Goal: Complete application form: Complete application form

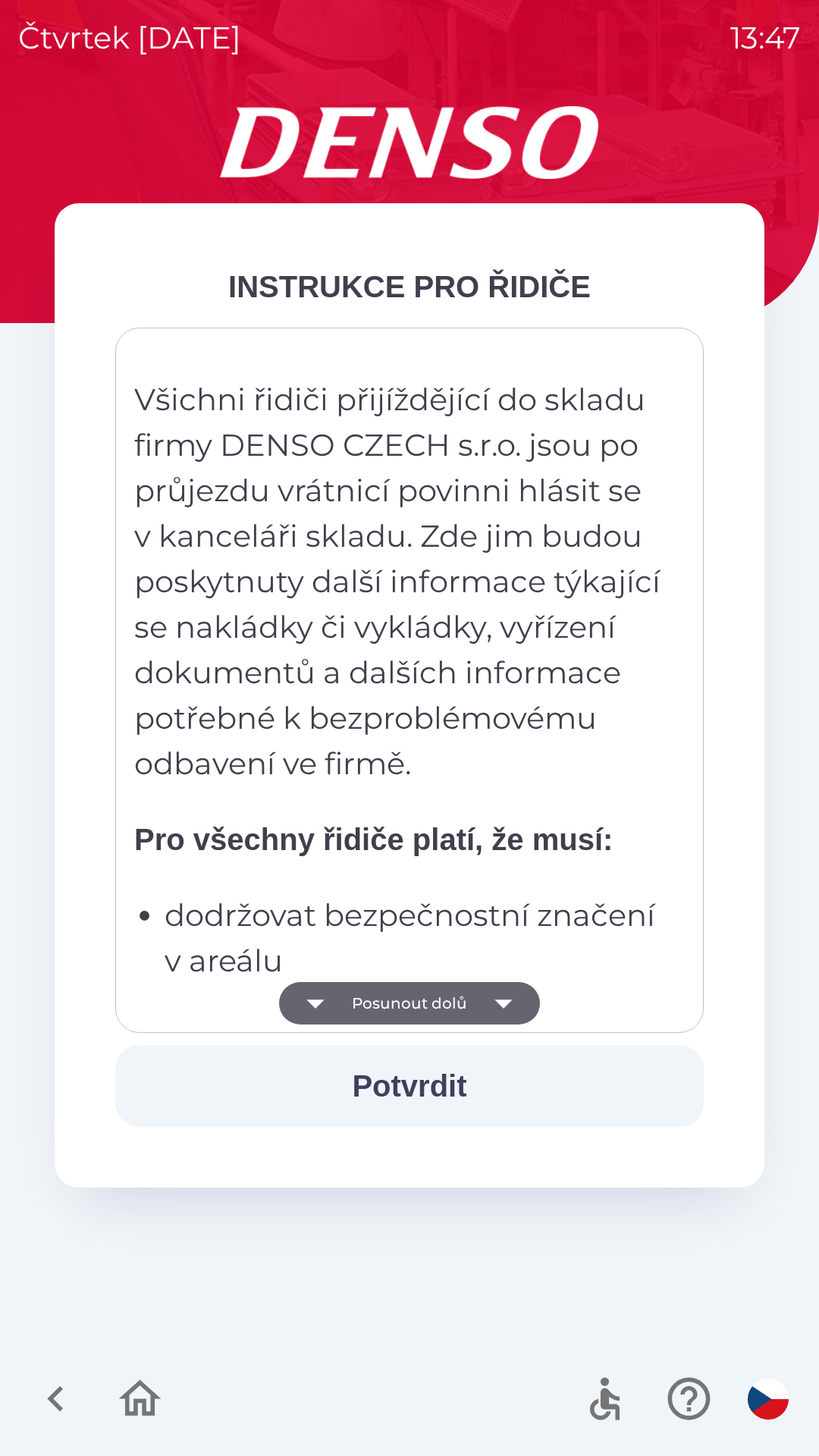
click at [399, 1004] on button "Posunout dolů" at bounding box center [410, 1003] width 261 height 43
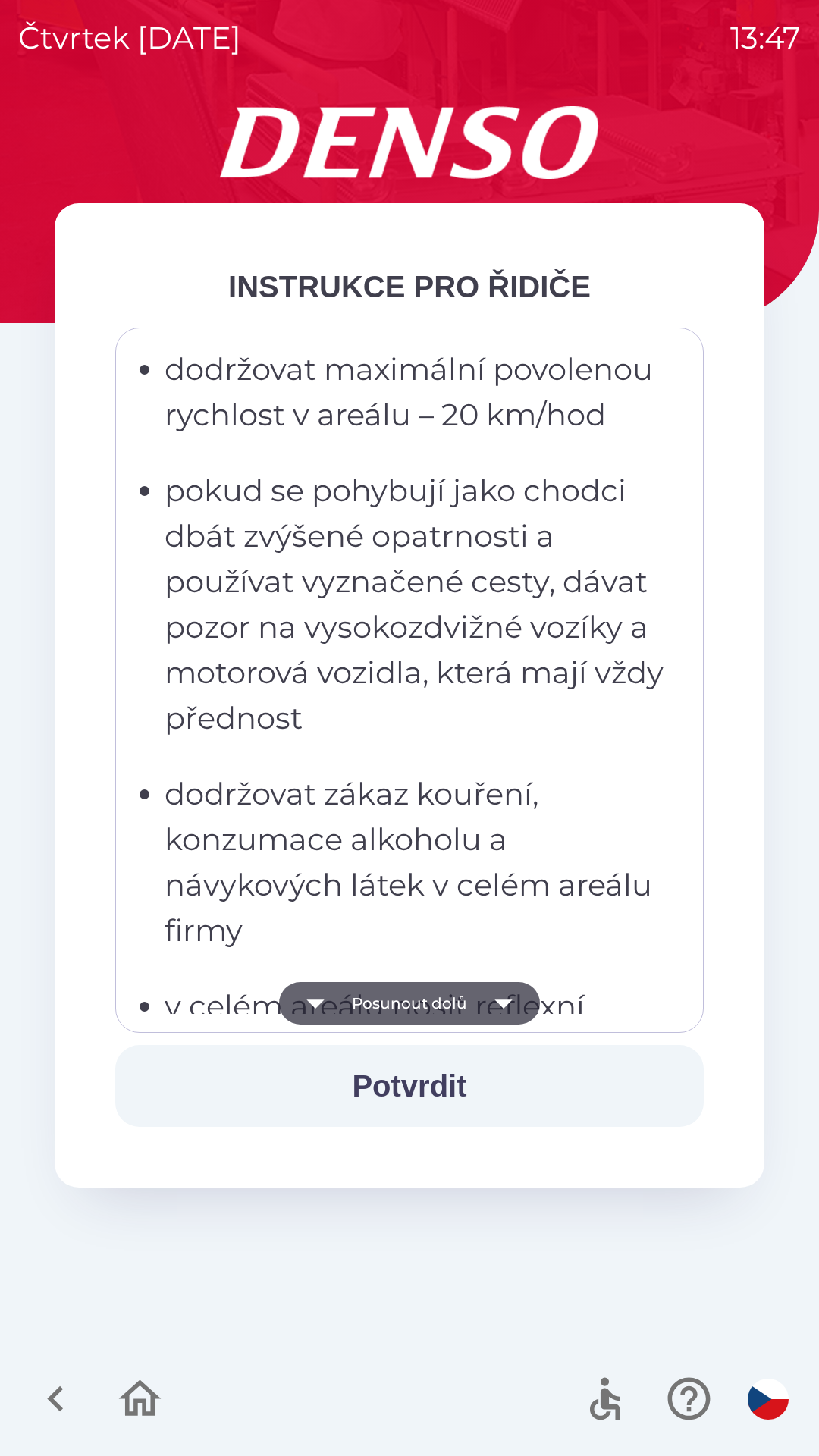
click at [424, 993] on button "Posunout dolů" at bounding box center [410, 1003] width 261 height 43
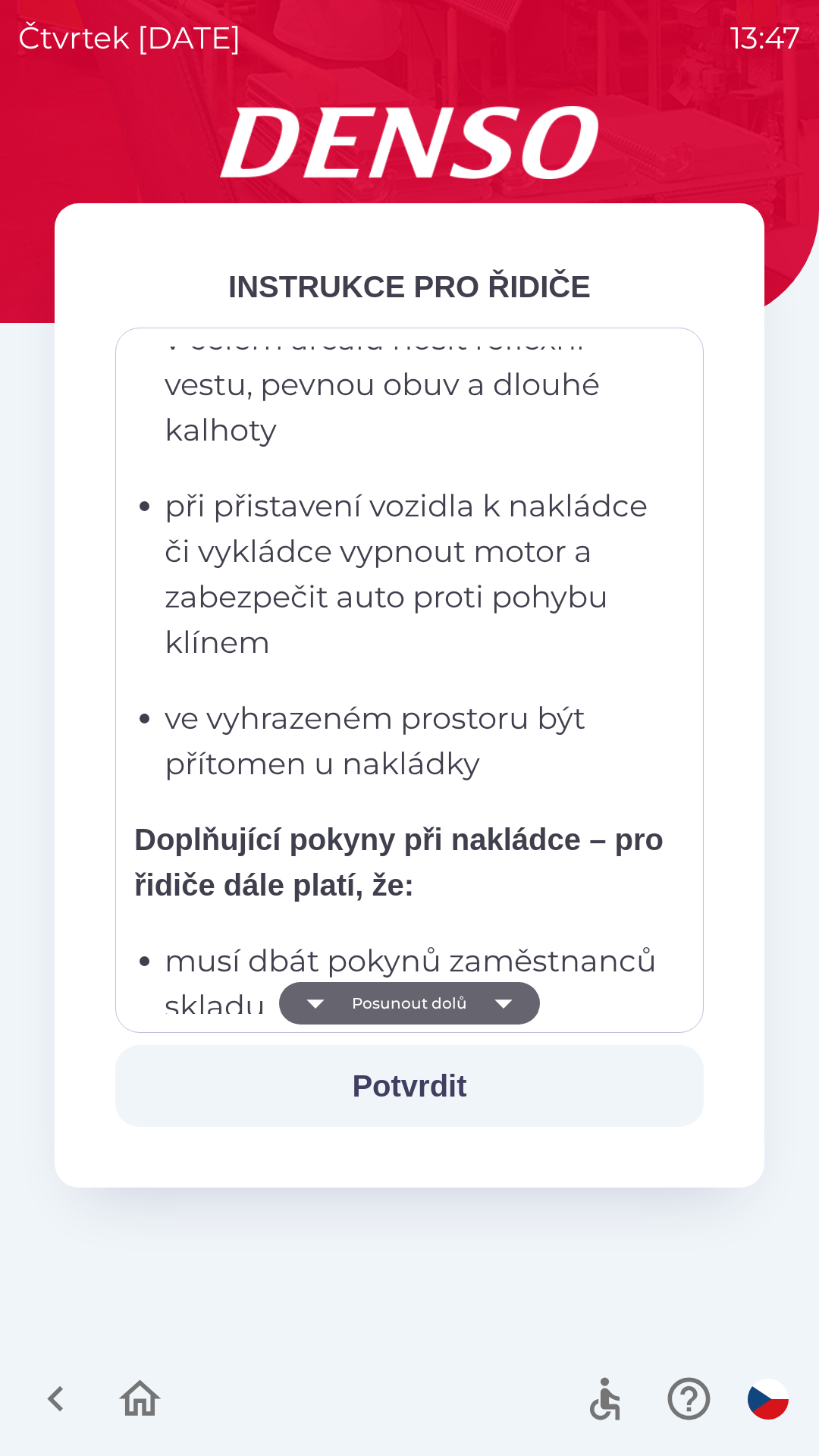
click at [418, 999] on button "Posunout dolů" at bounding box center [410, 1003] width 261 height 43
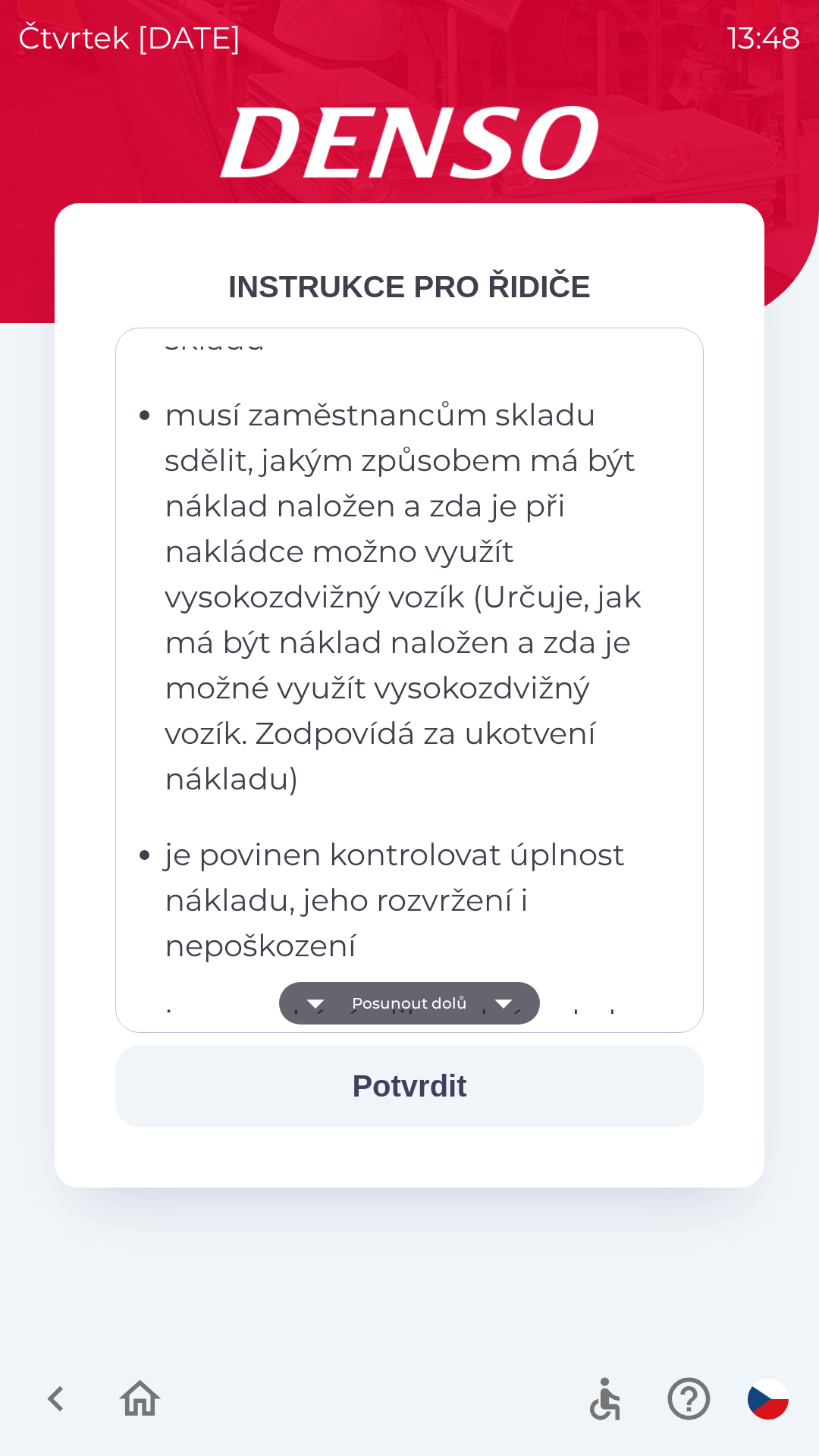
click at [413, 1008] on button "Posunout dolů" at bounding box center [410, 1003] width 261 height 43
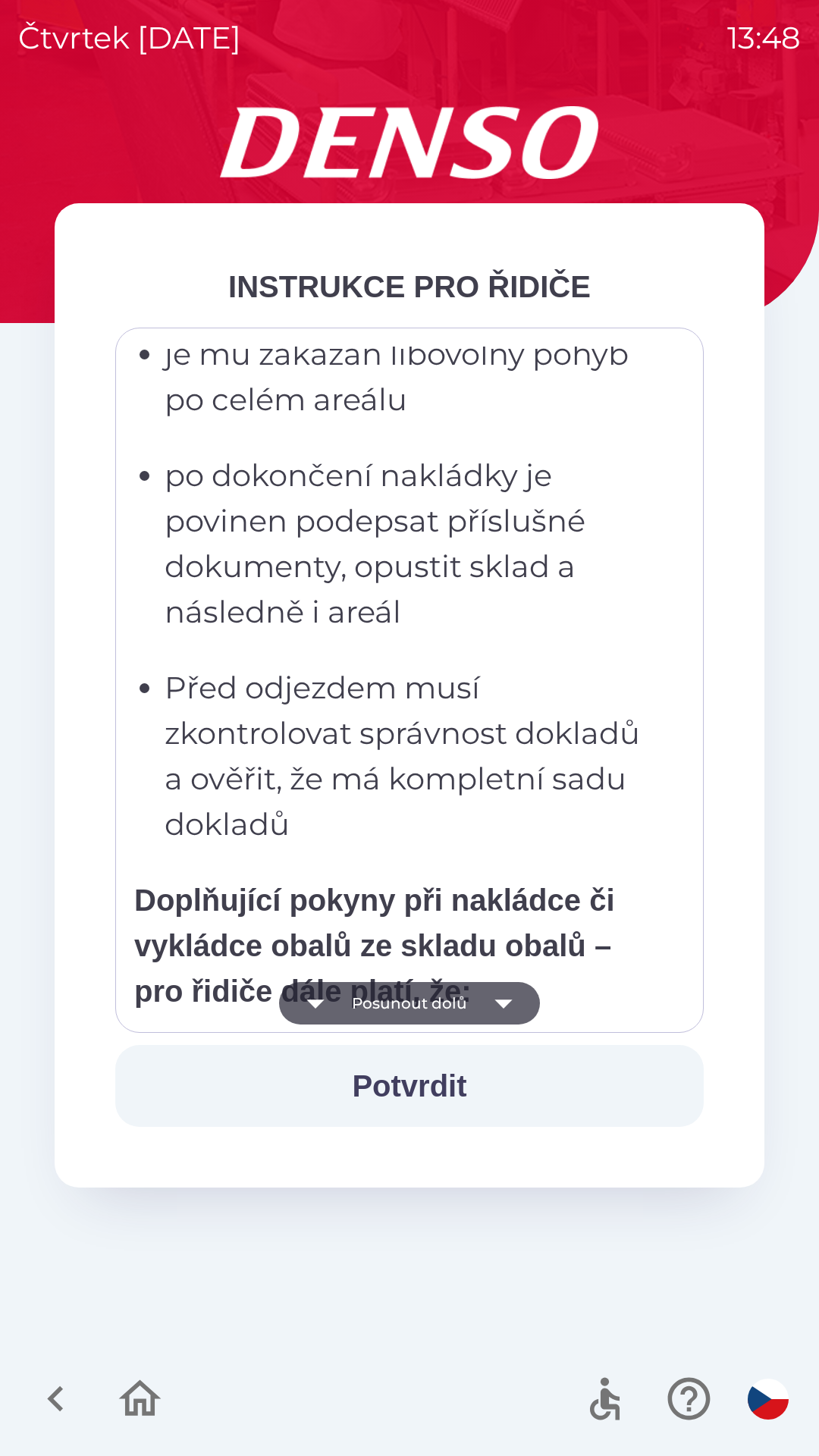
click at [407, 1001] on button "Posunout dolů" at bounding box center [410, 1003] width 261 height 43
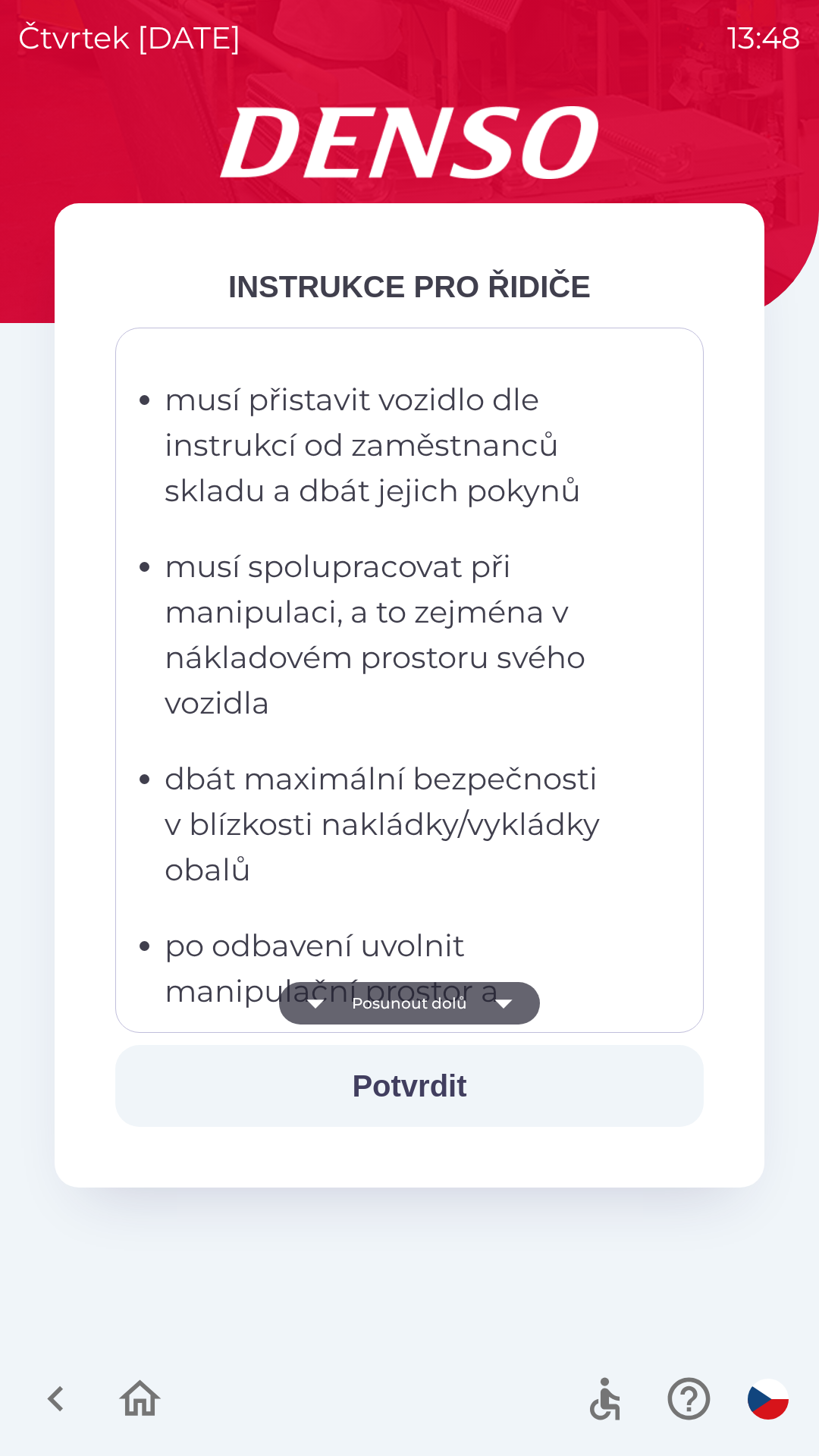
click at [402, 1011] on button "Posunout dolů" at bounding box center [410, 1003] width 261 height 43
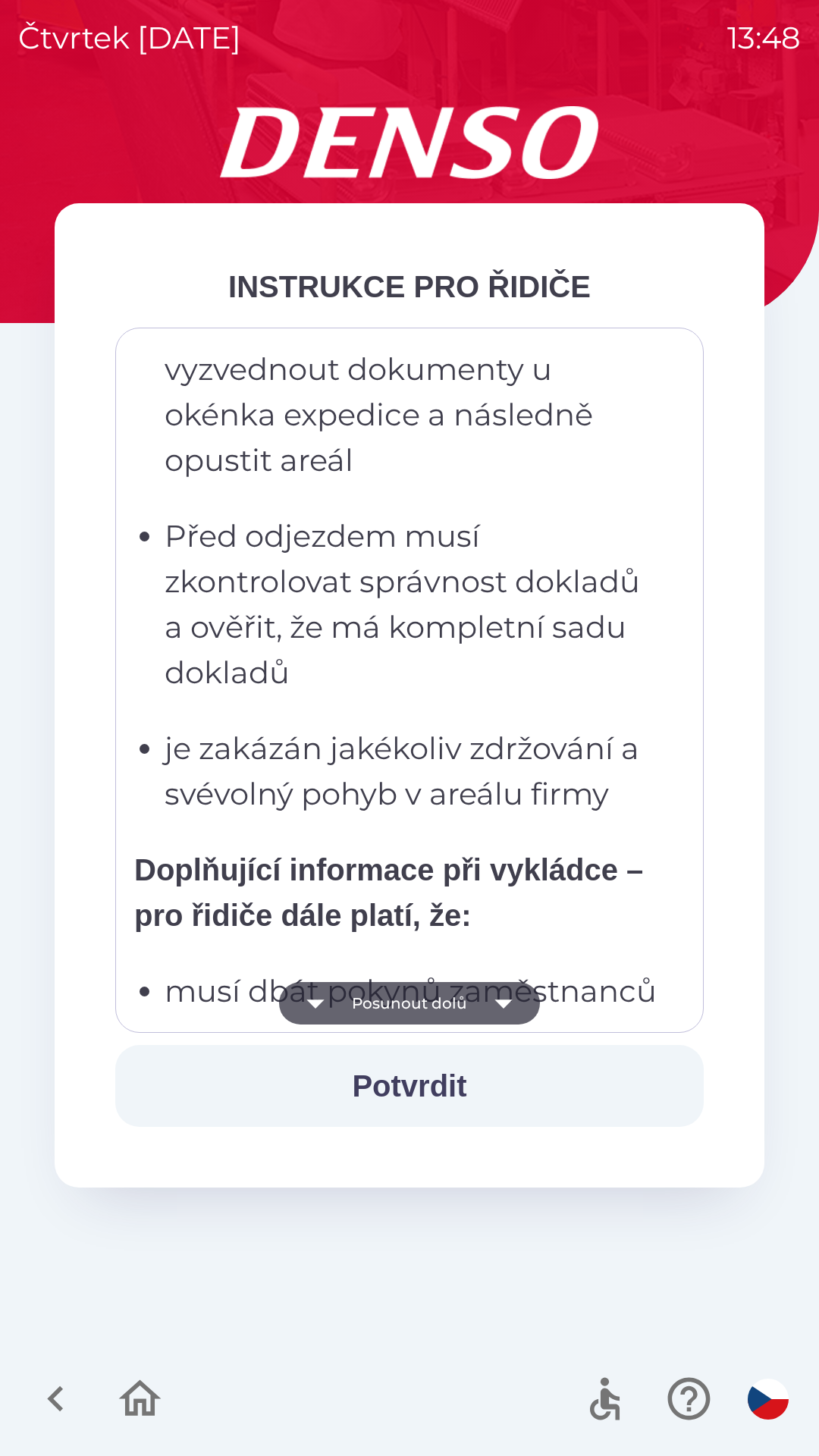
click at [396, 1011] on button "Posunout dolů" at bounding box center [410, 1003] width 261 height 43
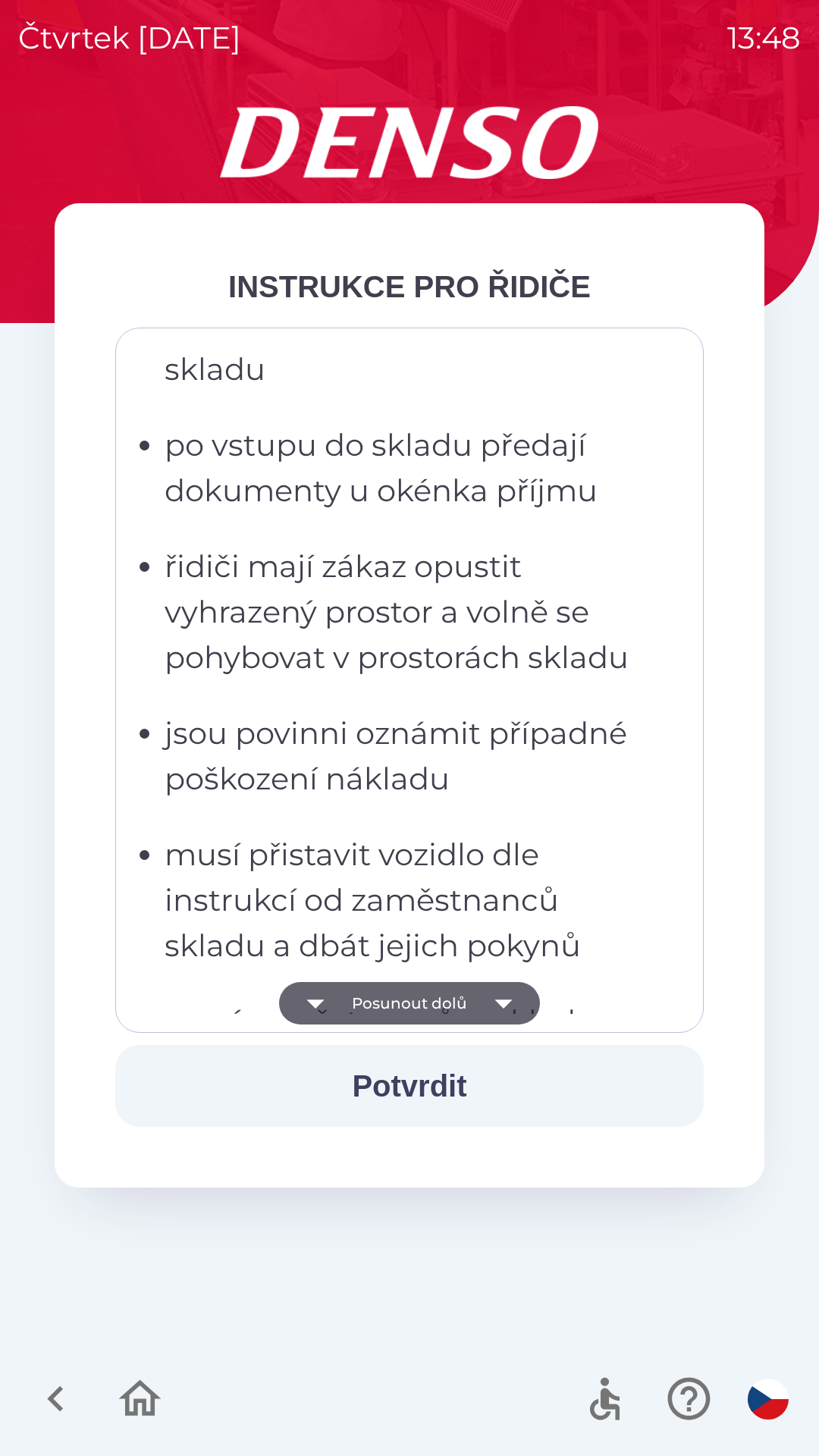
click at [396, 1000] on button "Posunout dolů" at bounding box center [410, 1003] width 261 height 43
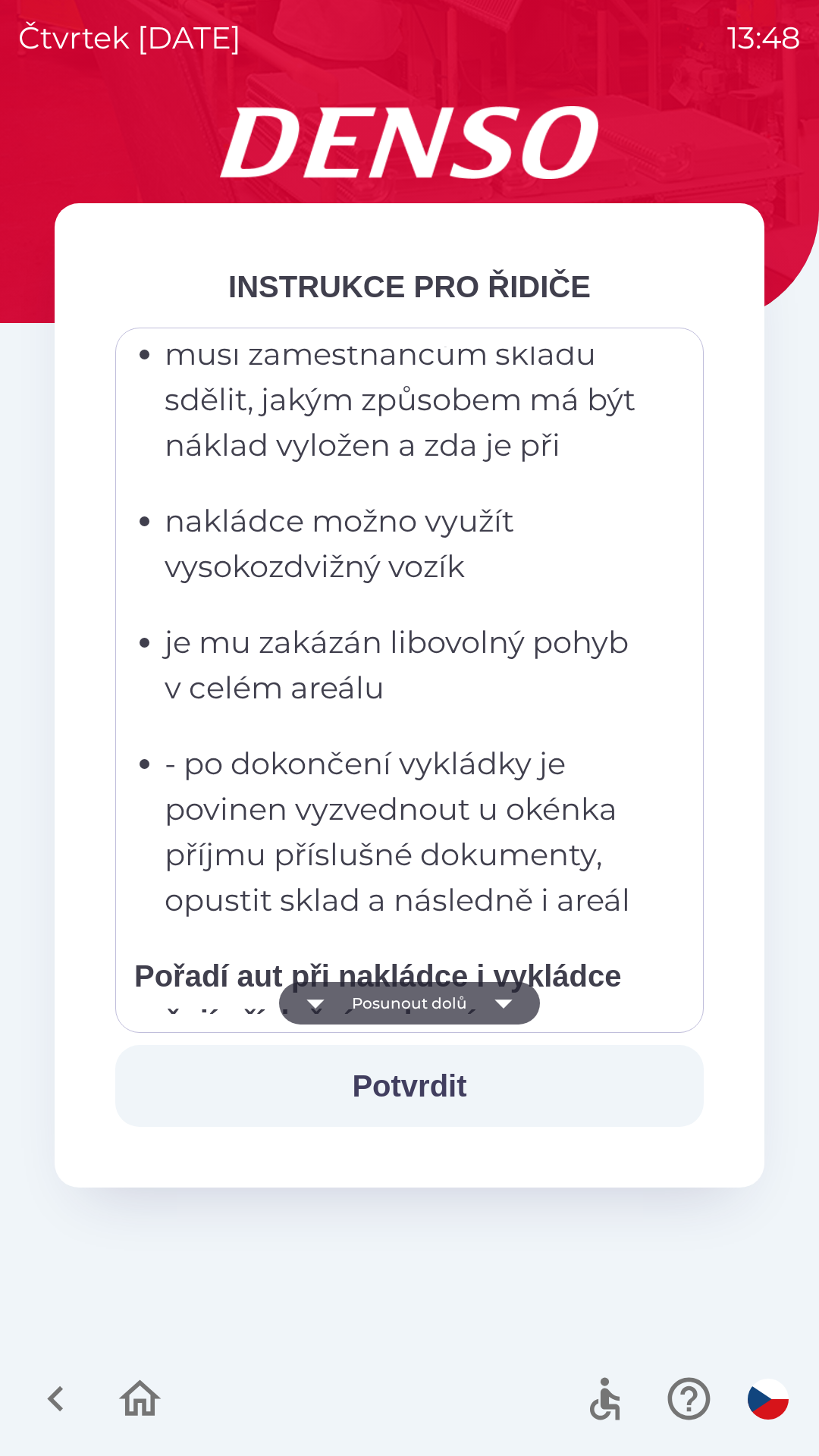
click at [403, 998] on button "Posunout dolů" at bounding box center [410, 1003] width 261 height 43
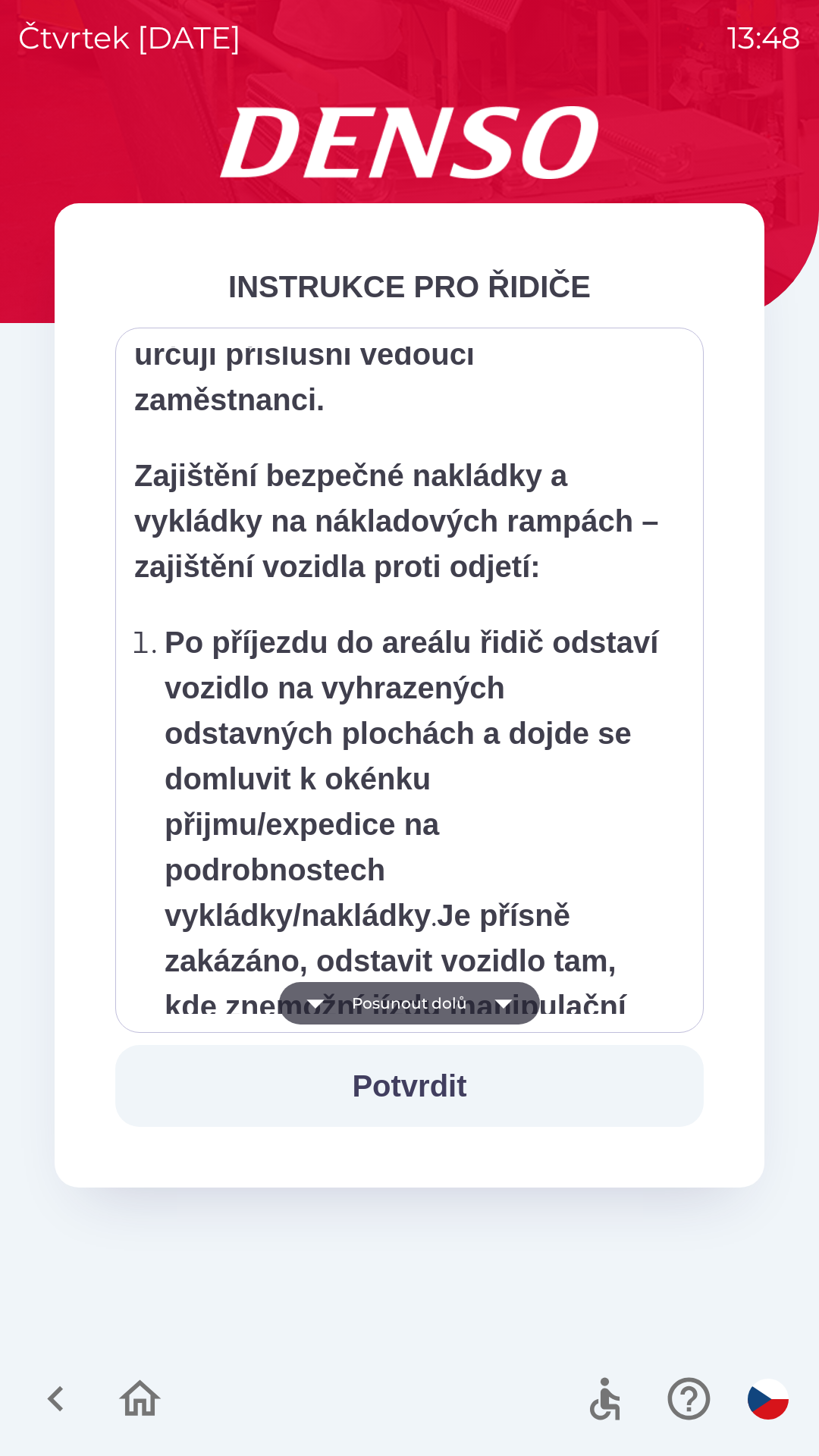
click at [399, 999] on button "Posunout dolů" at bounding box center [410, 1003] width 261 height 43
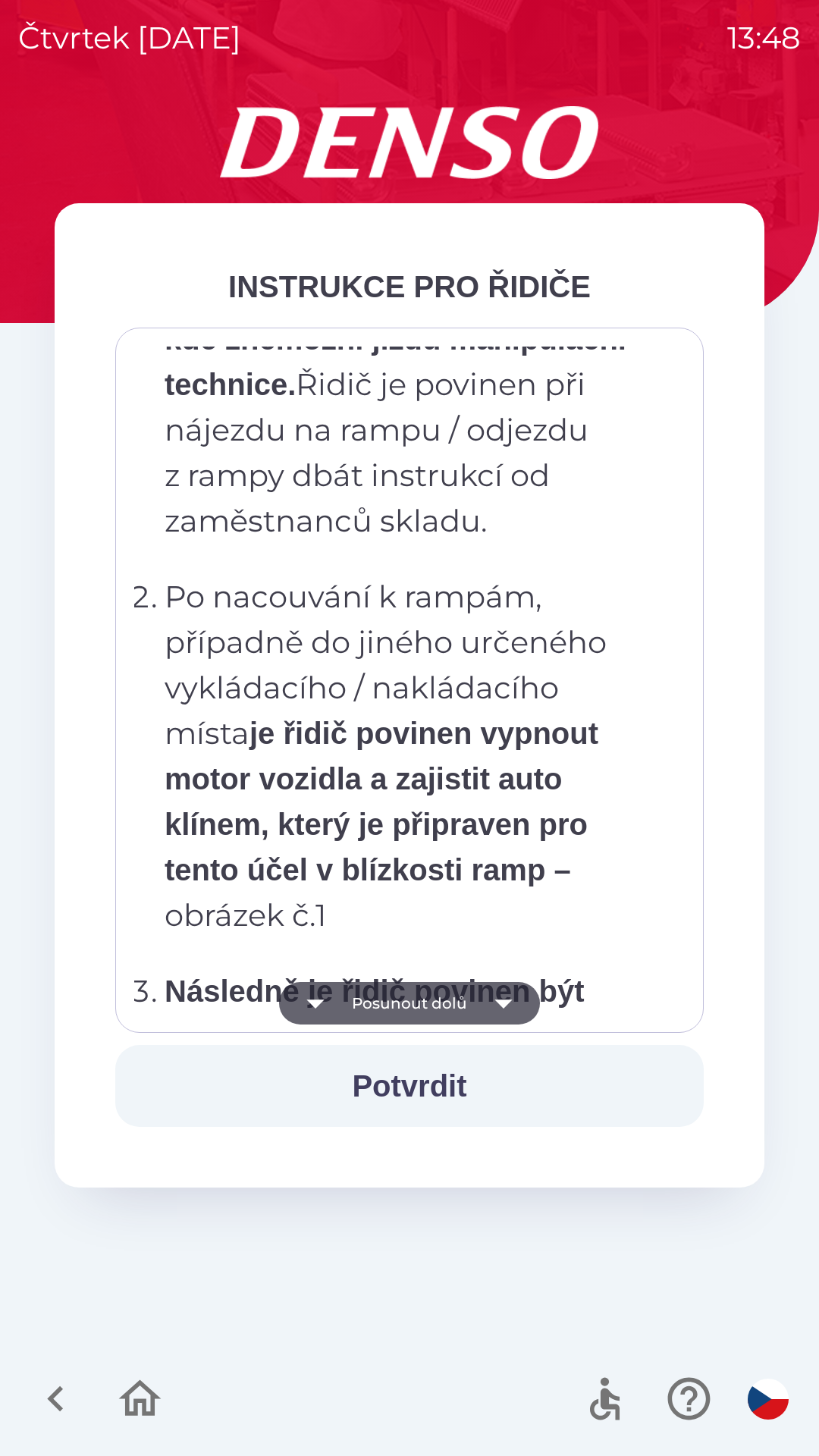
click at [407, 996] on button "Posunout dolů" at bounding box center [410, 1003] width 261 height 43
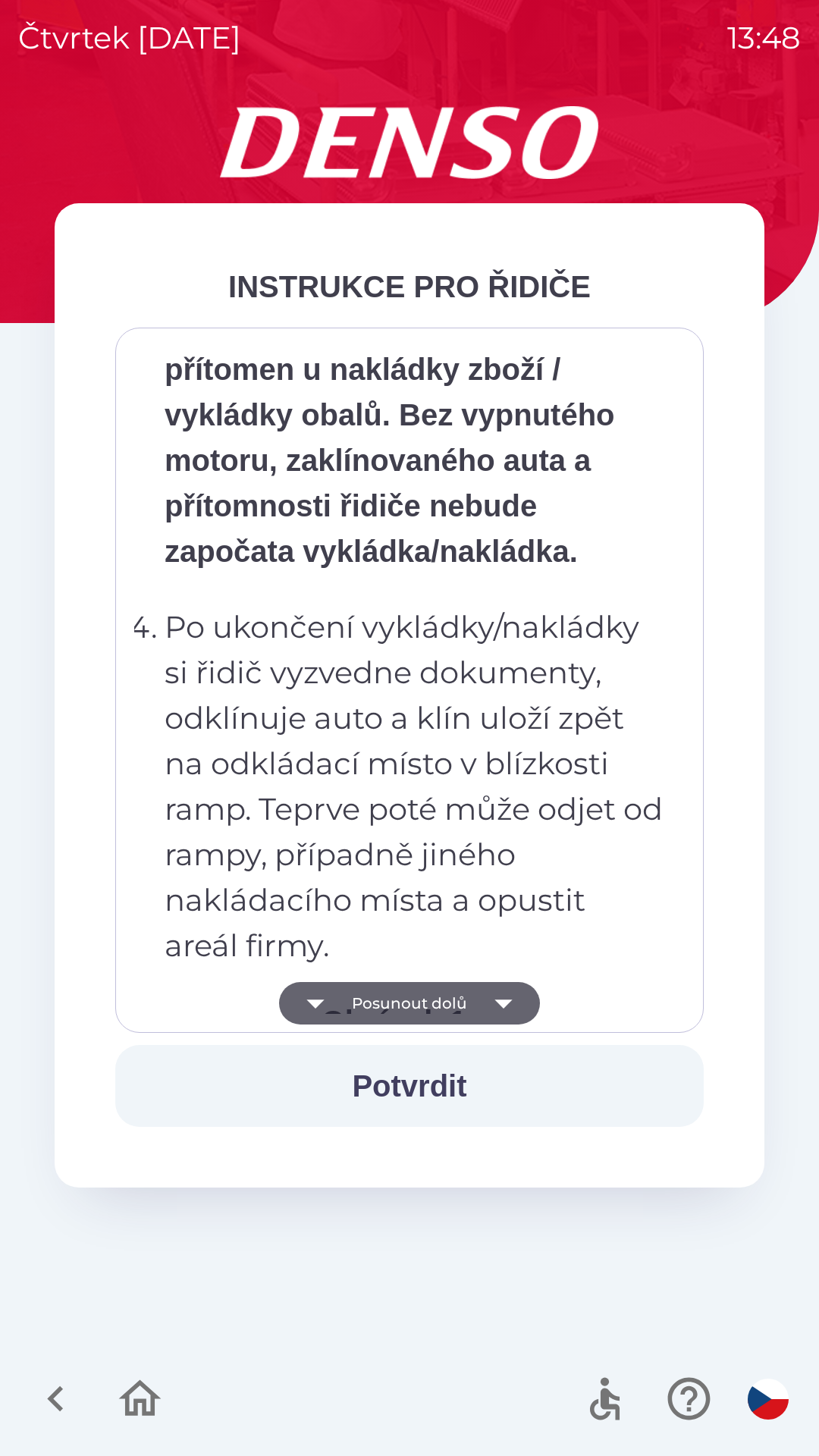
click at [410, 995] on button "Posunout dolů" at bounding box center [410, 1003] width 261 height 43
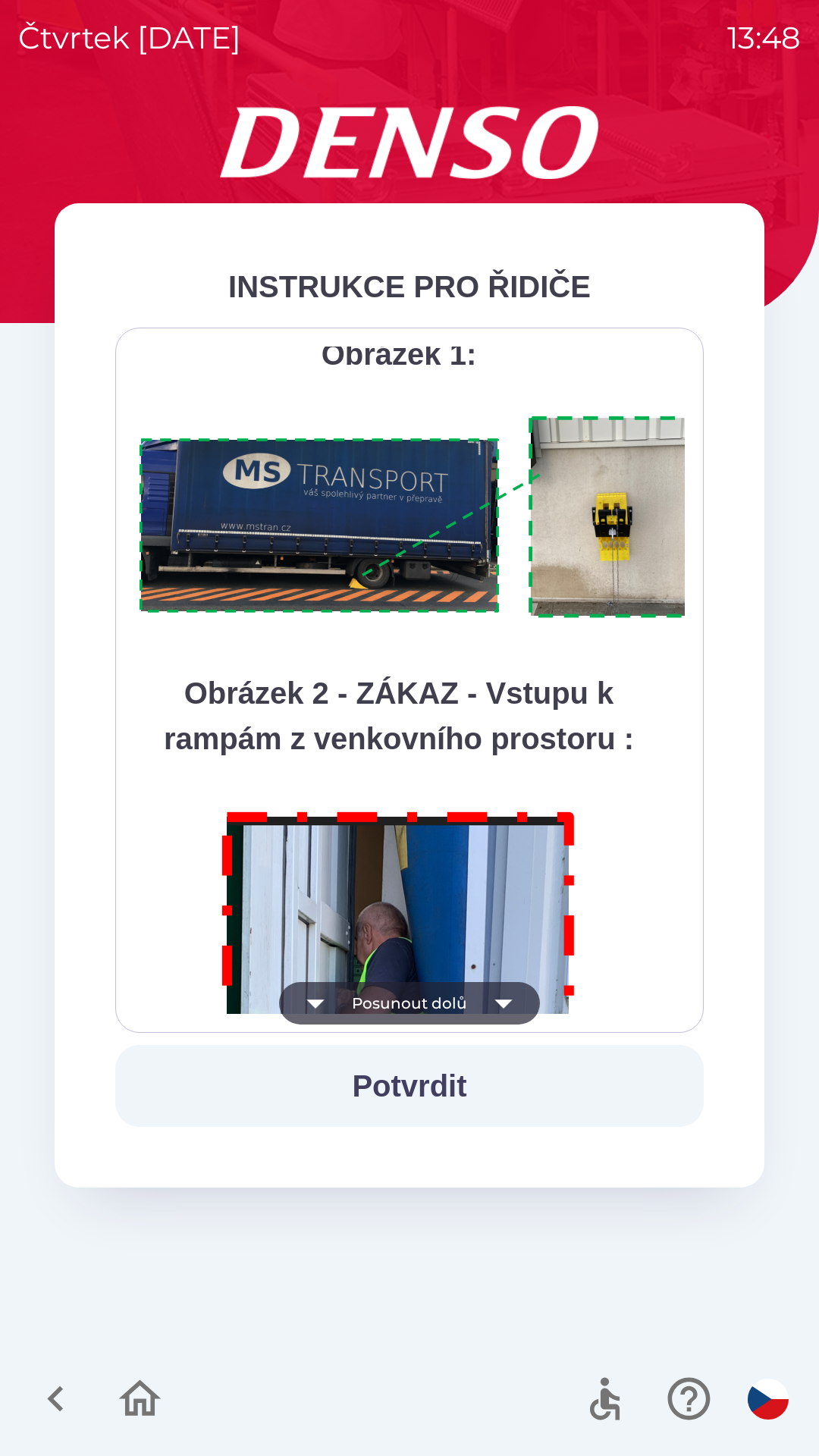
click at [417, 1000] on button "Posunout dolů" at bounding box center [410, 1003] width 261 height 43
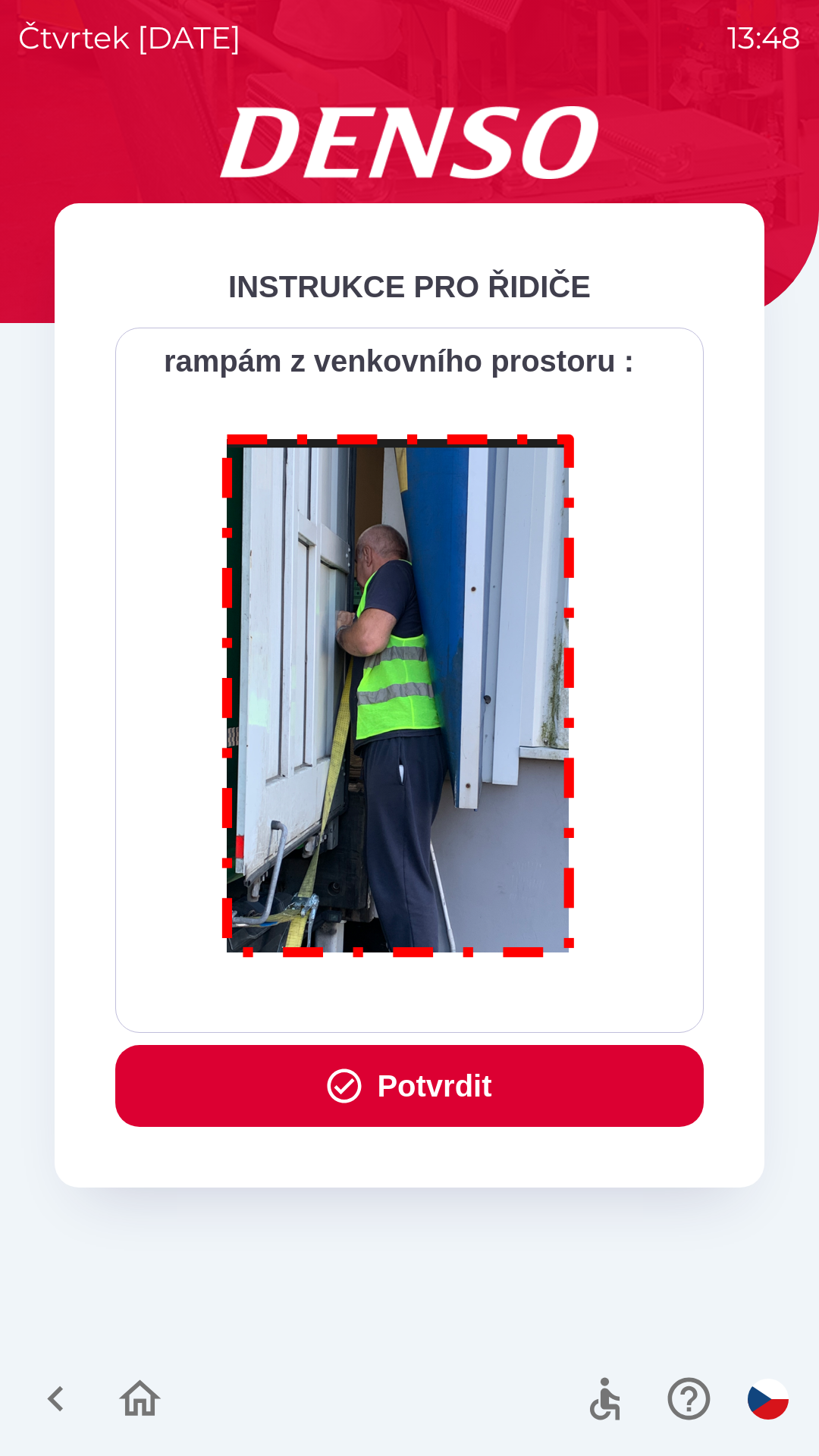
click at [426, 1078] on button "Potvrdit" at bounding box center [410, 1086] width 589 height 82
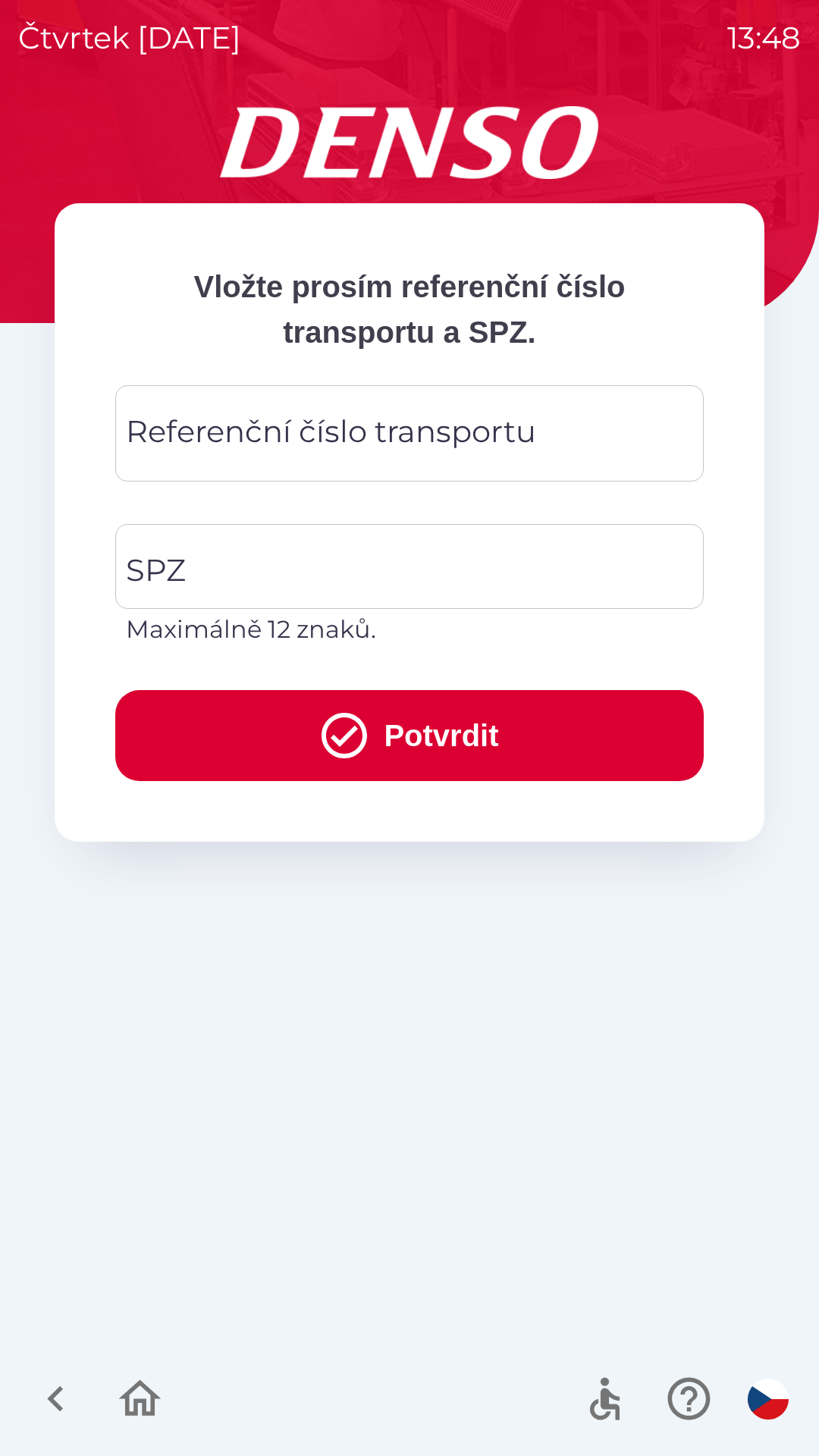
click at [528, 431] on div "Referenční číslo transportu Referenční číslo transportu" at bounding box center [410, 433] width 589 height 96
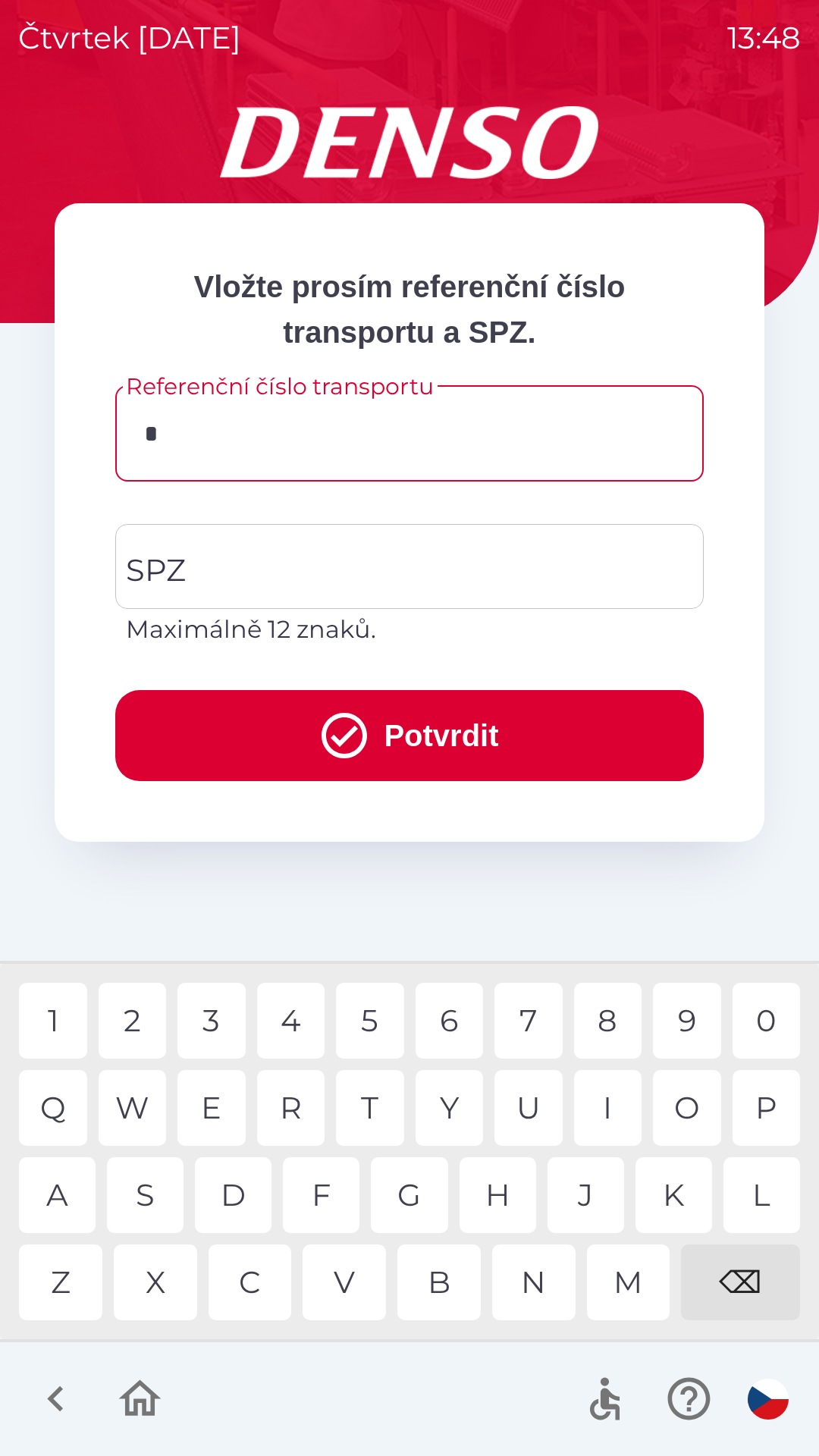
click at [216, 1016] on div "3" at bounding box center [212, 1020] width 68 height 76
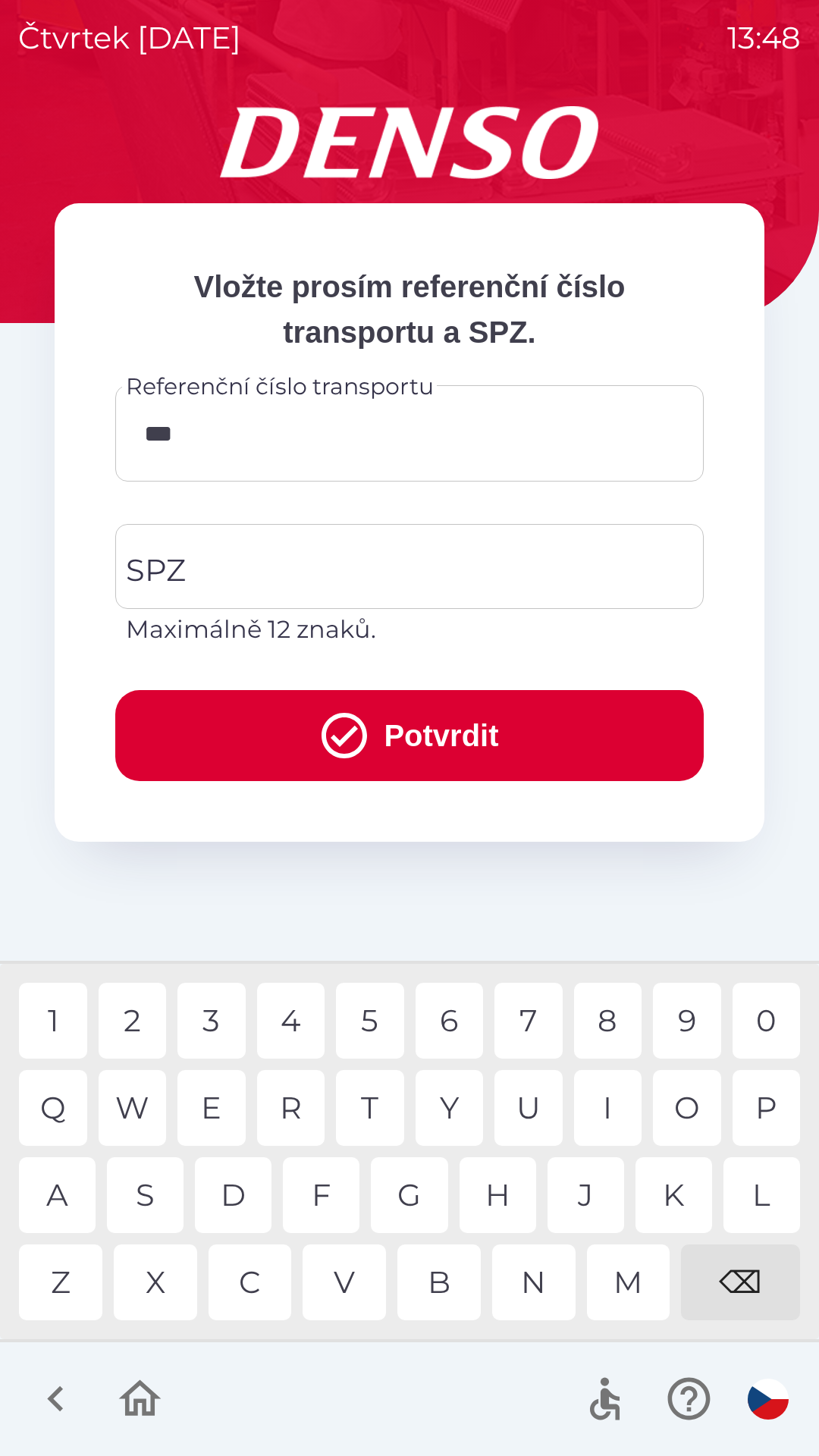
click at [531, 1017] on div "7" at bounding box center [528, 1020] width 68 height 76
type input "******"
click at [328, 561] on input "SPZ" at bounding box center [398, 566] width 552 height 71
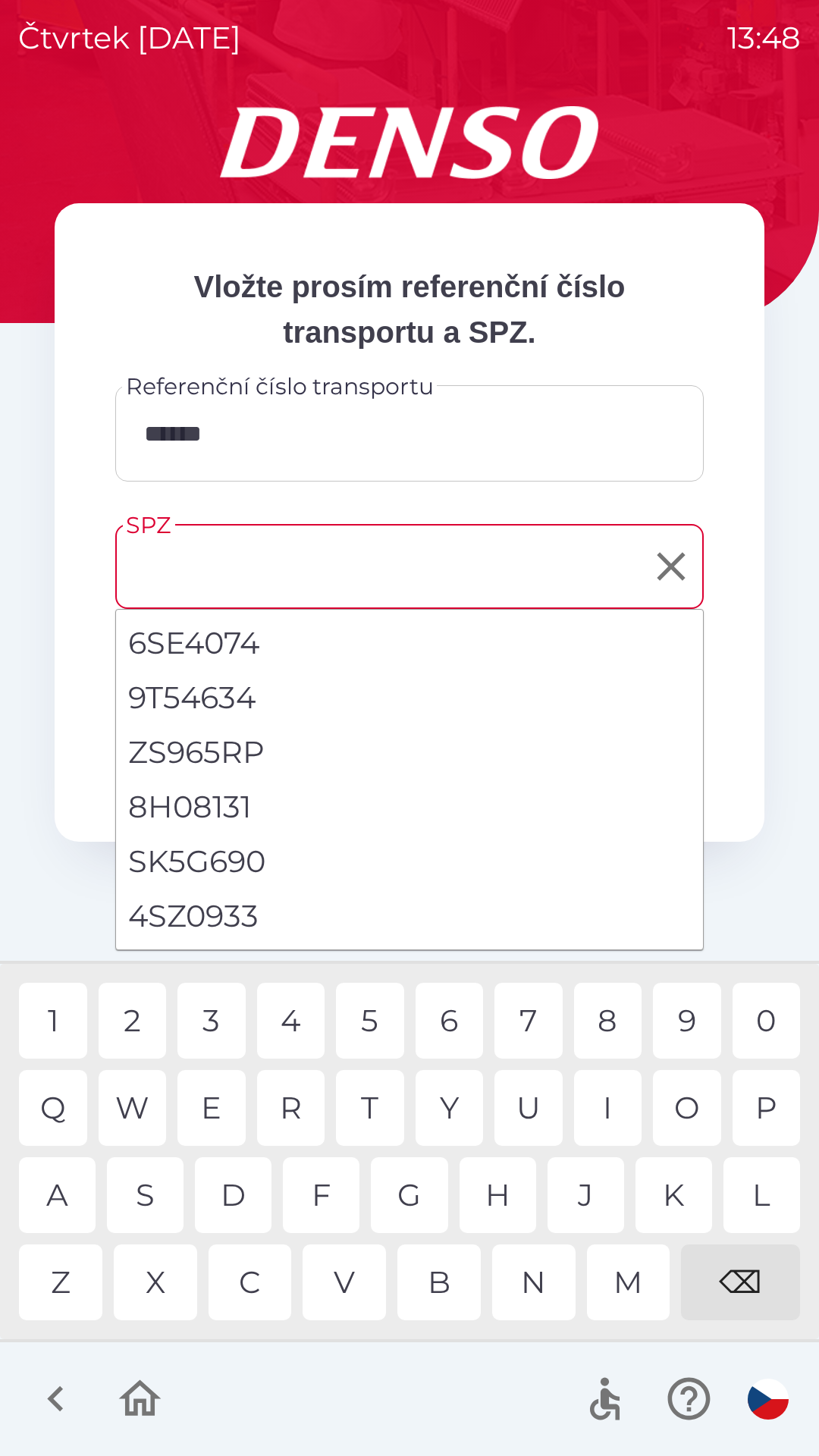
click at [244, 919] on li "4SZ0933" at bounding box center [410, 916] width 587 height 54
type input "*******"
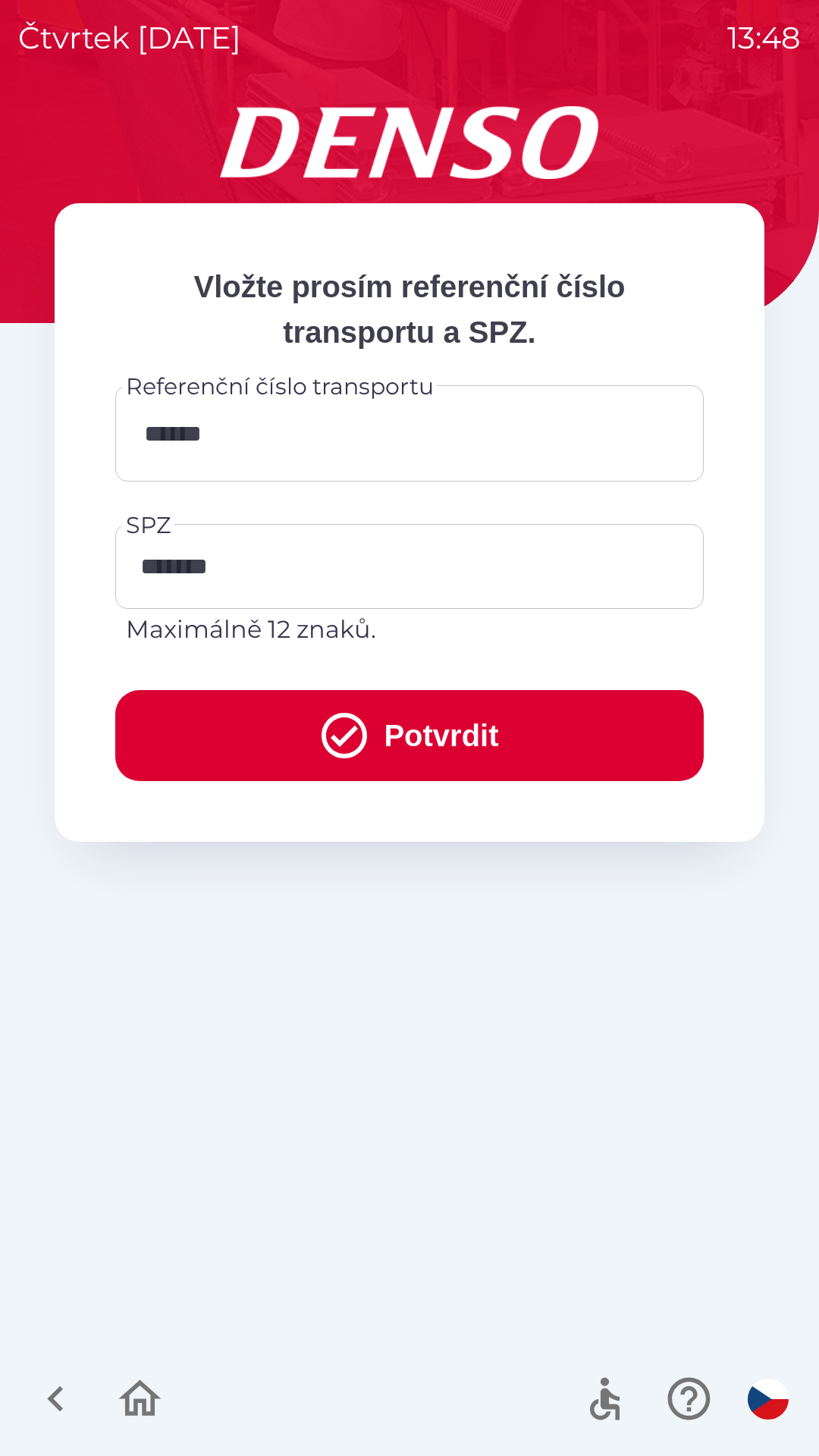
click at [451, 737] on button "Potvrdit" at bounding box center [410, 736] width 589 height 91
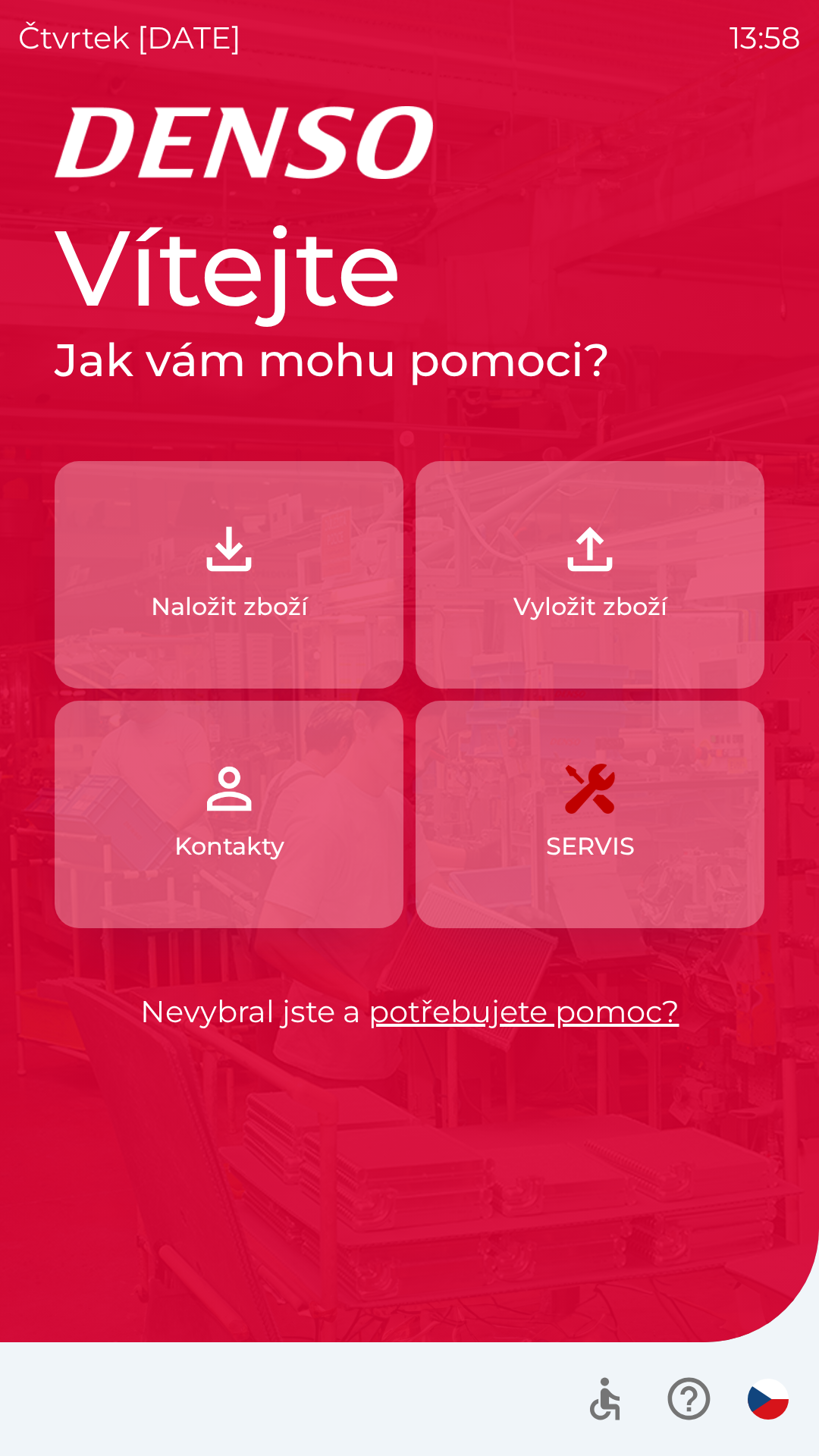
click at [648, 632] on button "Vyložit zboží" at bounding box center [590, 575] width 349 height 228
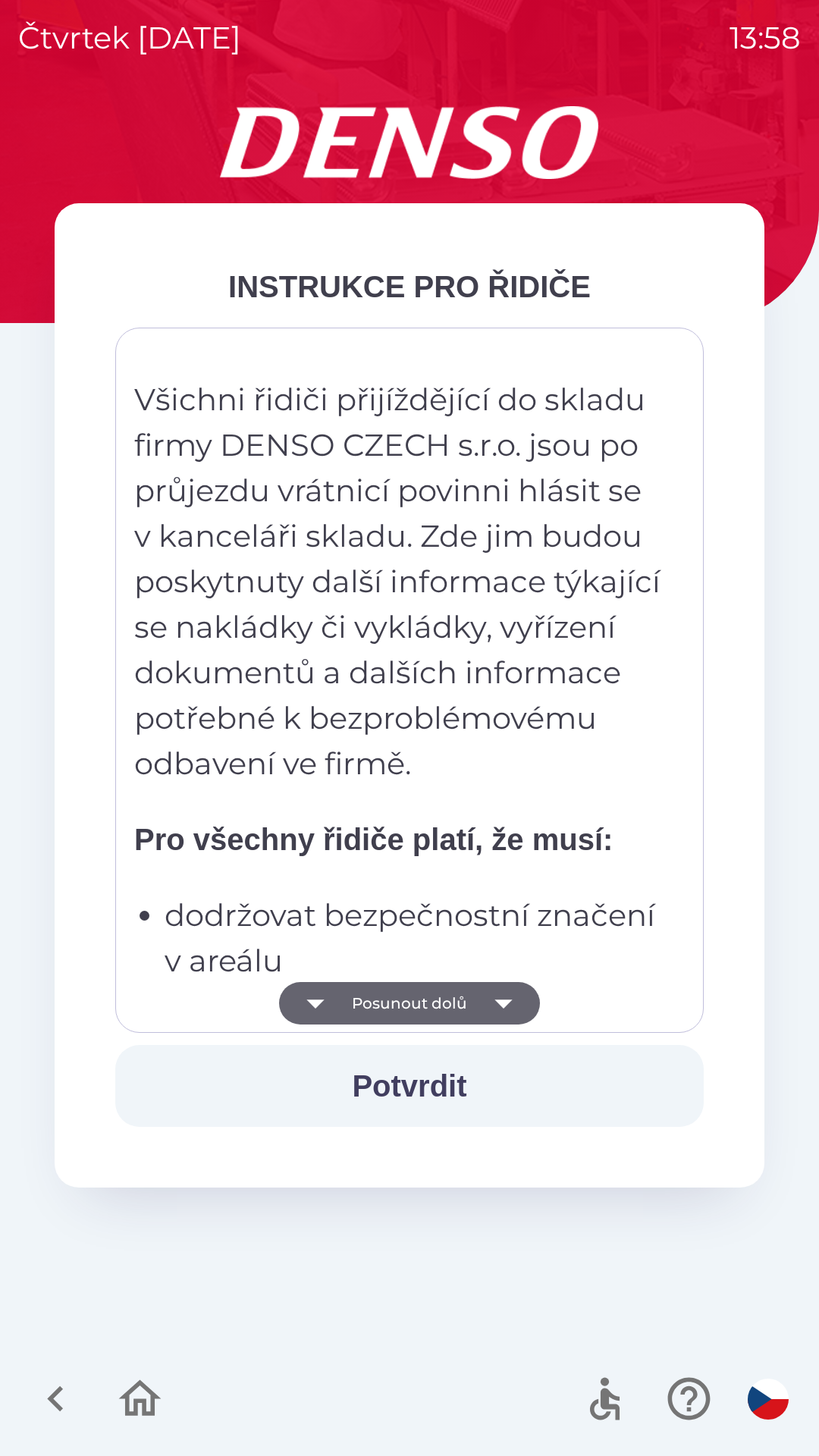
click at [499, 986] on icon "button" at bounding box center [503, 1003] width 43 height 43
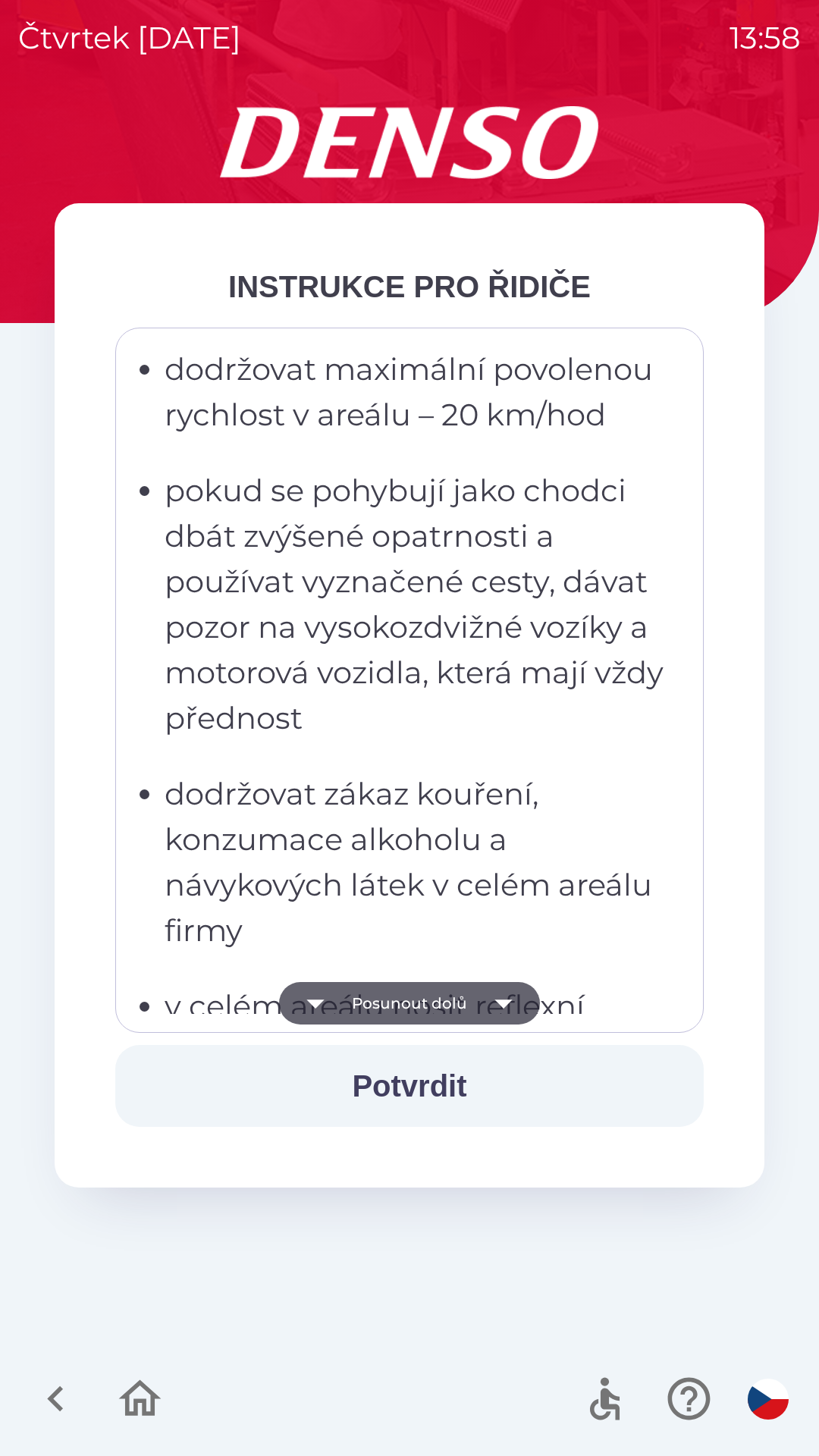
click at [504, 1001] on icon "button" at bounding box center [503, 1004] width 18 height 9
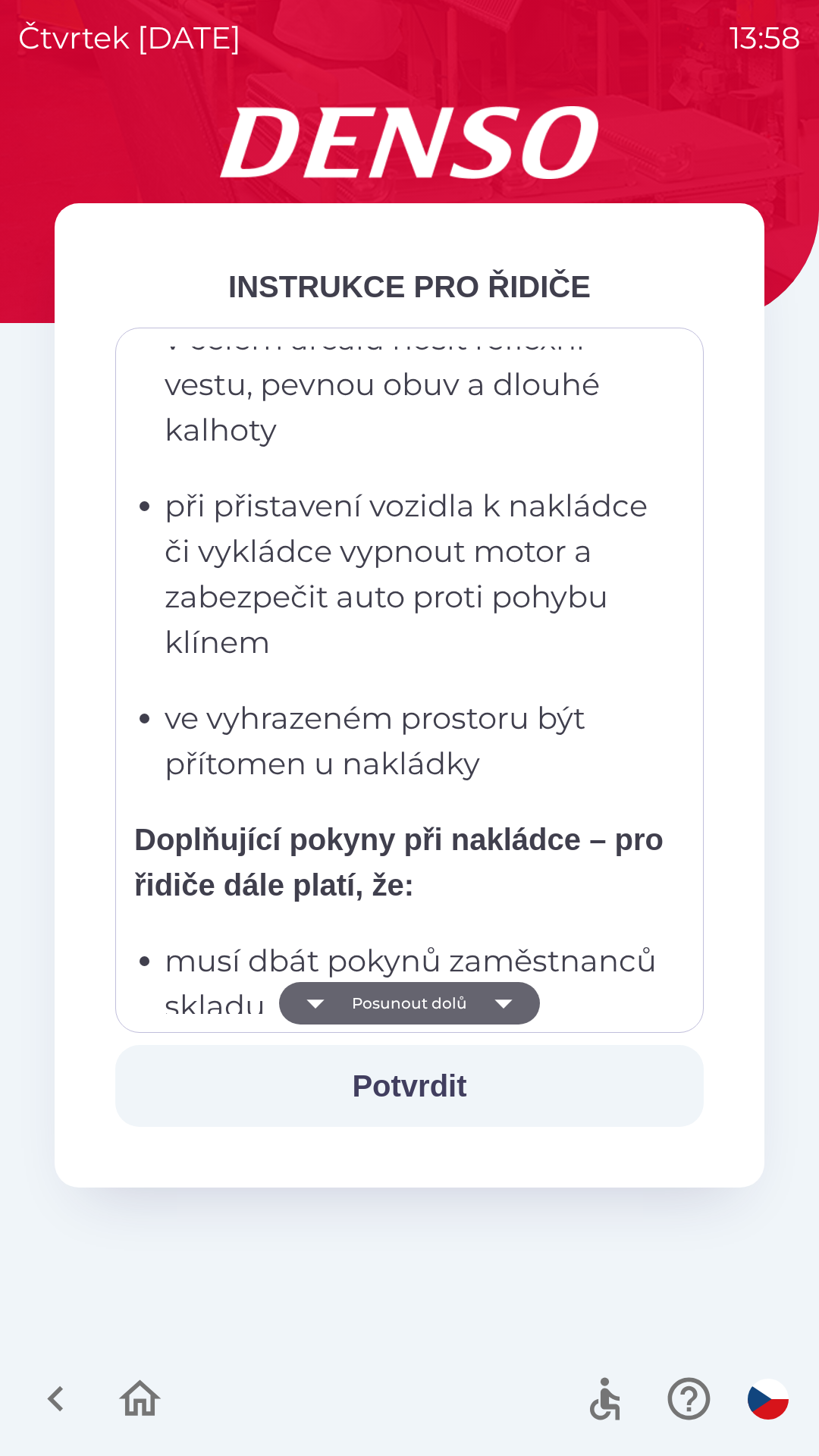
click at [508, 1002] on icon "button" at bounding box center [503, 1004] width 18 height 9
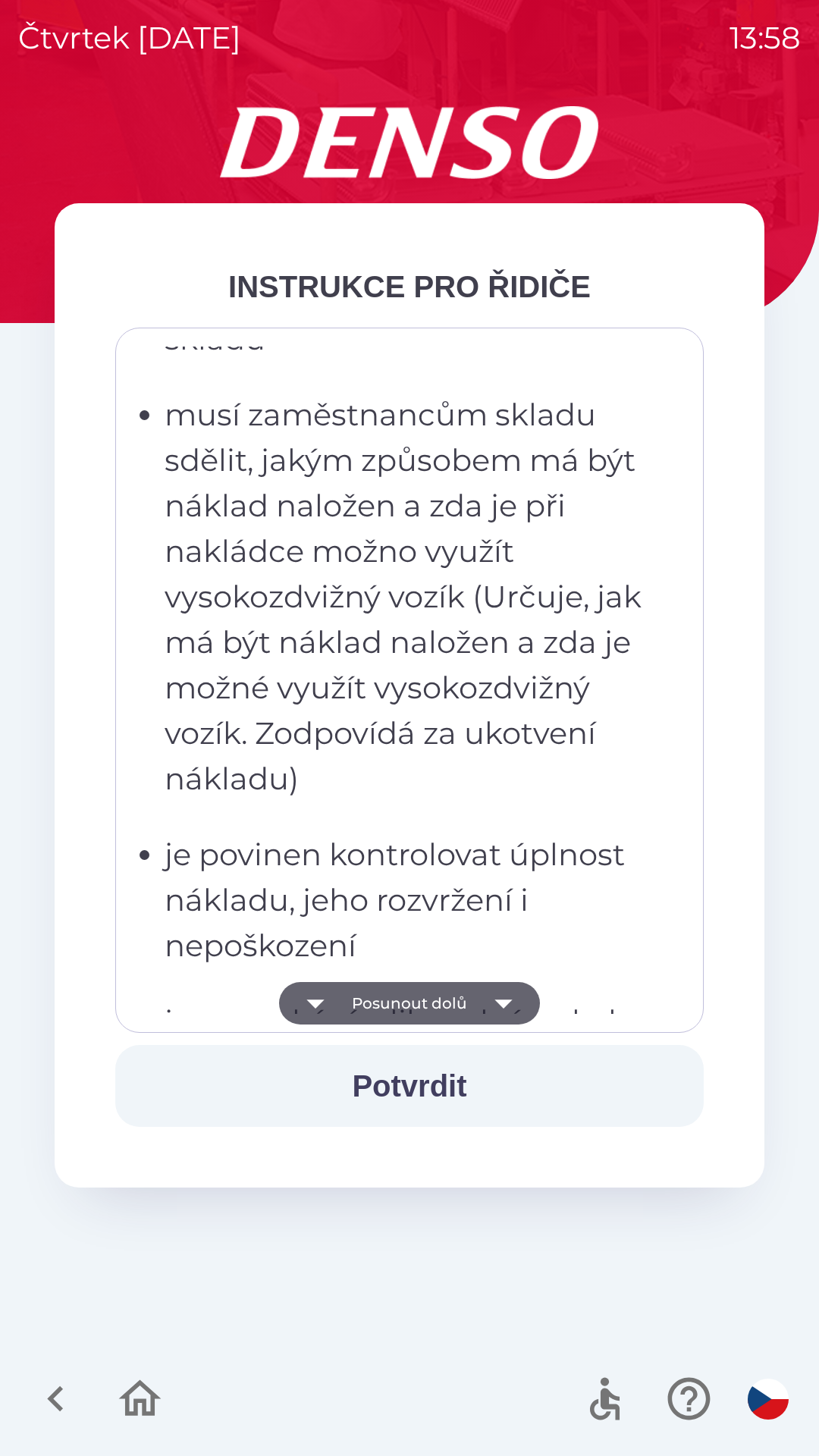
click at [508, 1006] on icon "button" at bounding box center [503, 1003] width 43 height 43
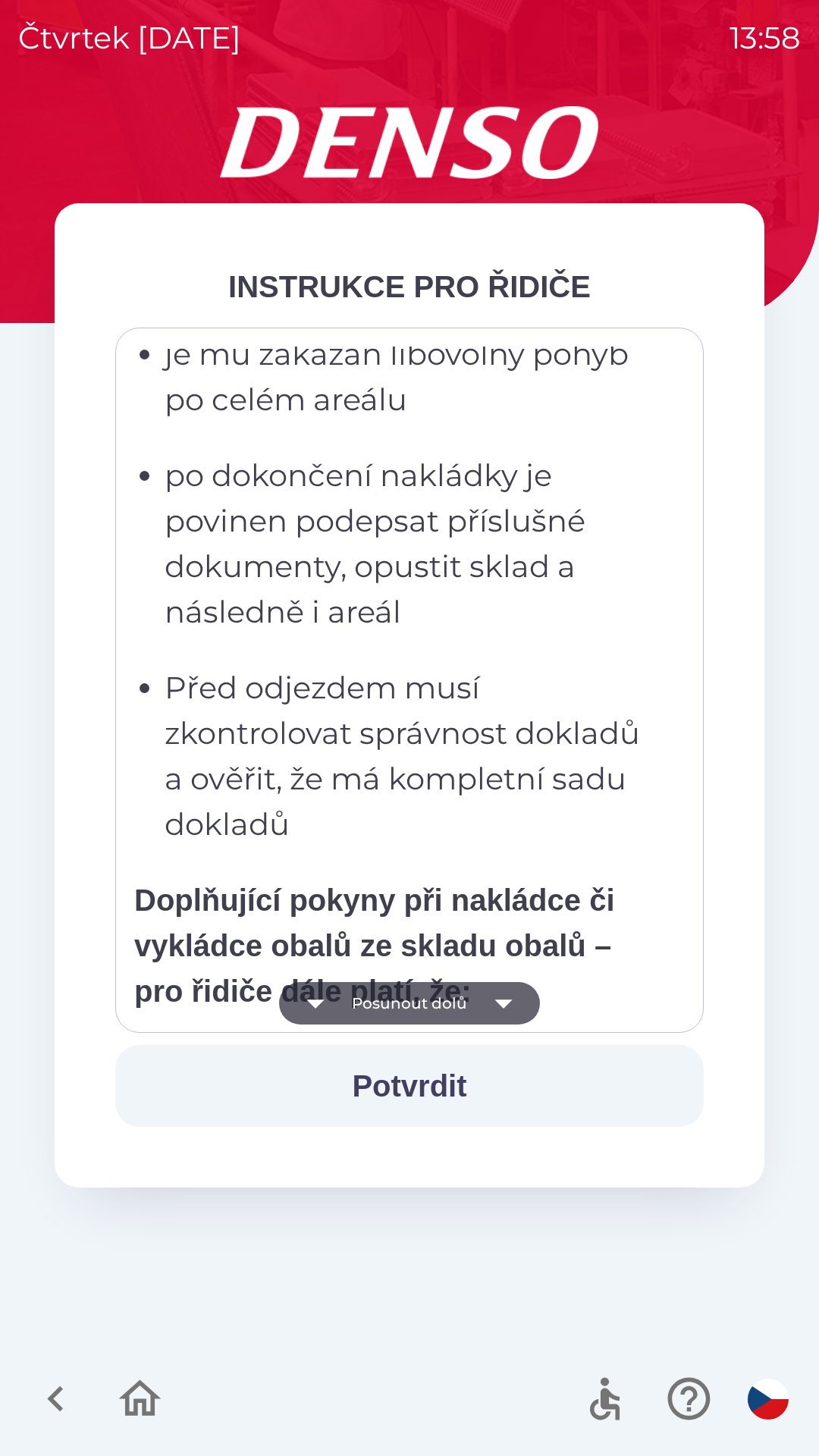
click at [509, 994] on icon "button" at bounding box center [503, 1003] width 43 height 43
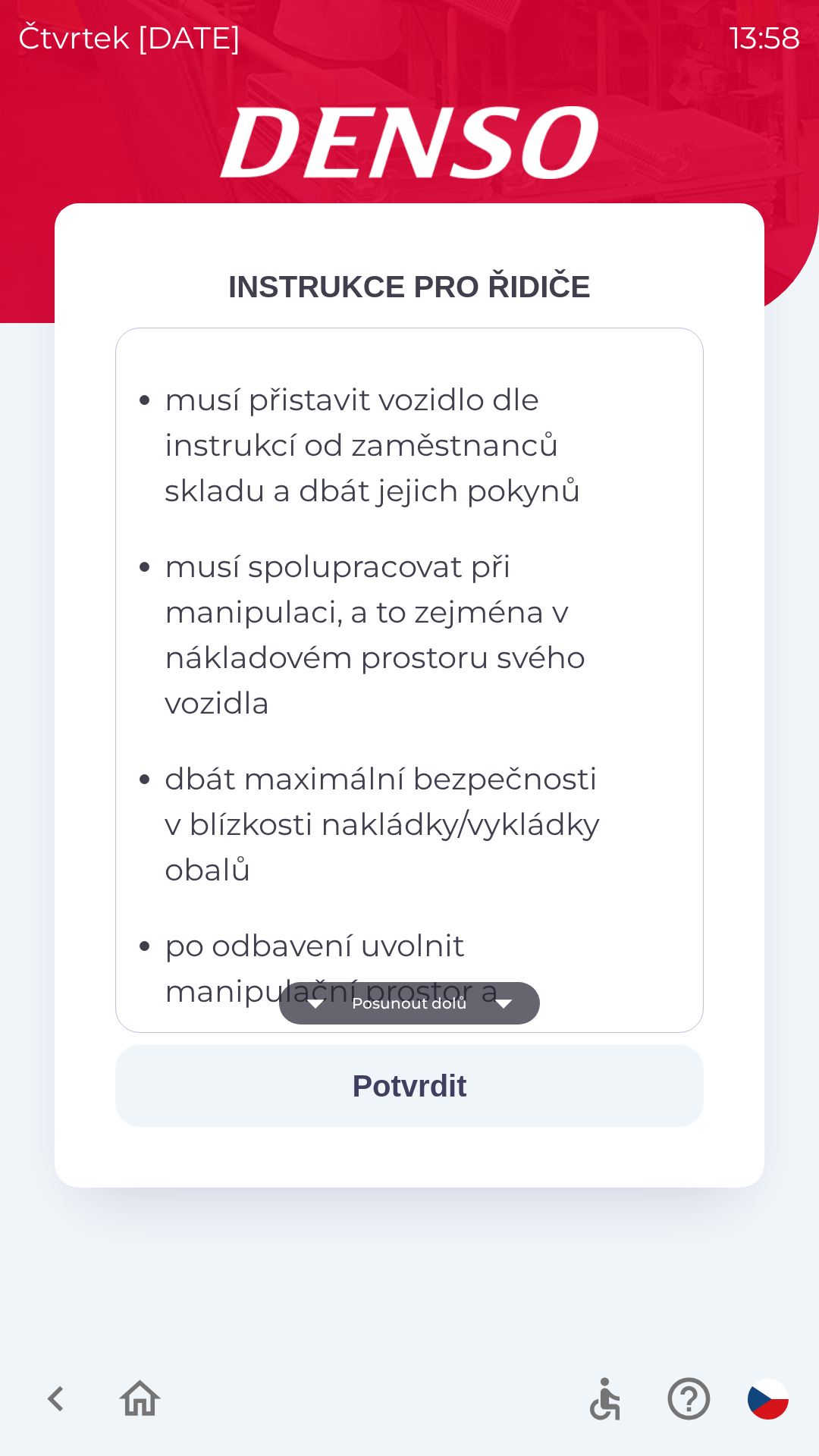
click at [507, 994] on icon "button" at bounding box center [503, 1003] width 43 height 43
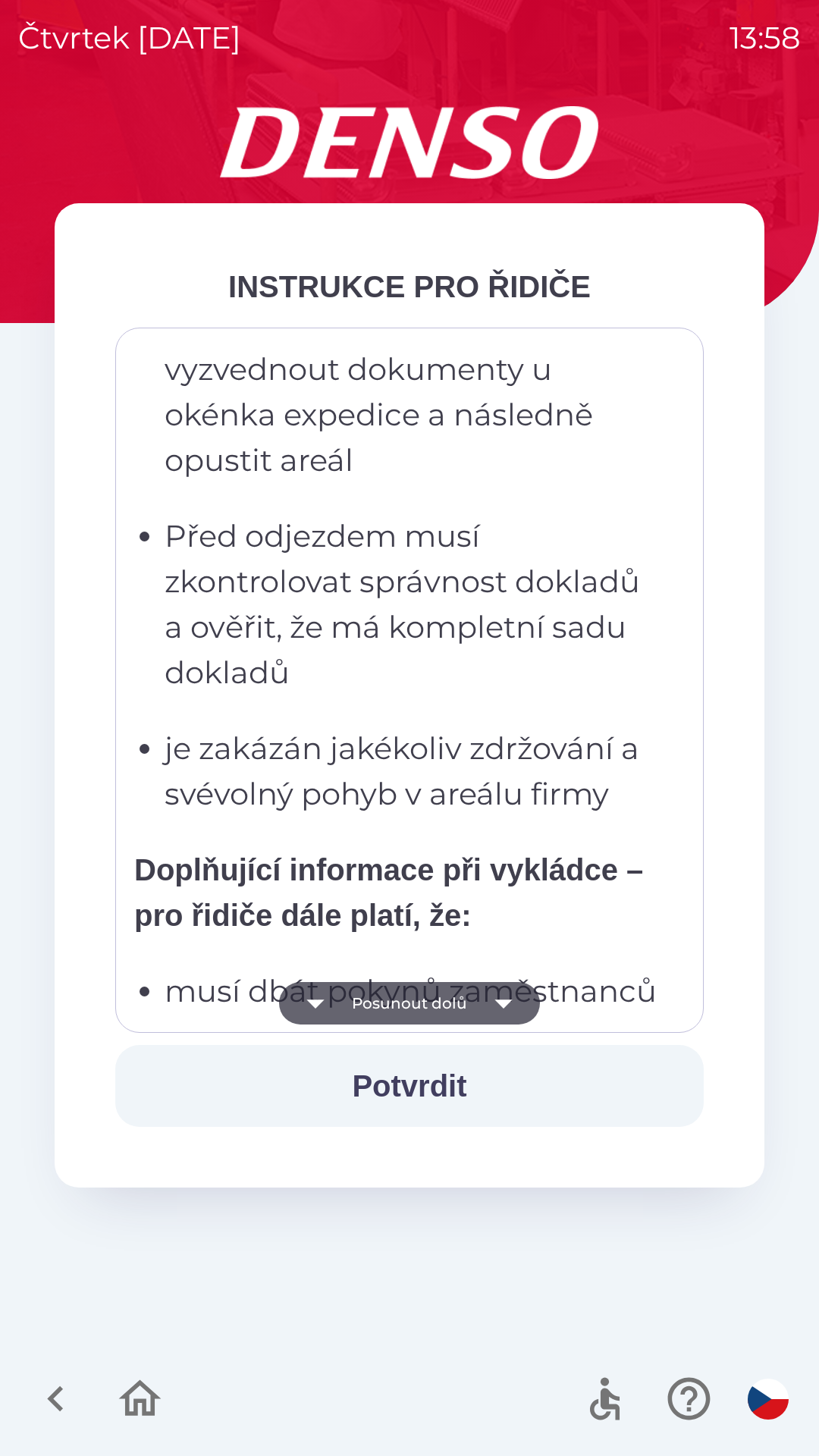
click at [512, 1001] on icon "button" at bounding box center [503, 1003] width 43 height 43
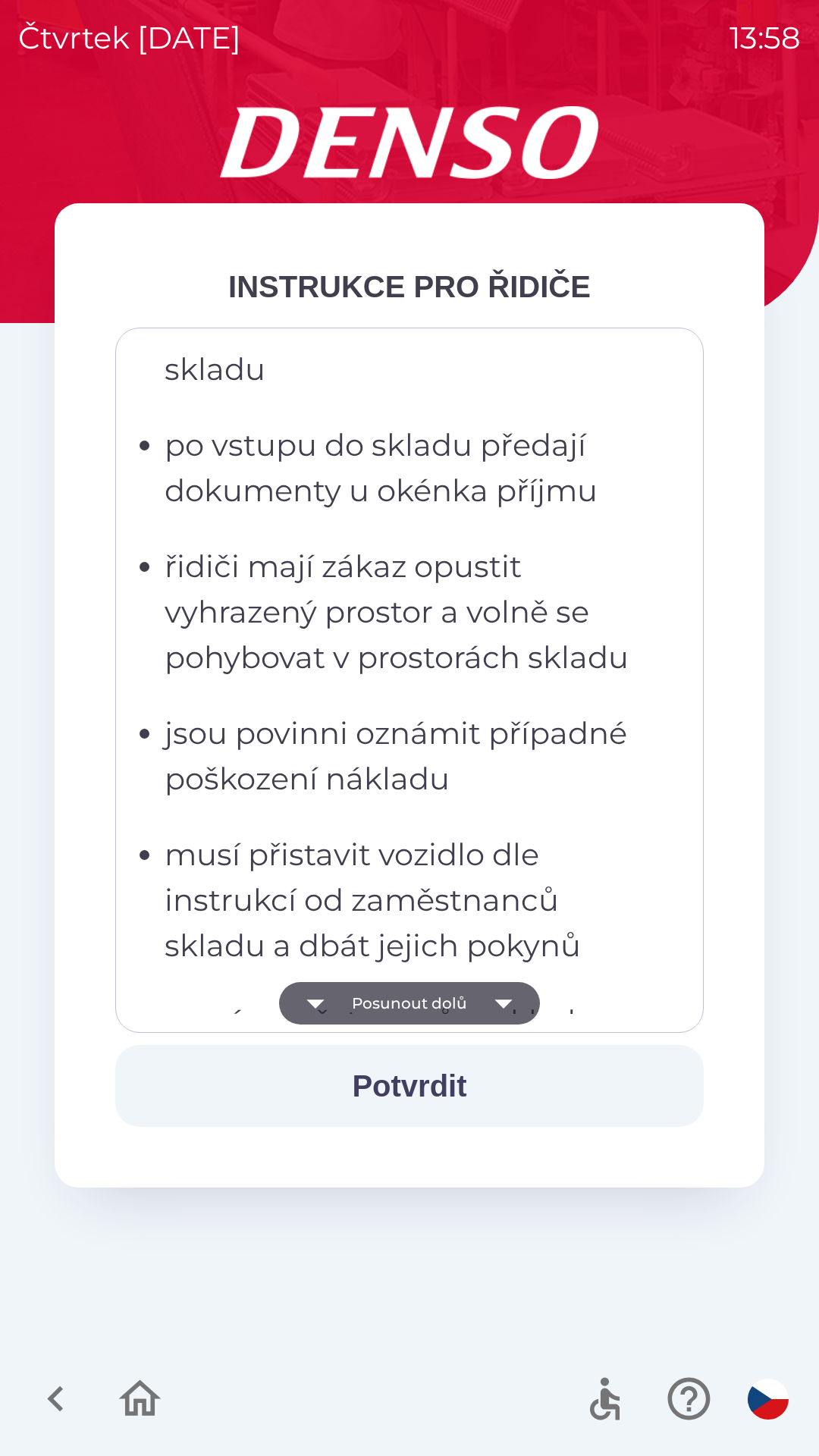
click at [514, 991] on icon "button" at bounding box center [503, 1003] width 43 height 43
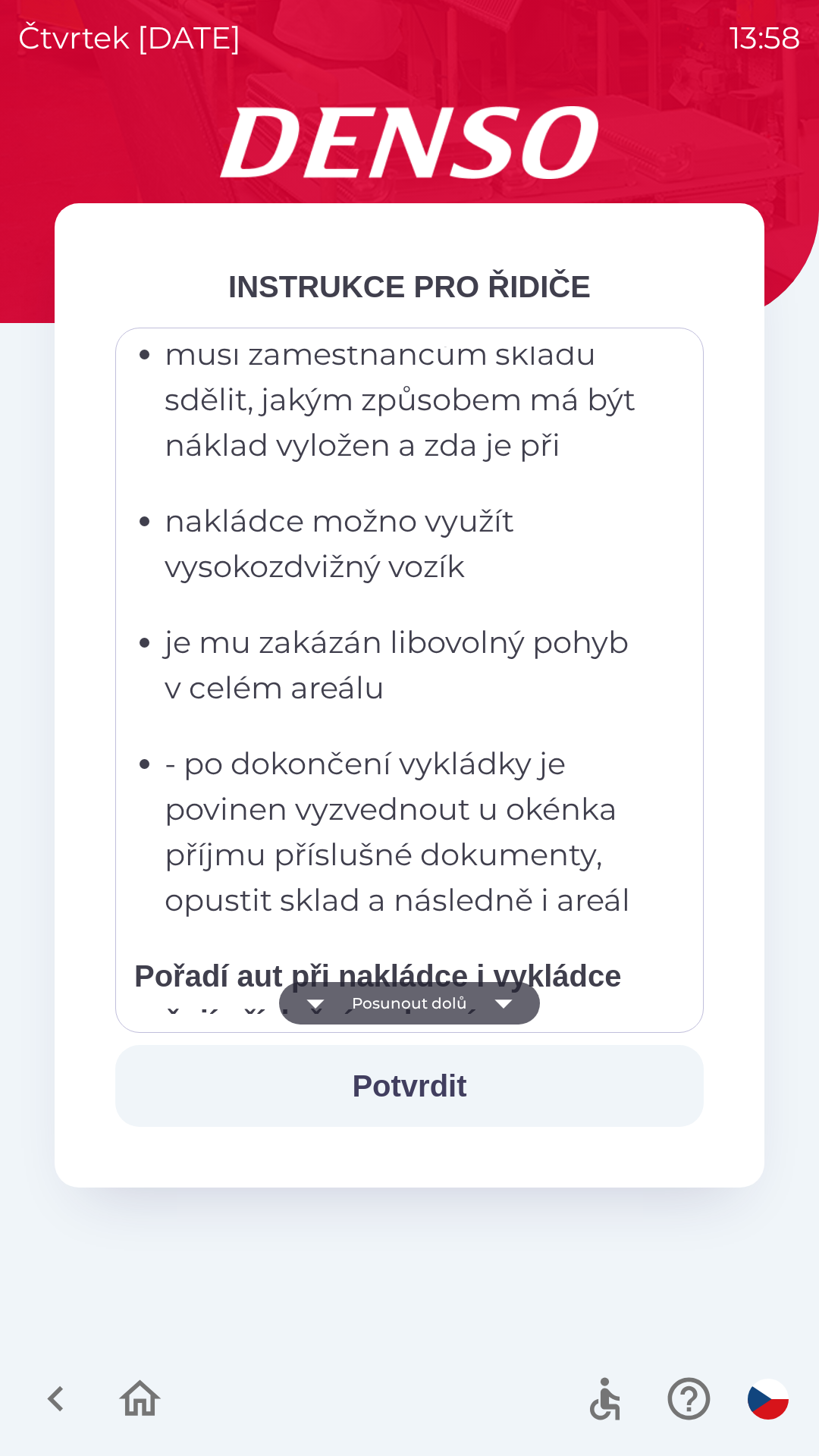
click at [504, 1000] on icon "button" at bounding box center [503, 1004] width 18 height 9
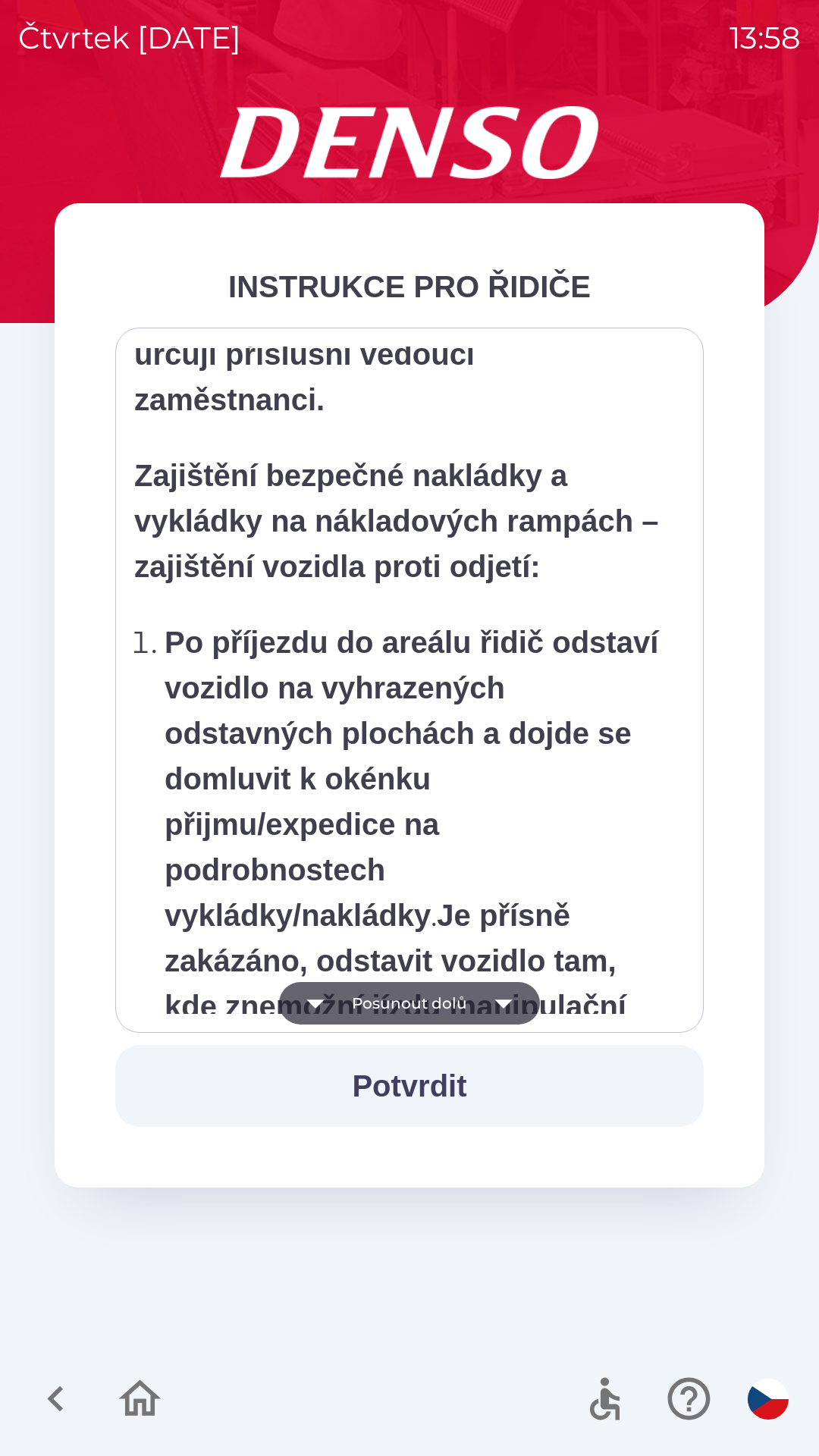
click at [506, 999] on icon "button" at bounding box center [503, 1003] width 43 height 43
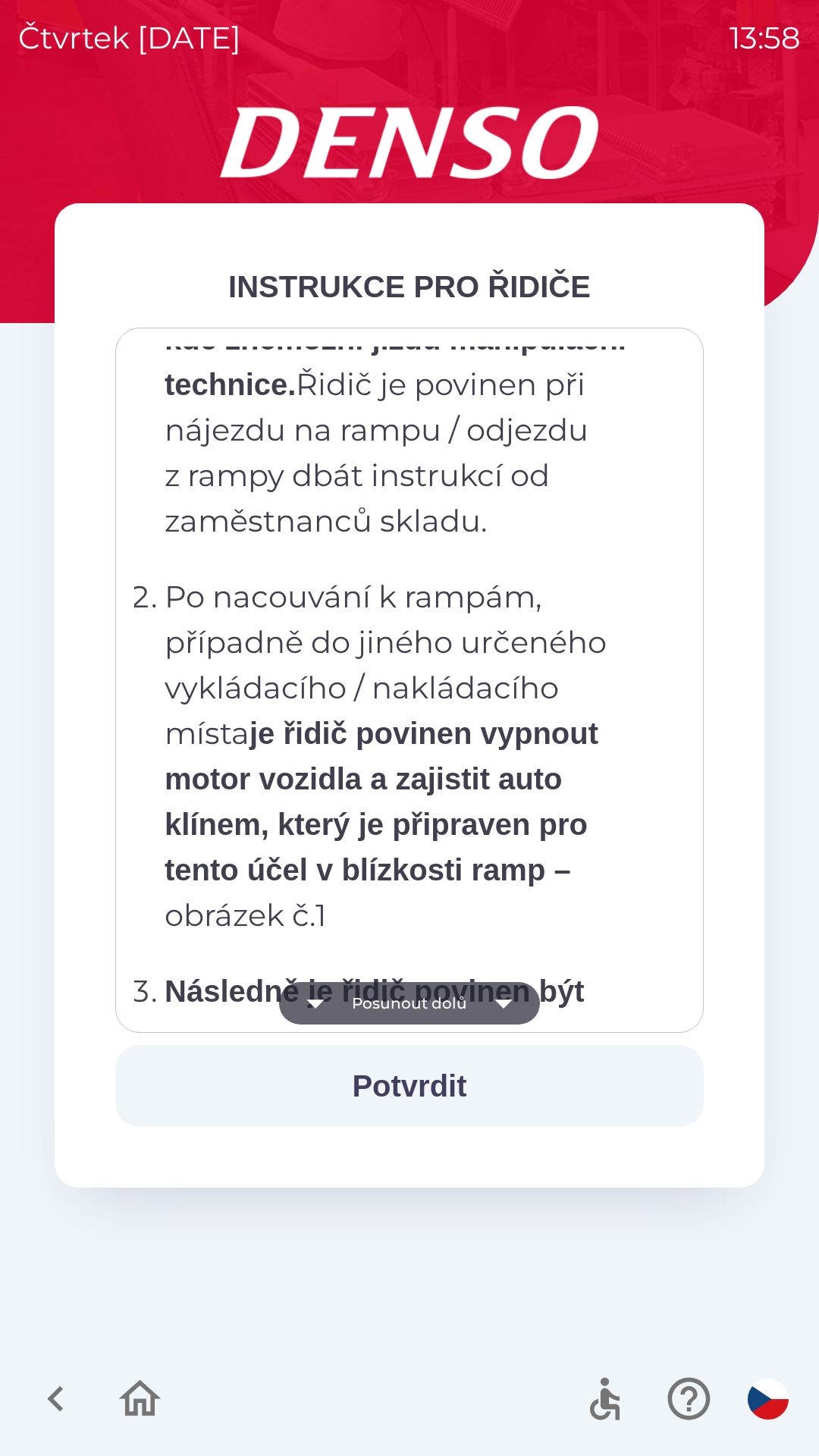
click at [509, 1001] on icon "button" at bounding box center [503, 1004] width 18 height 9
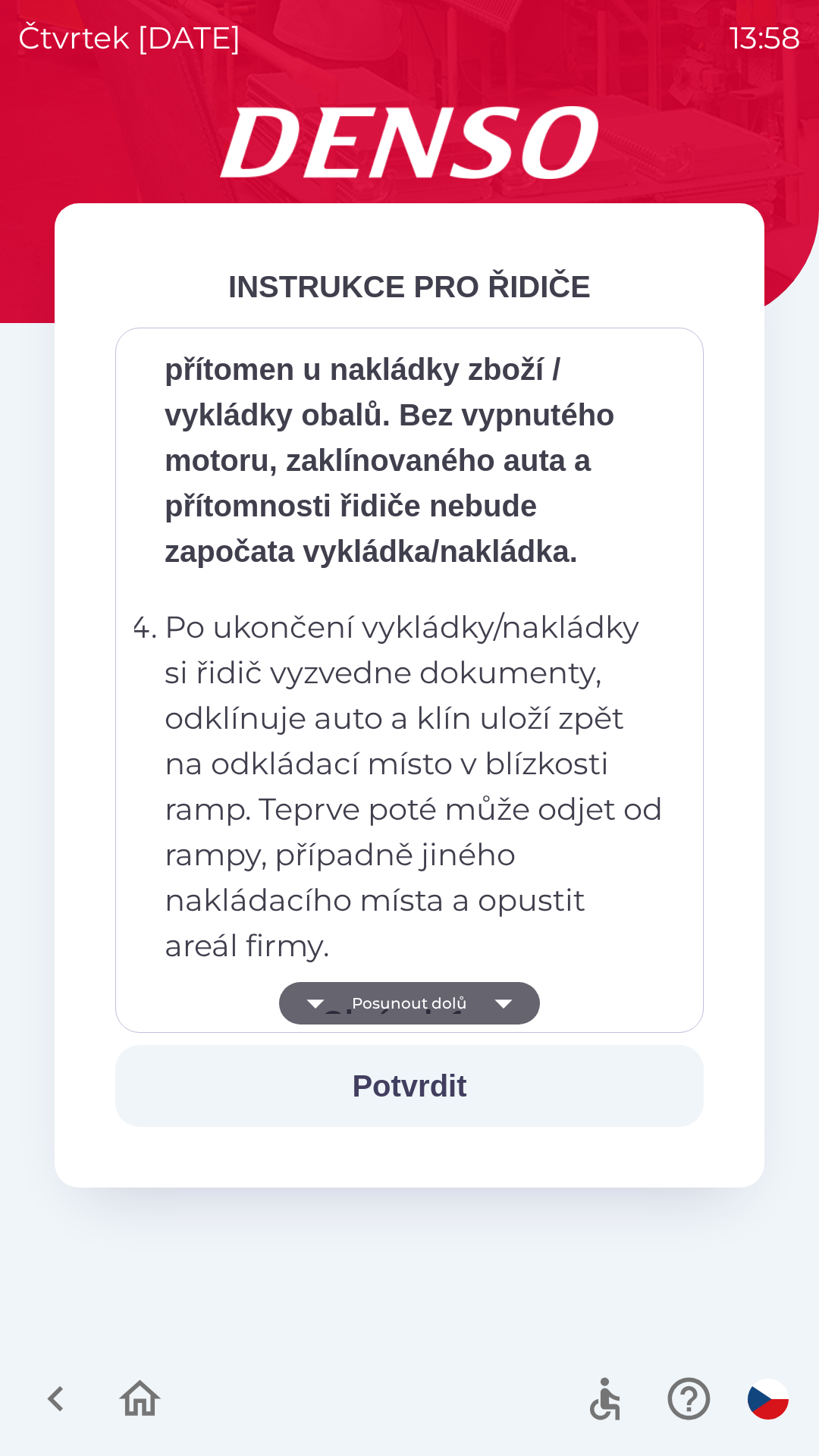
click at [513, 991] on icon "button" at bounding box center [503, 1003] width 43 height 43
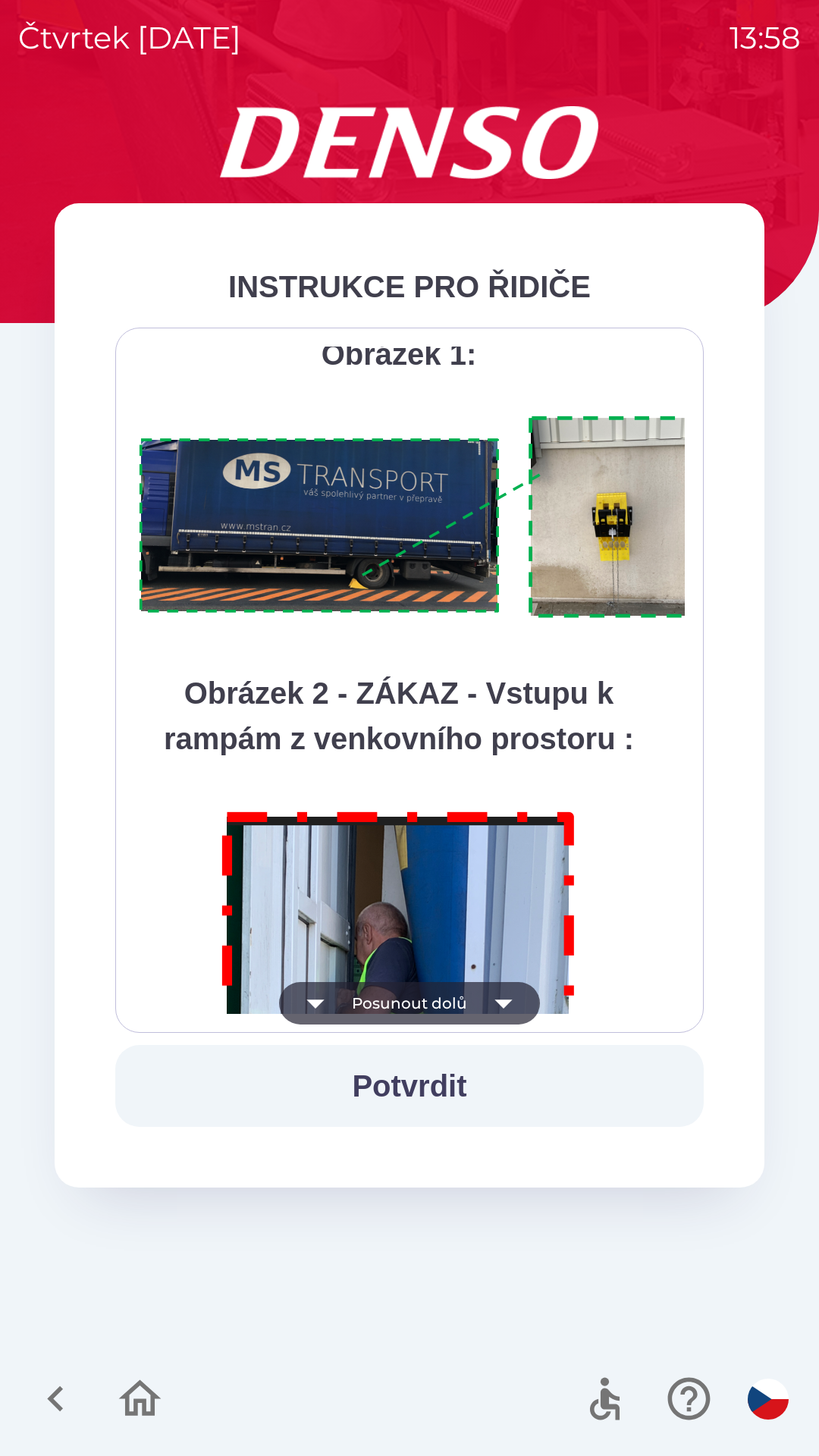
click at [510, 993] on icon "button" at bounding box center [503, 1003] width 43 height 43
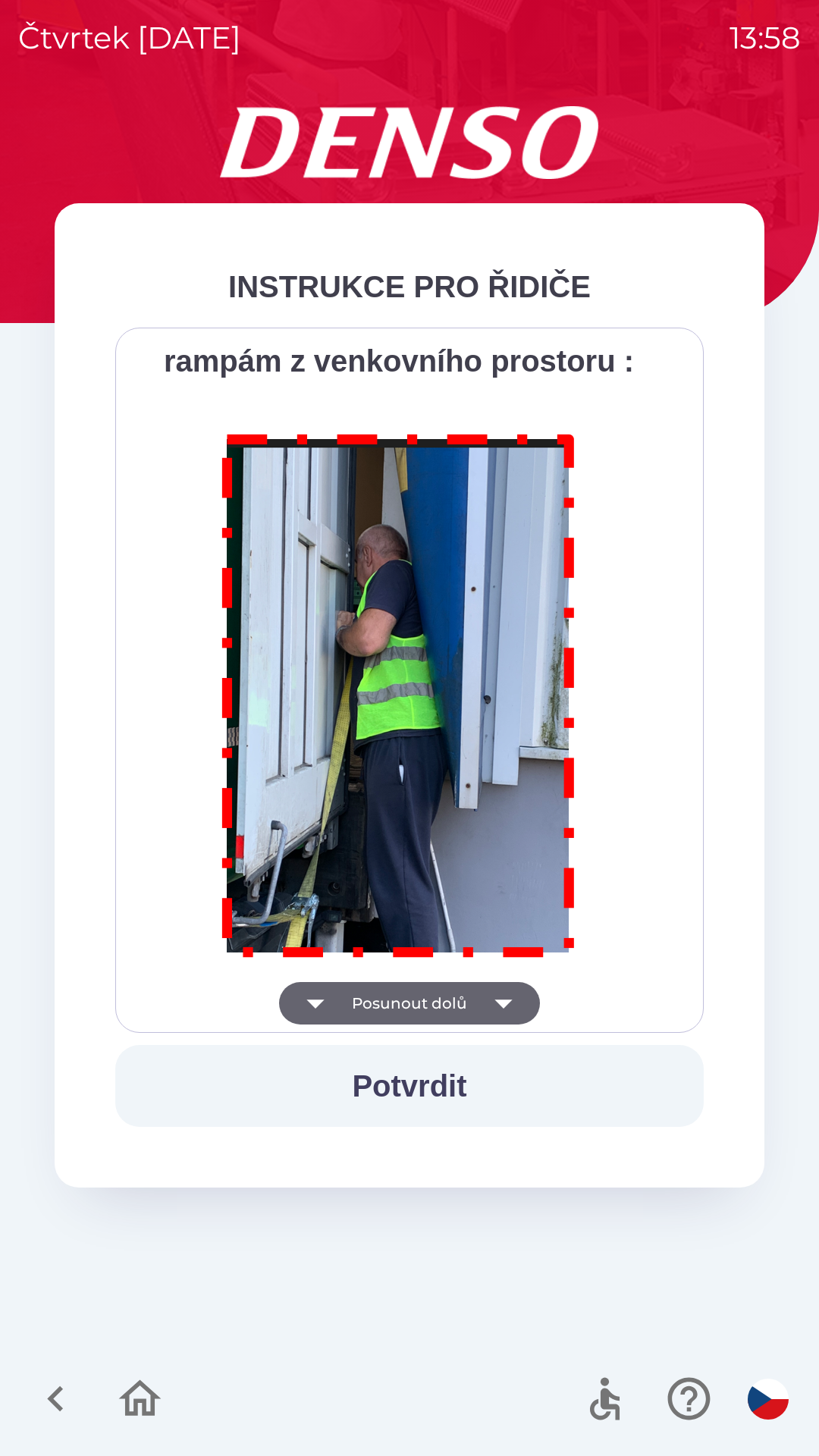
click at [511, 1011] on div "Všichni řidiči přijíždějící do skladu firmy DENSO CZECH s.r.o. jsou po průjezdu…" at bounding box center [409, 680] width 550 height 668
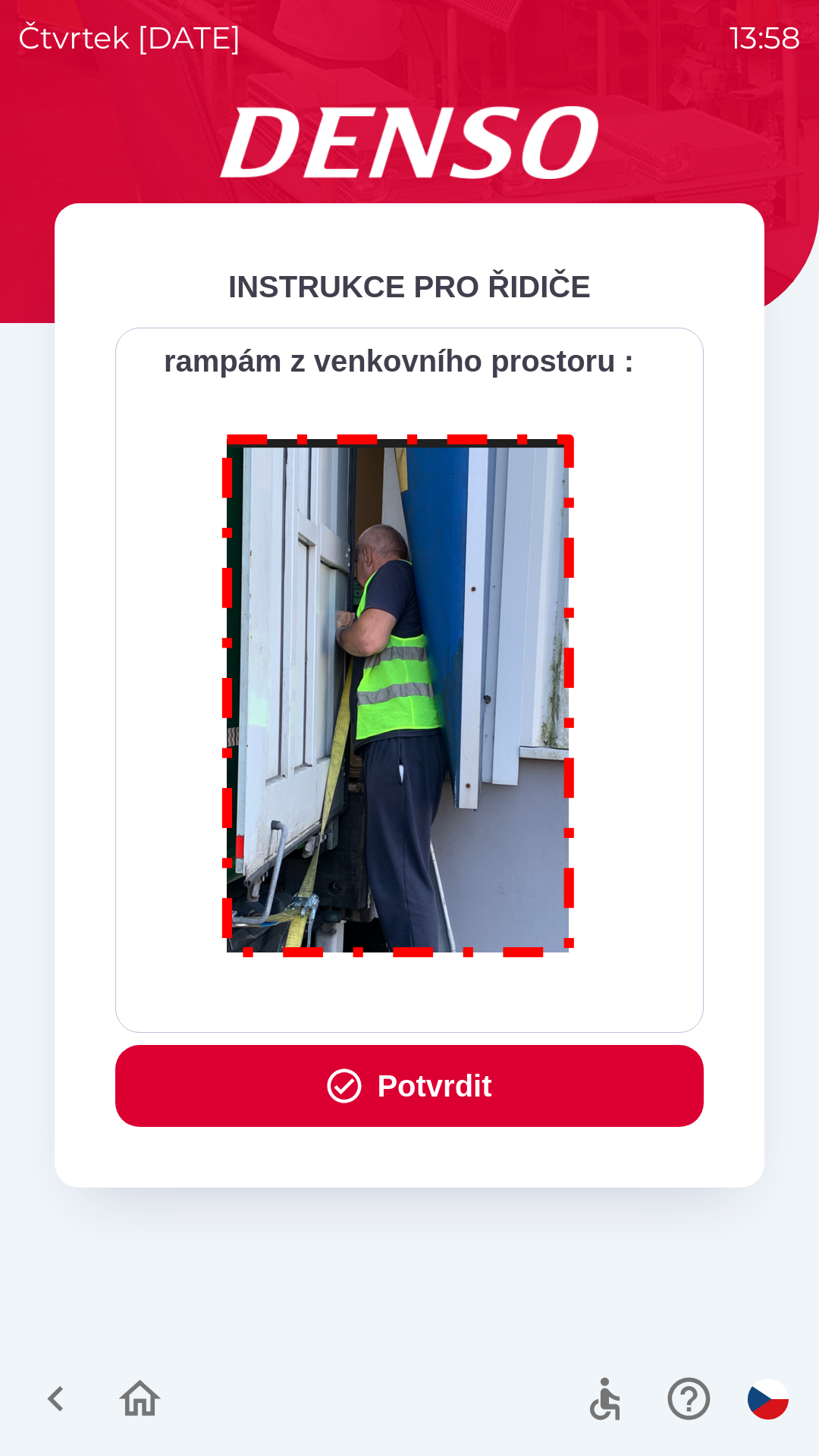
click at [495, 1081] on button "Potvrdit" at bounding box center [410, 1086] width 589 height 82
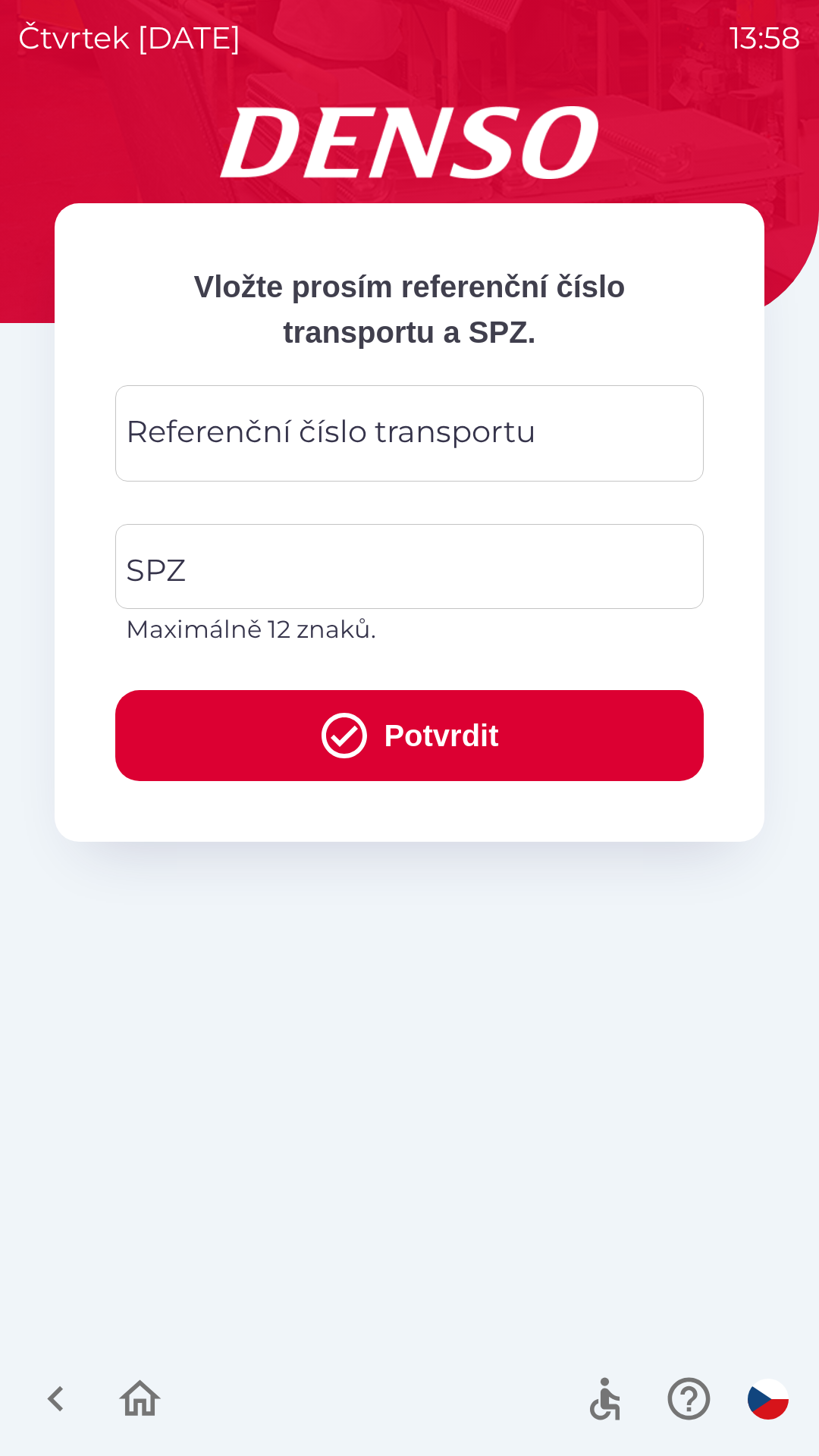
click at [390, 458] on input "Referenční číslo transportu" at bounding box center [410, 433] width 552 height 60
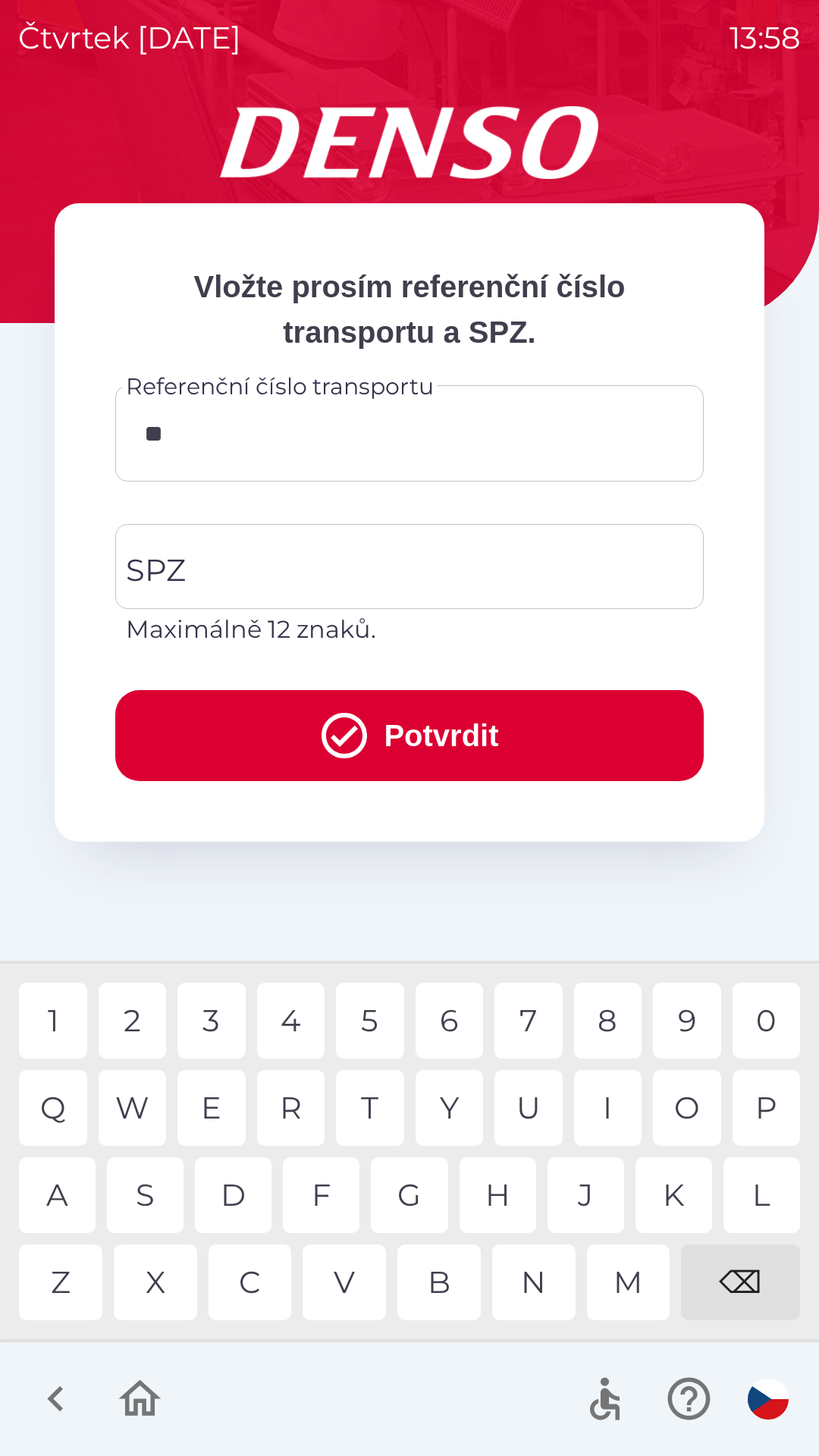
click at [760, 1026] on div "0" at bounding box center [766, 1020] width 68 height 76
click at [755, 1031] on div "0" at bounding box center [766, 1020] width 68 height 76
type input "*******"
click at [678, 1032] on div "9" at bounding box center [687, 1020] width 68 height 76
click at [402, 584] on input "SPZ" at bounding box center [398, 566] width 552 height 71
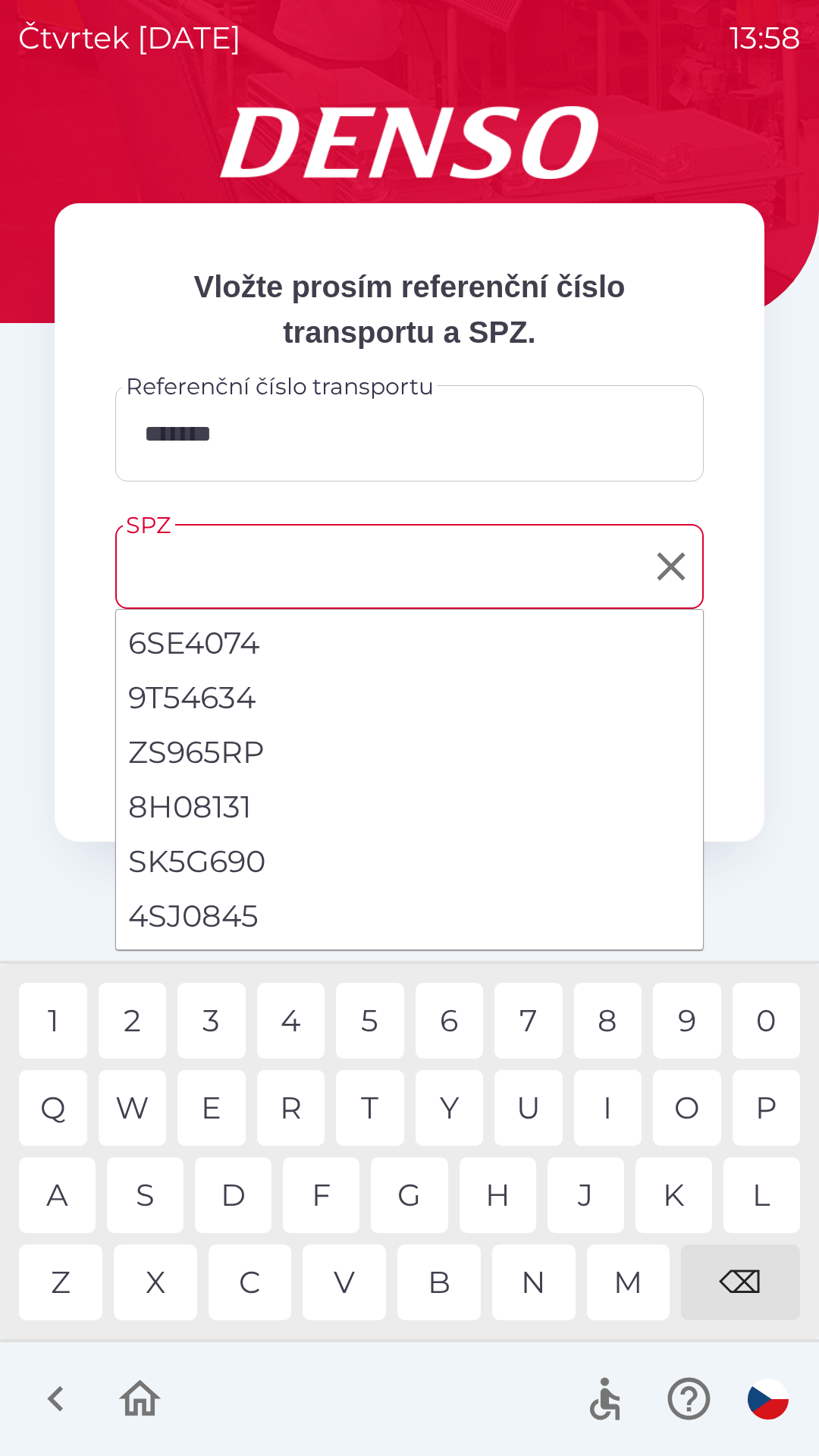
click at [207, 920] on li "4SJ0845" at bounding box center [410, 916] width 587 height 54
type input "*******"
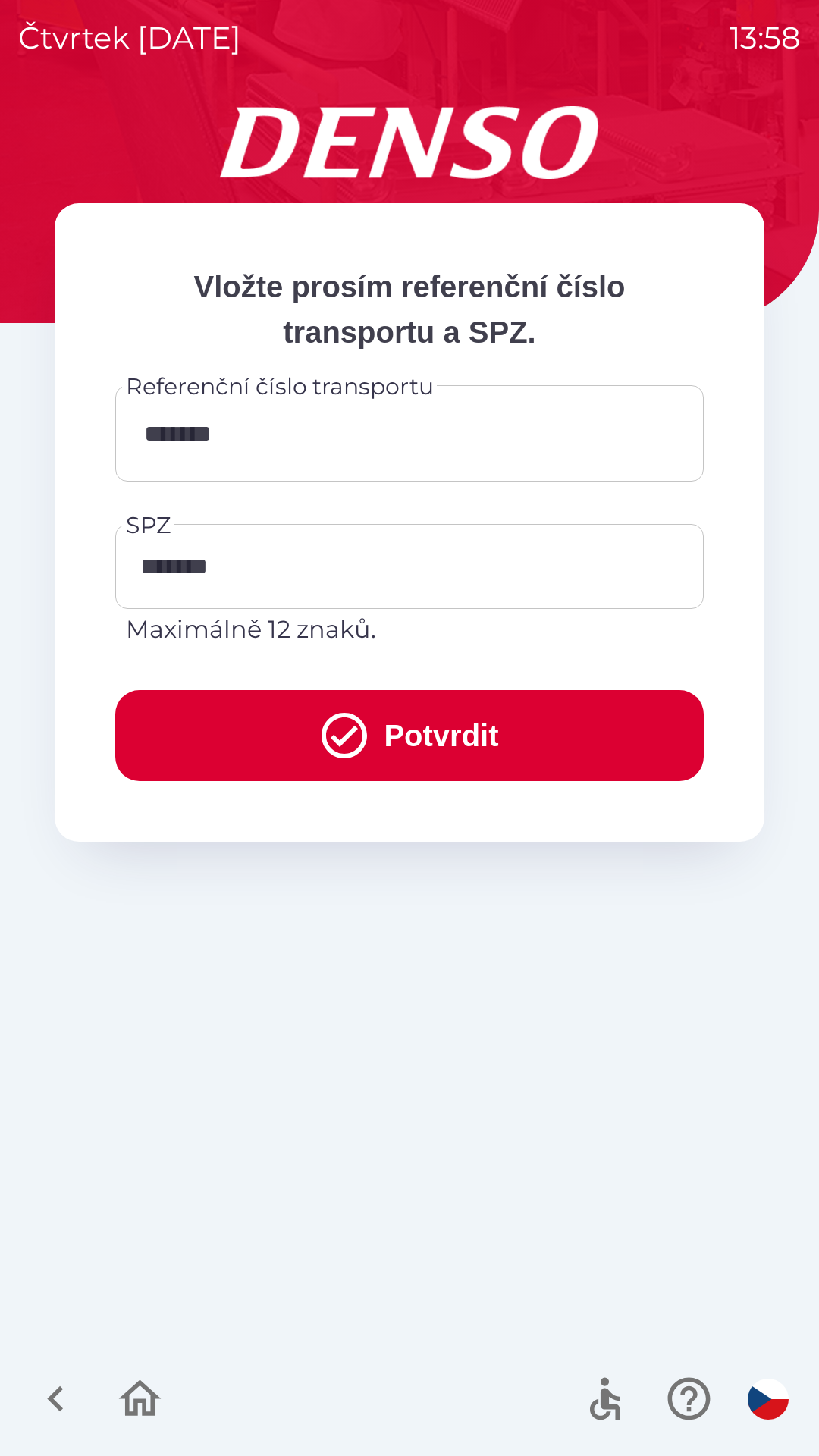
click at [402, 746] on button "Potvrdit" at bounding box center [410, 736] width 589 height 91
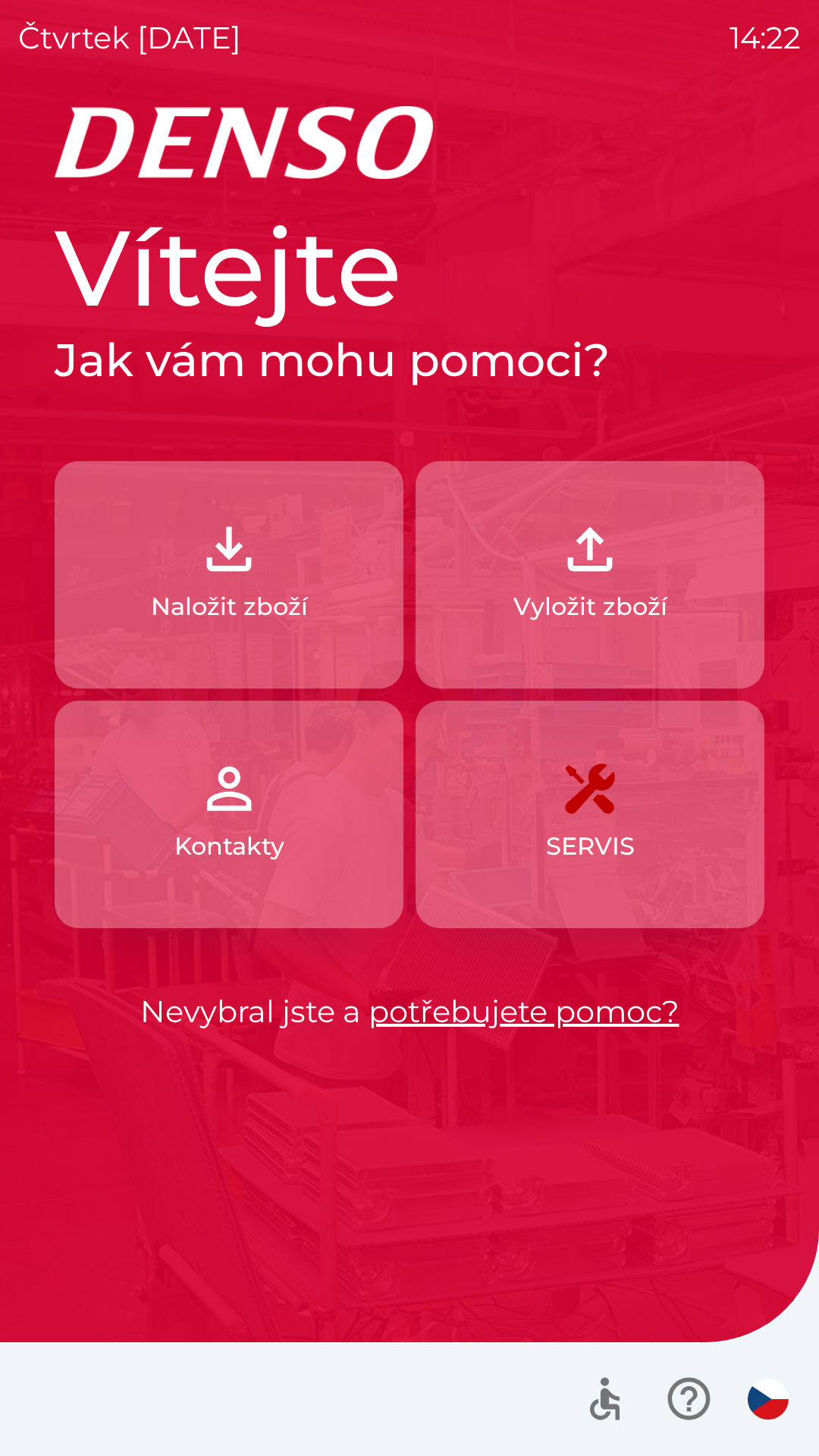
click at [259, 591] on p "Naložit zboží" at bounding box center [228, 607] width 157 height 37
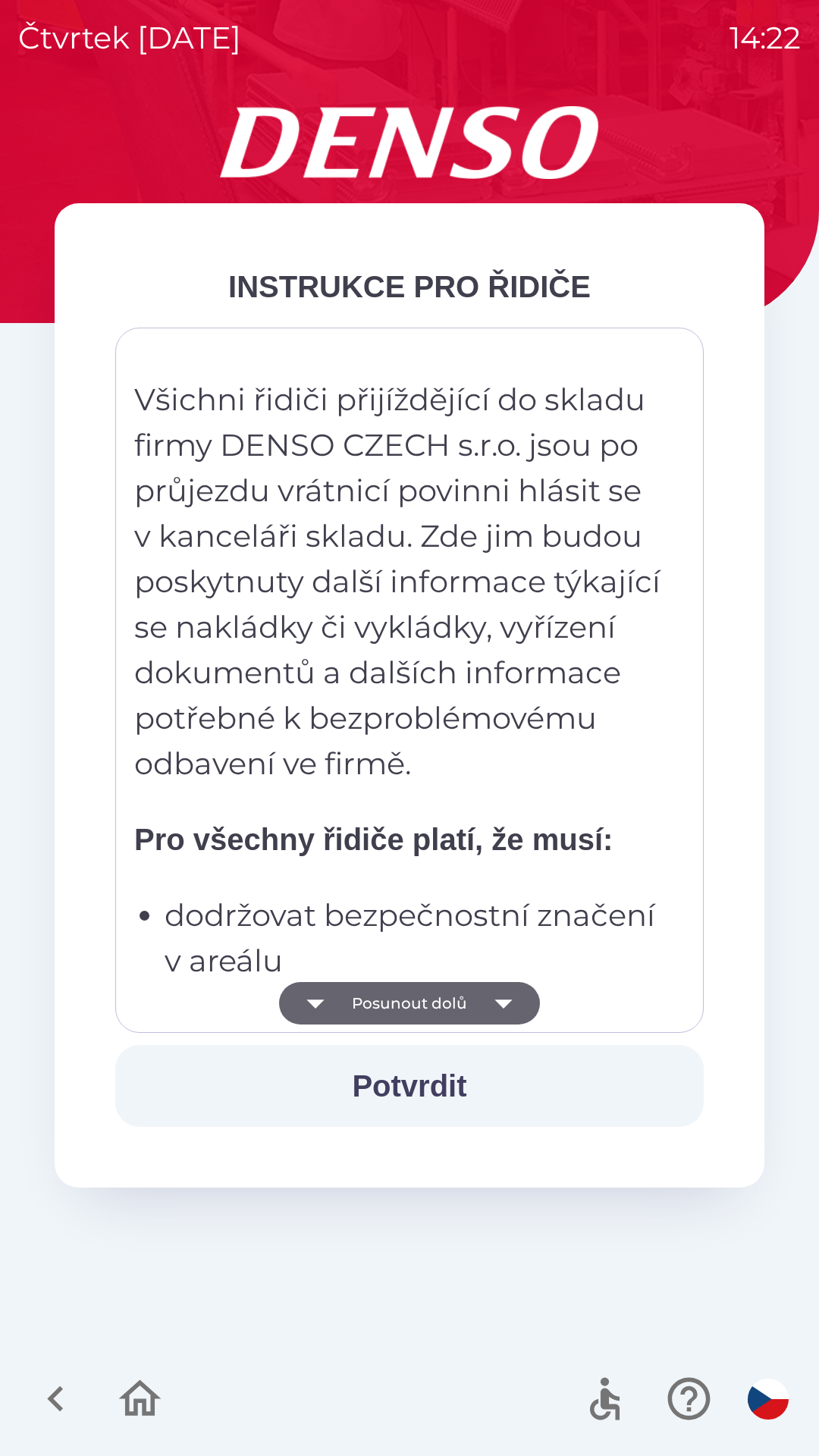
click at [438, 1001] on button "Posunout dolů" at bounding box center [410, 1003] width 261 height 43
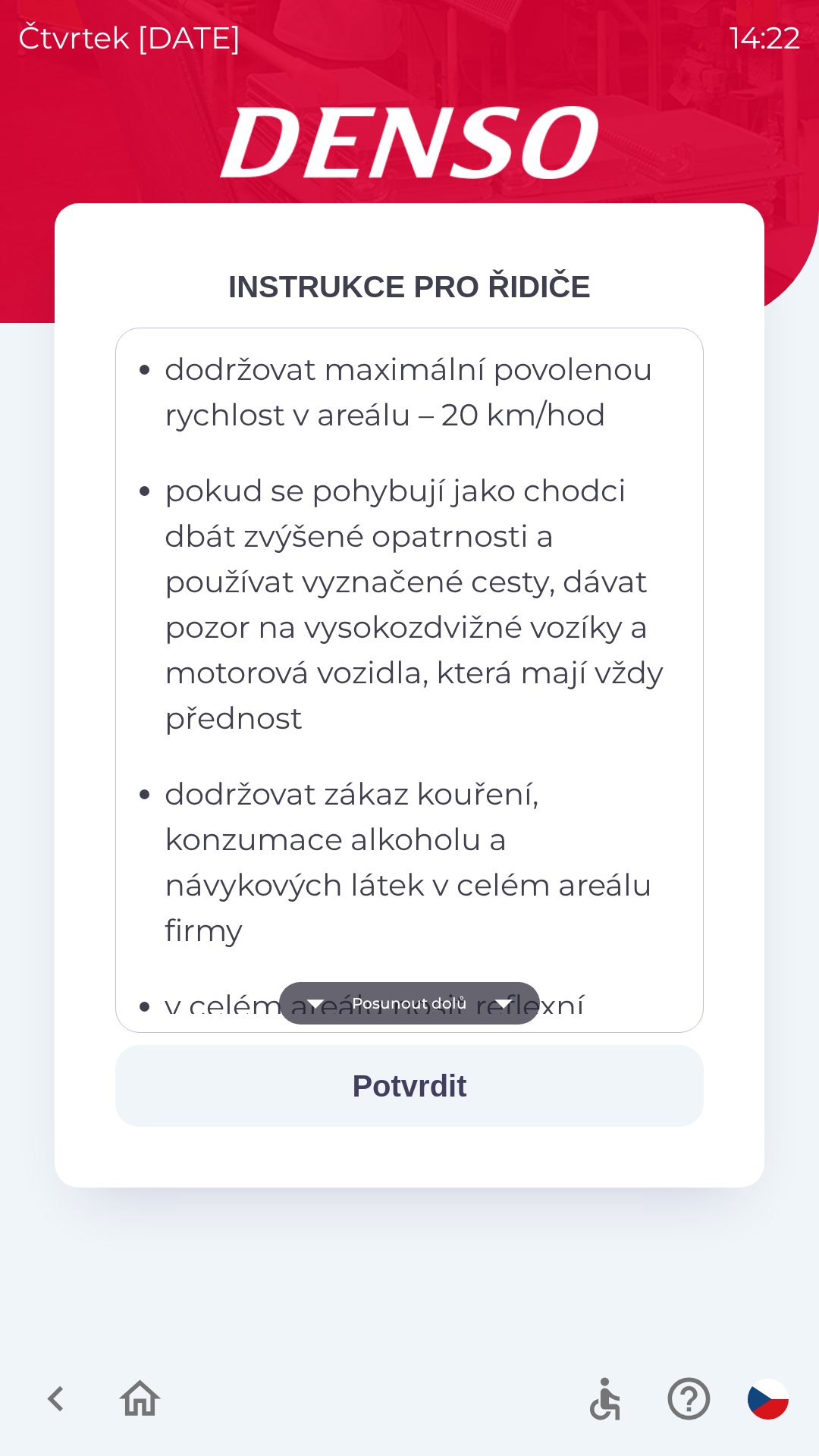
click at [425, 1002] on button "Posunout dolů" at bounding box center [410, 1003] width 261 height 43
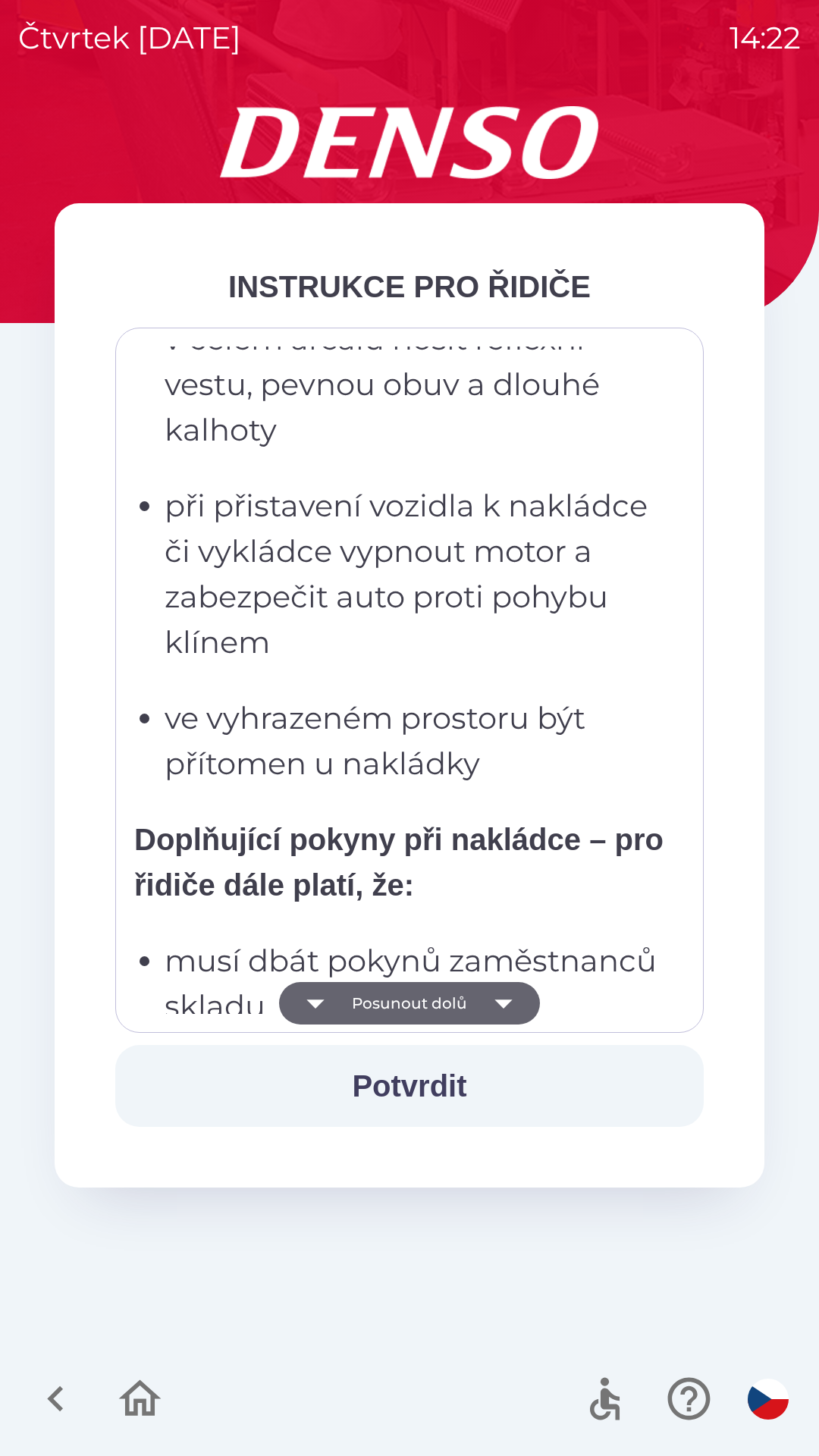
click at [424, 1003] on button "Posunout dolů" at bounding box center [410, 1003] width 261 height 43
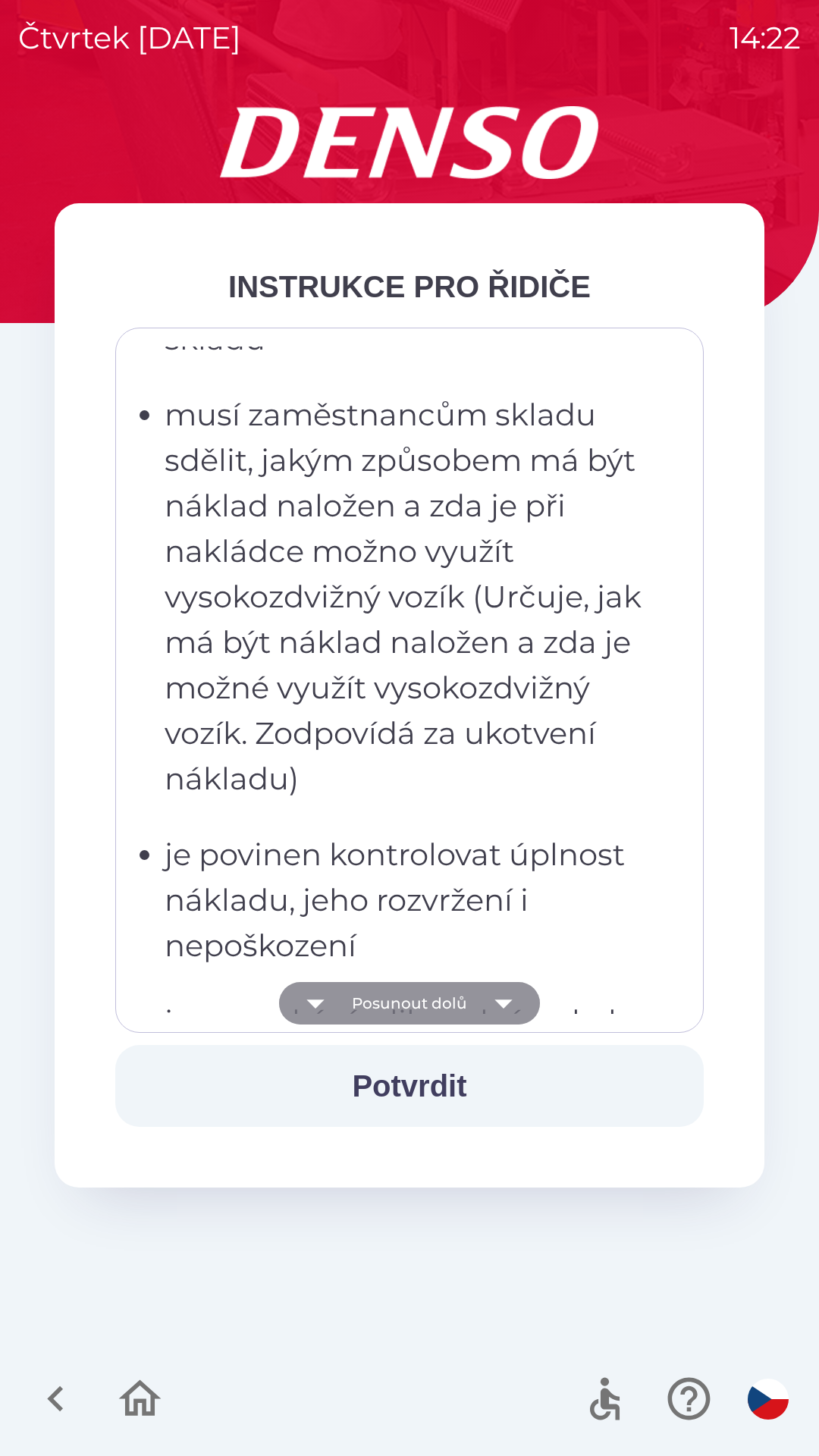
click at [430, 1001] on button "Posunout dolů" at bounding box center [410, 1003] width 261 height 43
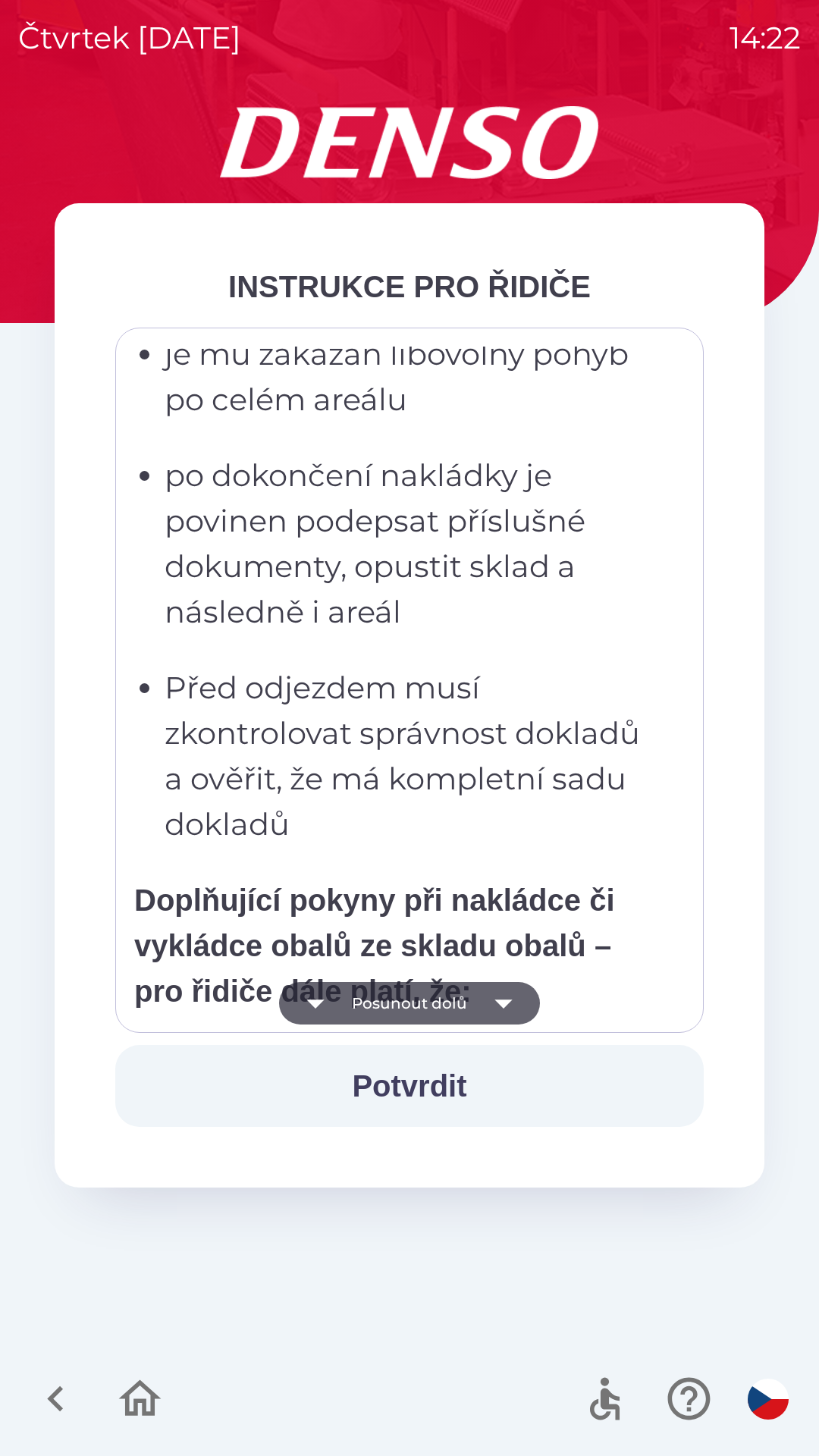
click at [429, 1012] on button "Posunout dolů" at bounding box center [410, 1003] width 261 height 43
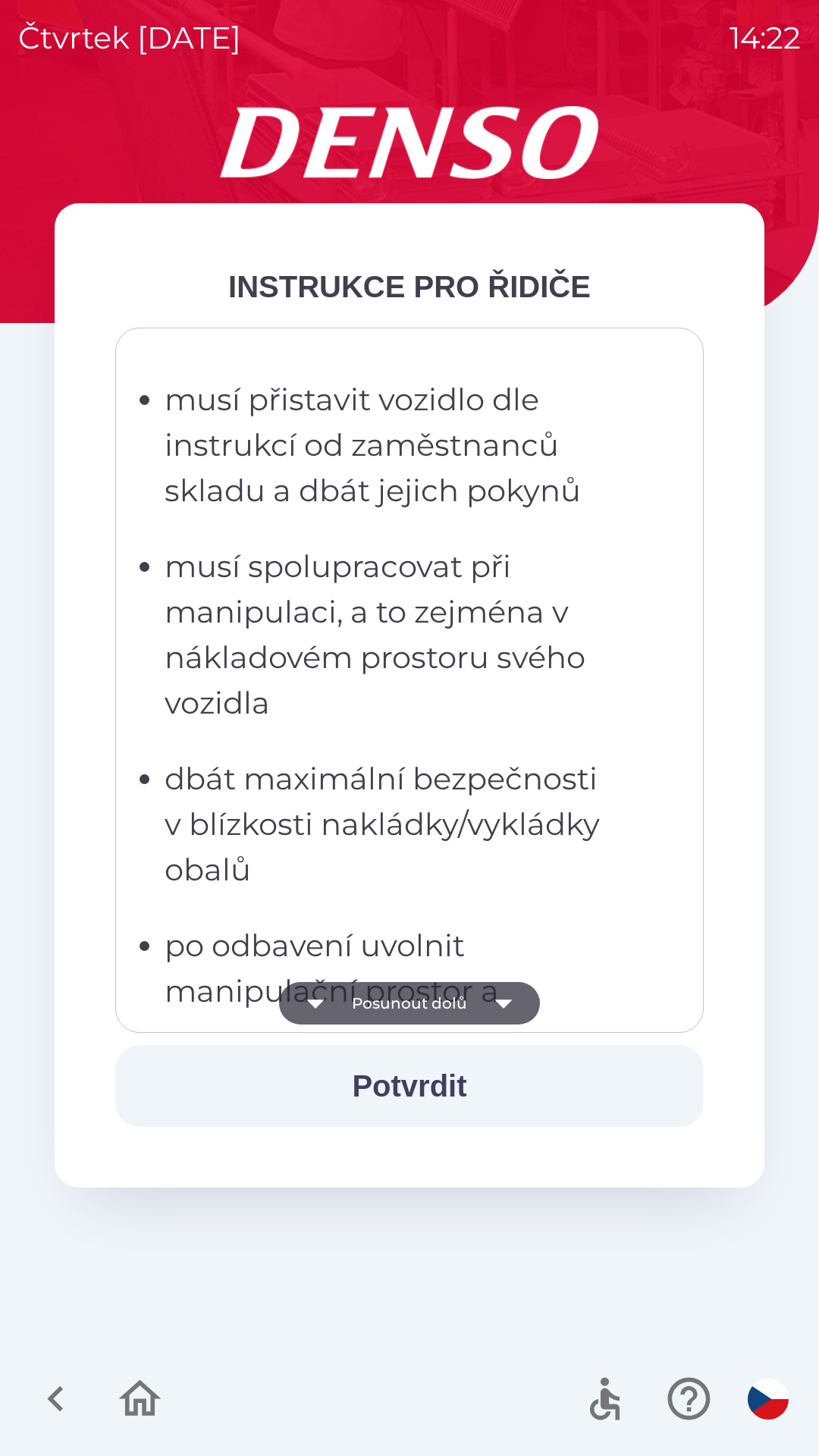
click at [430, 1009] on button "Posunout dolů" at bounding box center [410, 1003] width 261 height 43
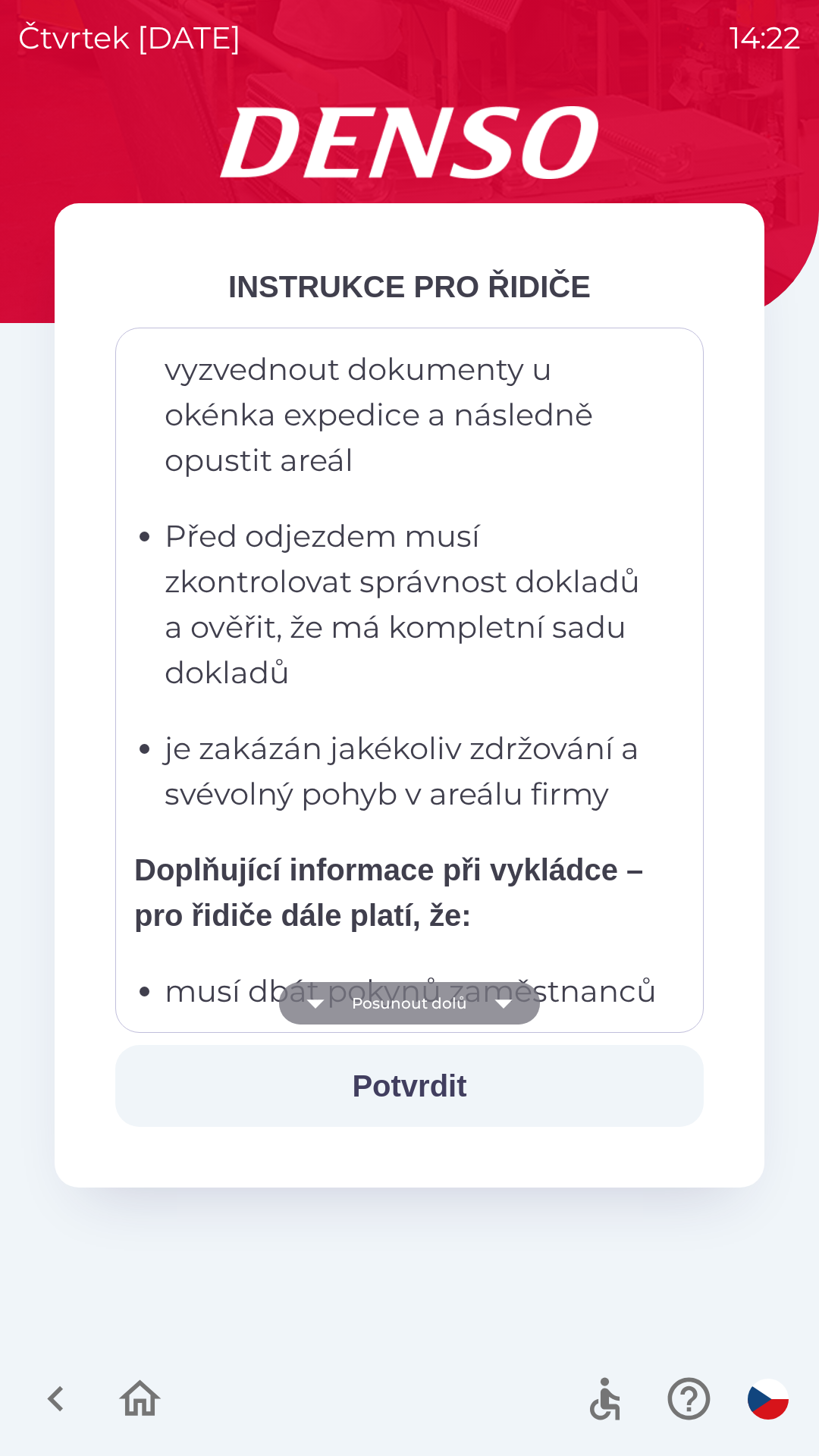
click at [426, 1007] on button "Posunout dolů" at bounding box center [410, 1003] width 261 height 43
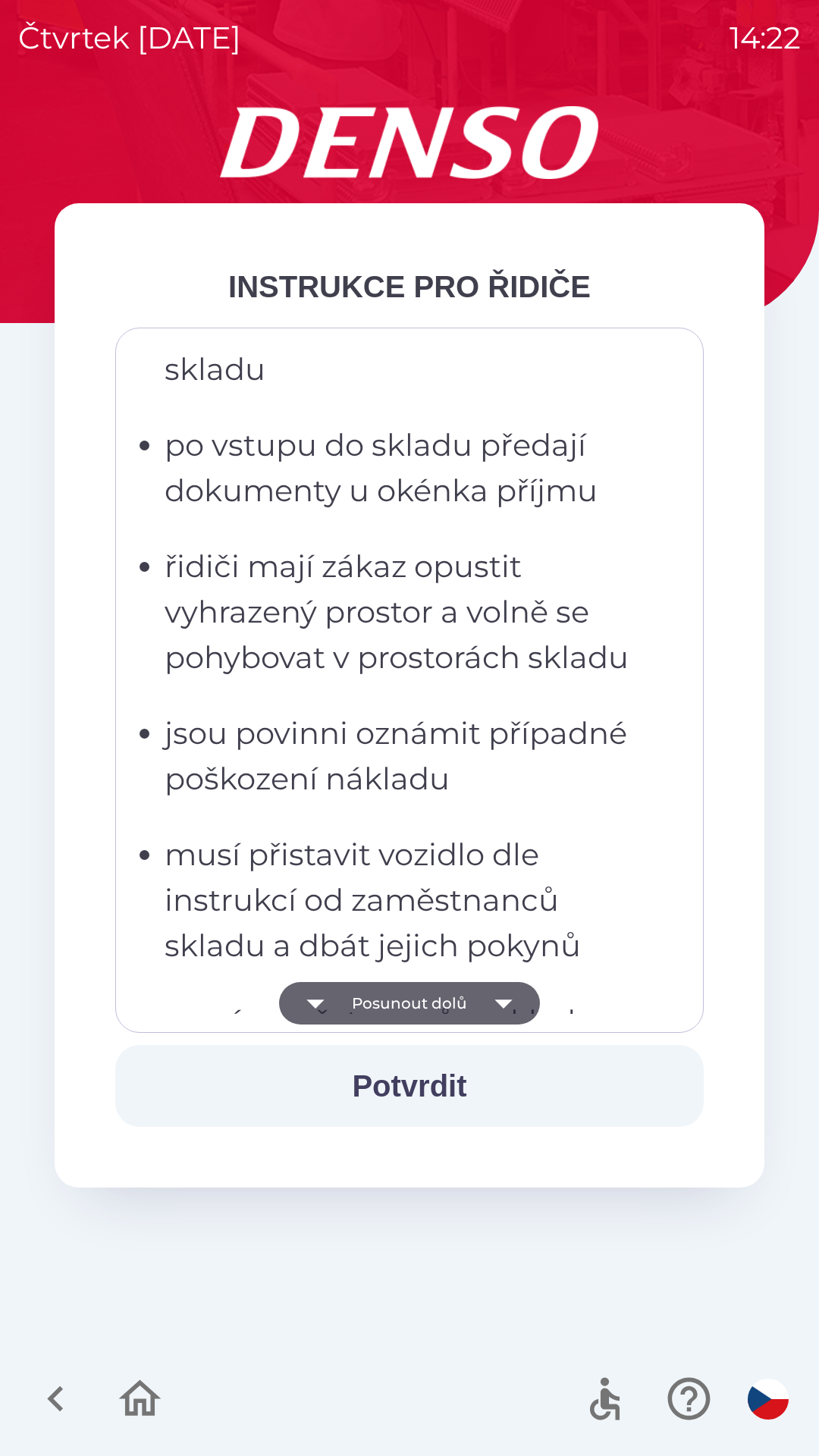
click at [430, 1001] on button "Posunout dolů" at bounding box center [410, 1003] width 261 height 43
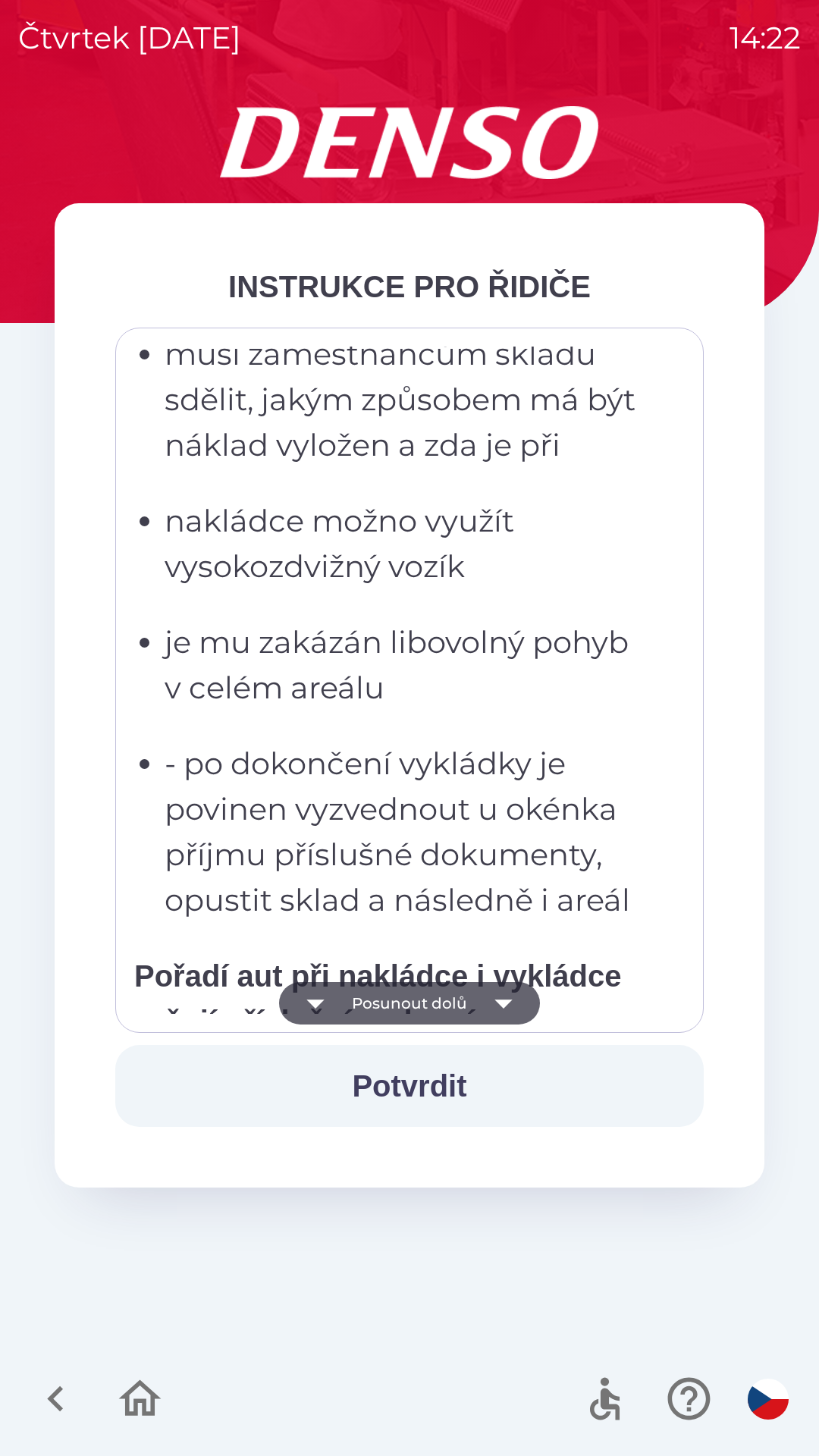
click at [437, 989] on button "Posunout dolů" at bounding box center [410, 1003] width 261 height 43
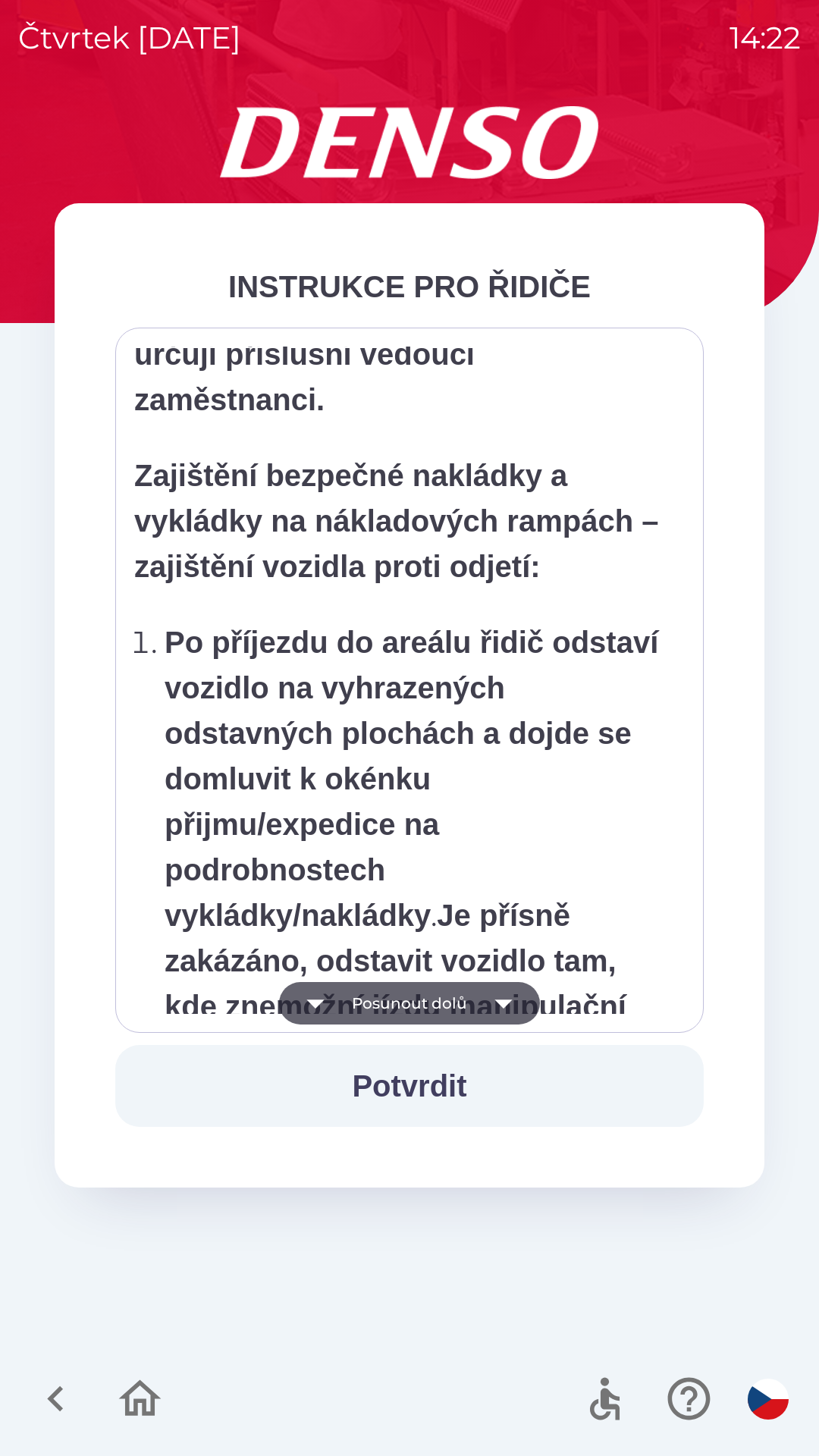
click at [433, 985] on button "Posunout dolů" at bounding box center [410, 1003] width 261 height 43
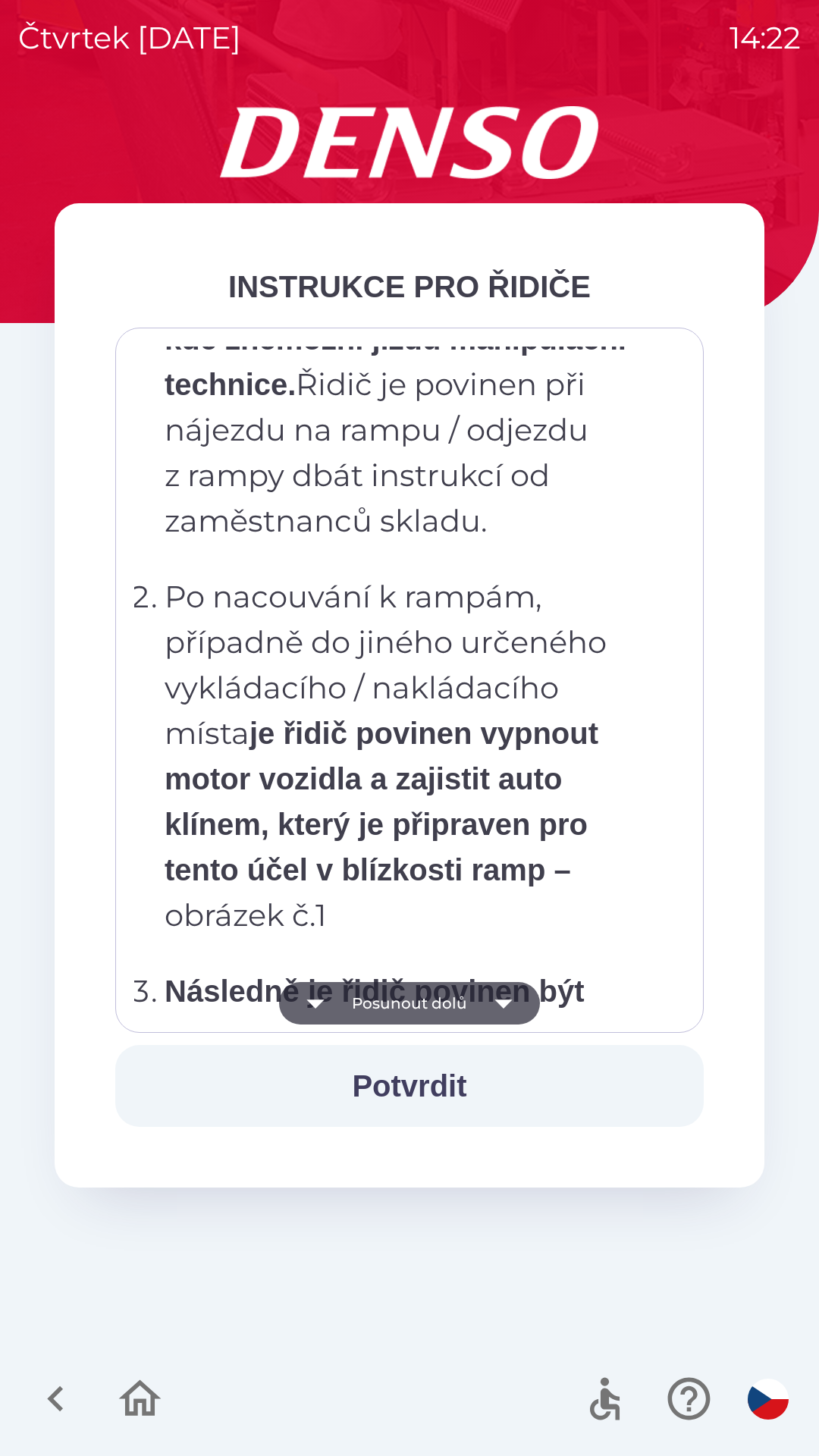
click at [422, 1007] on button "Posunout dolů" at bounding box center [410, 1003] width 261 height 43
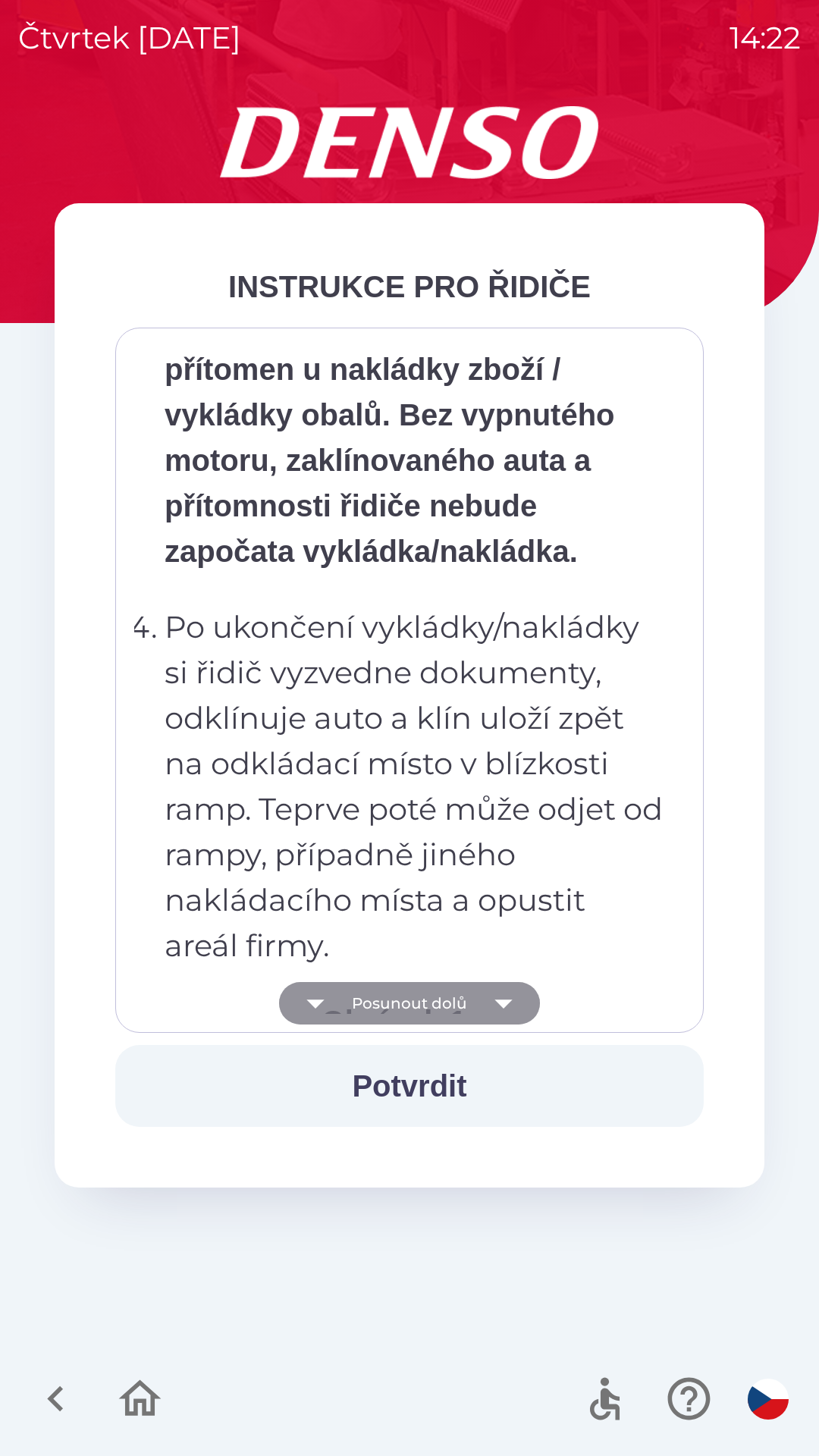
click at [430, 992] on button "Posunout dolů" at bounding box center [410, 1003] width 261 height 43
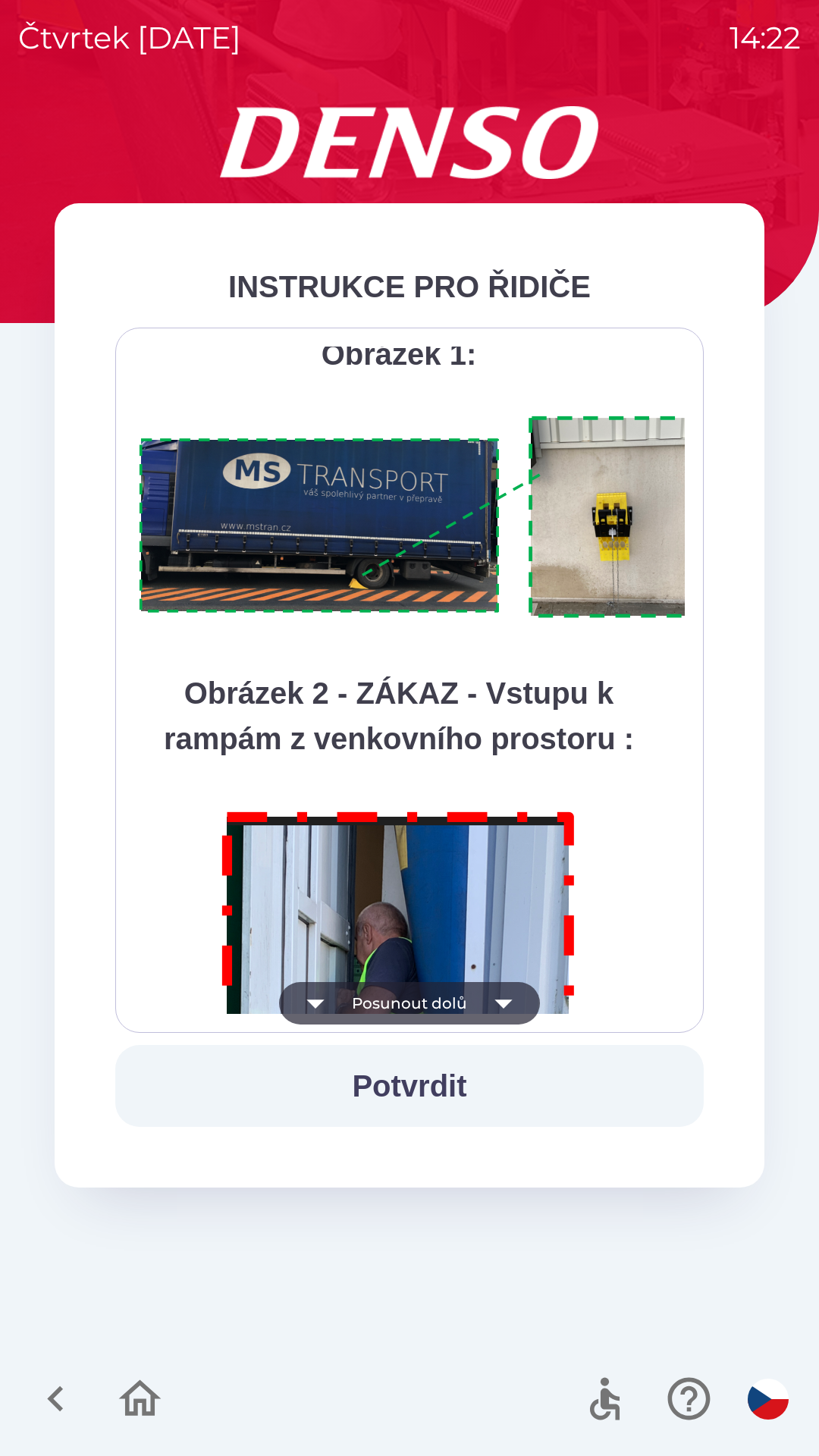
click at [424, 987] on button "Posunout dolů" at bounding box center [410, 1003] width 261 height 43
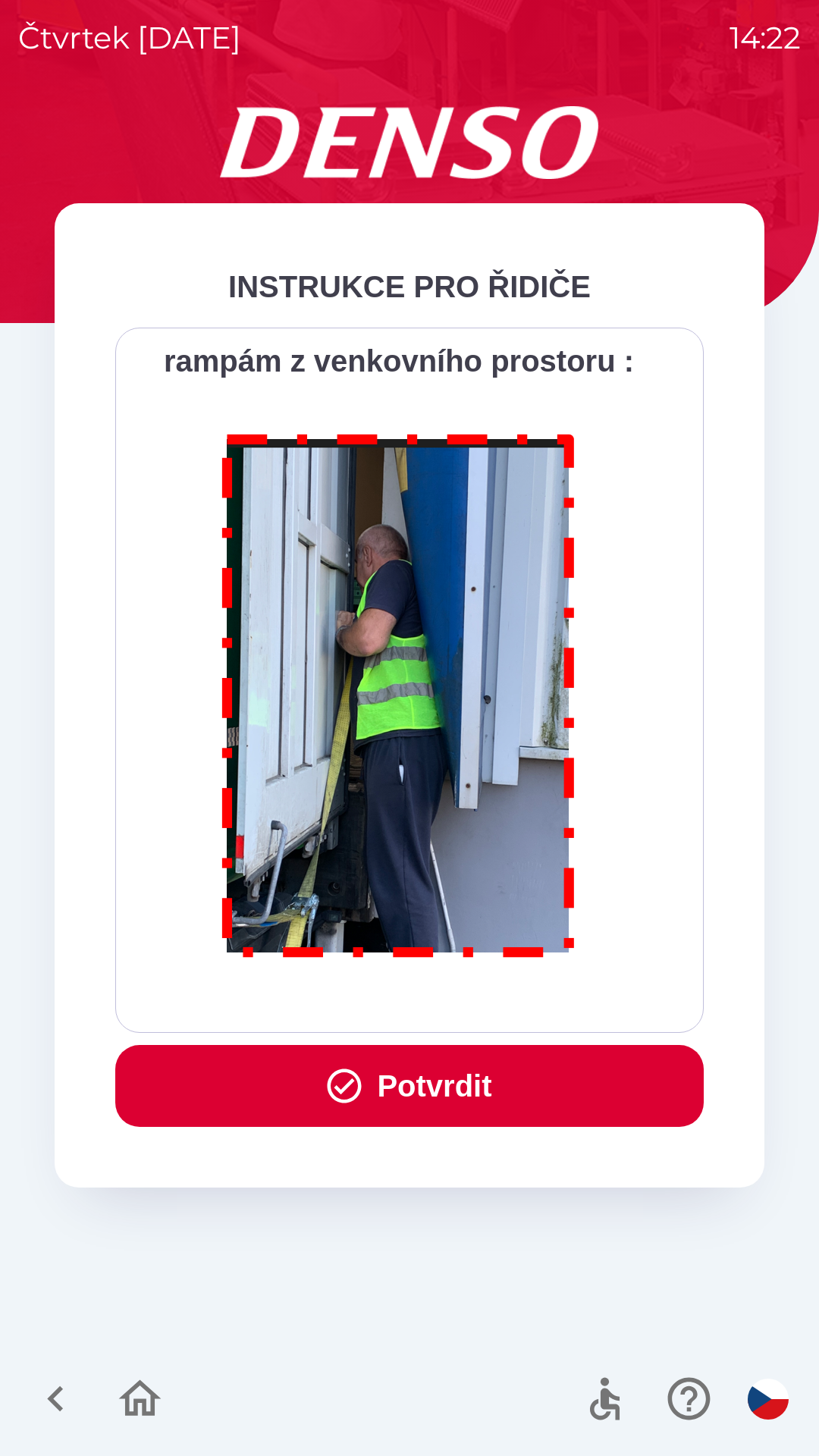
click at [430, 1075] on button "Potvrdit" at bounding box center [410, 1086] width 589 height 82
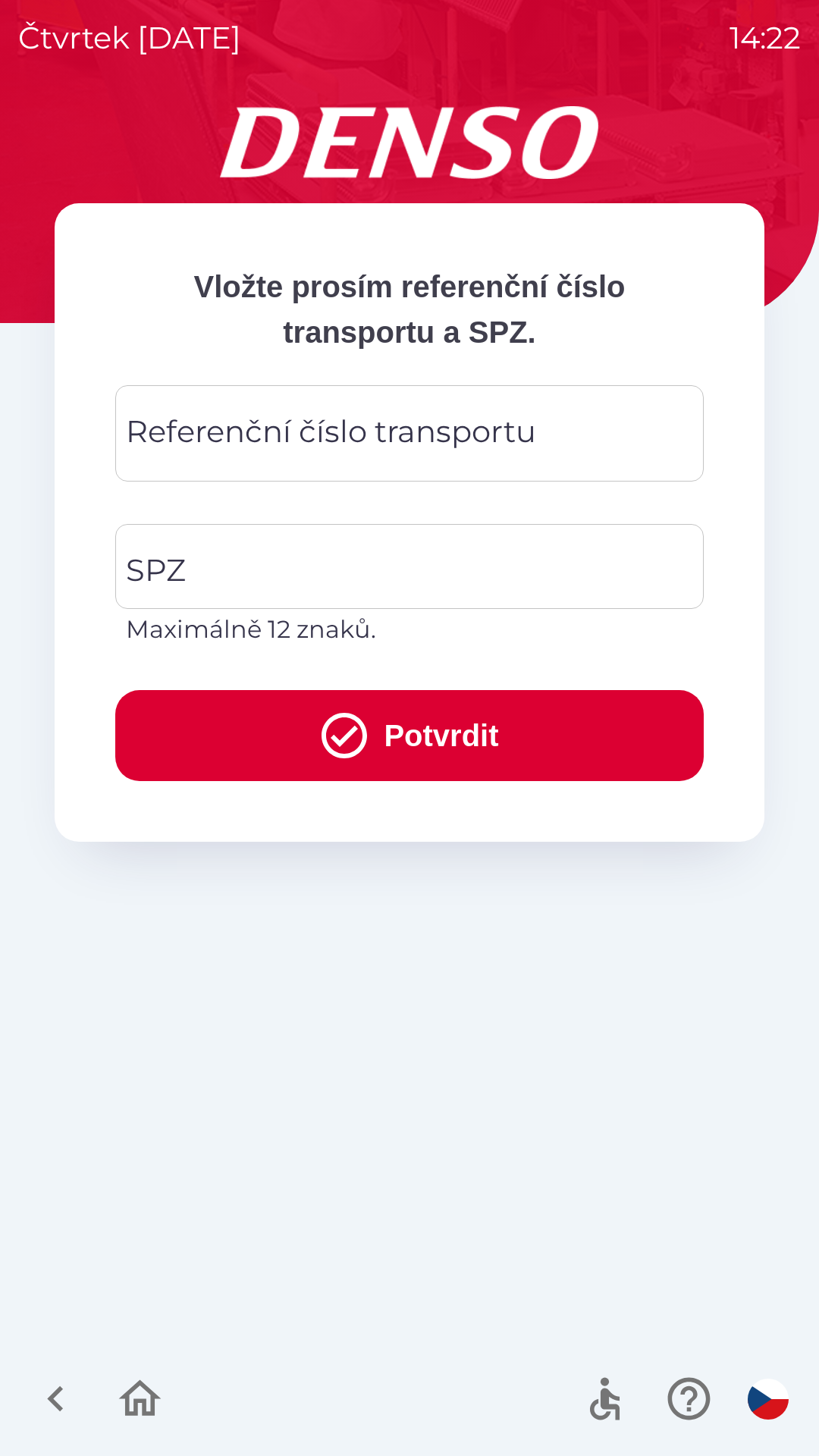
click at [350, 443] on div "Referenční číslo transportu Referenční číslo transportu" at bounding box center [410, 433] width 589 height 96
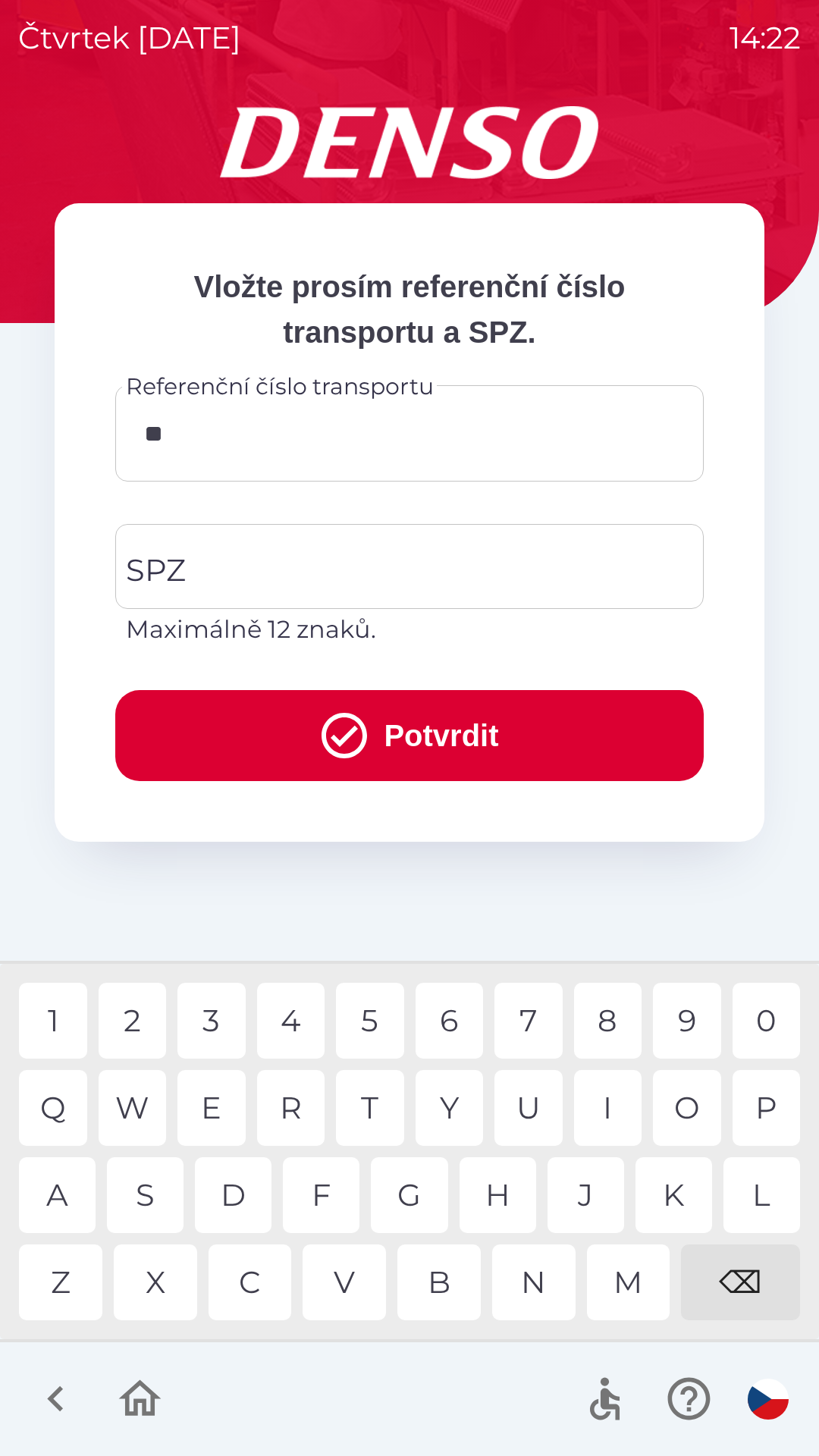
click at [305, 1018] on div "4" at bounding box center [291, 1020] width 68 height 76
click at [530, 1024] on div "7" at bounding box center [528, 1020] width 68 height 76
type input "******"
click at [389, 1023] on div "5" at bounding box center [370, 1020] width 68 height 76
click at [365, 726] on icon "submit" at bounding box center [344, 736] width 54 height 54
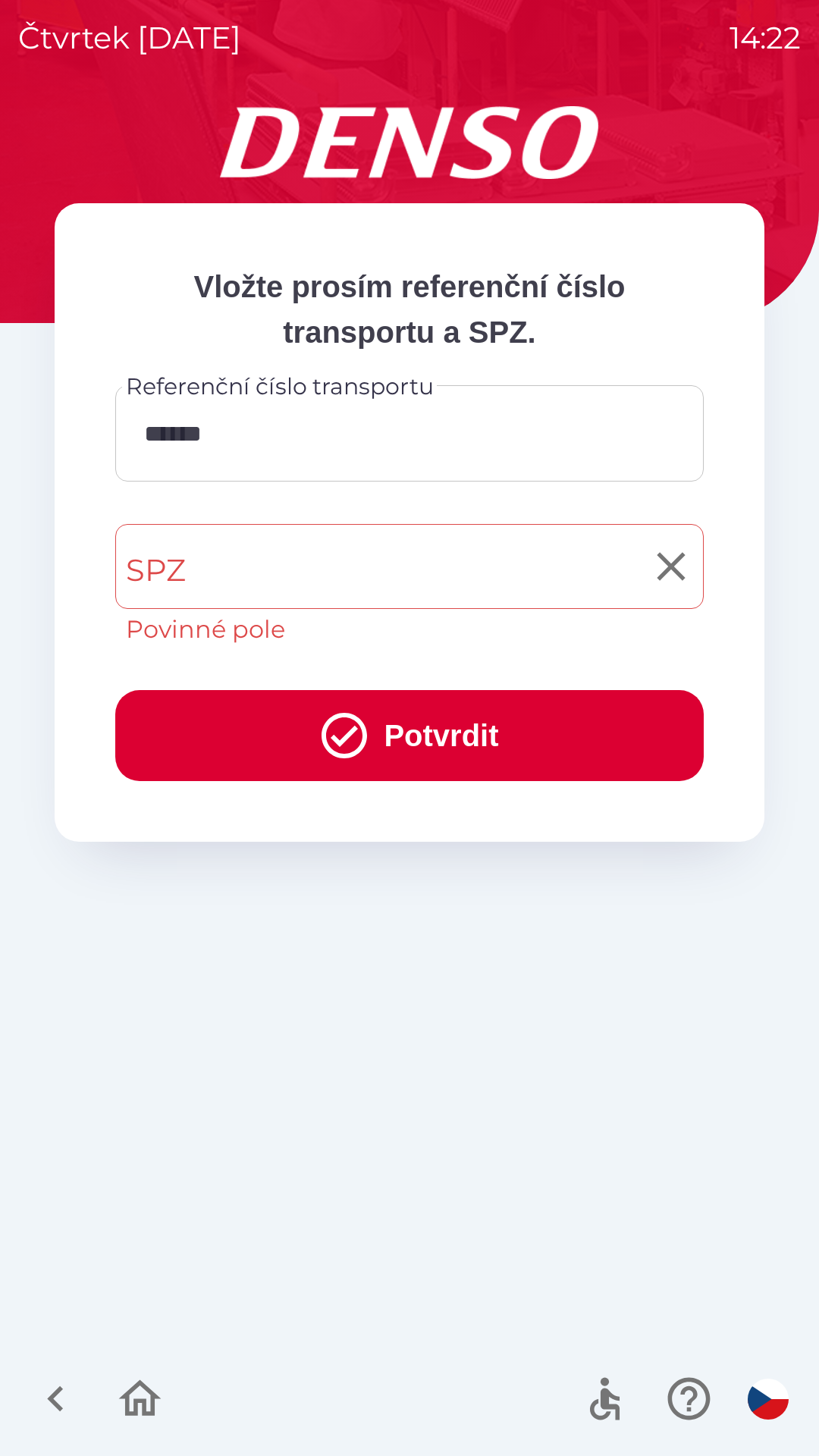
click at [346, 578] on input "SPZ" at bounding box center [398, 566] width 552 height 71
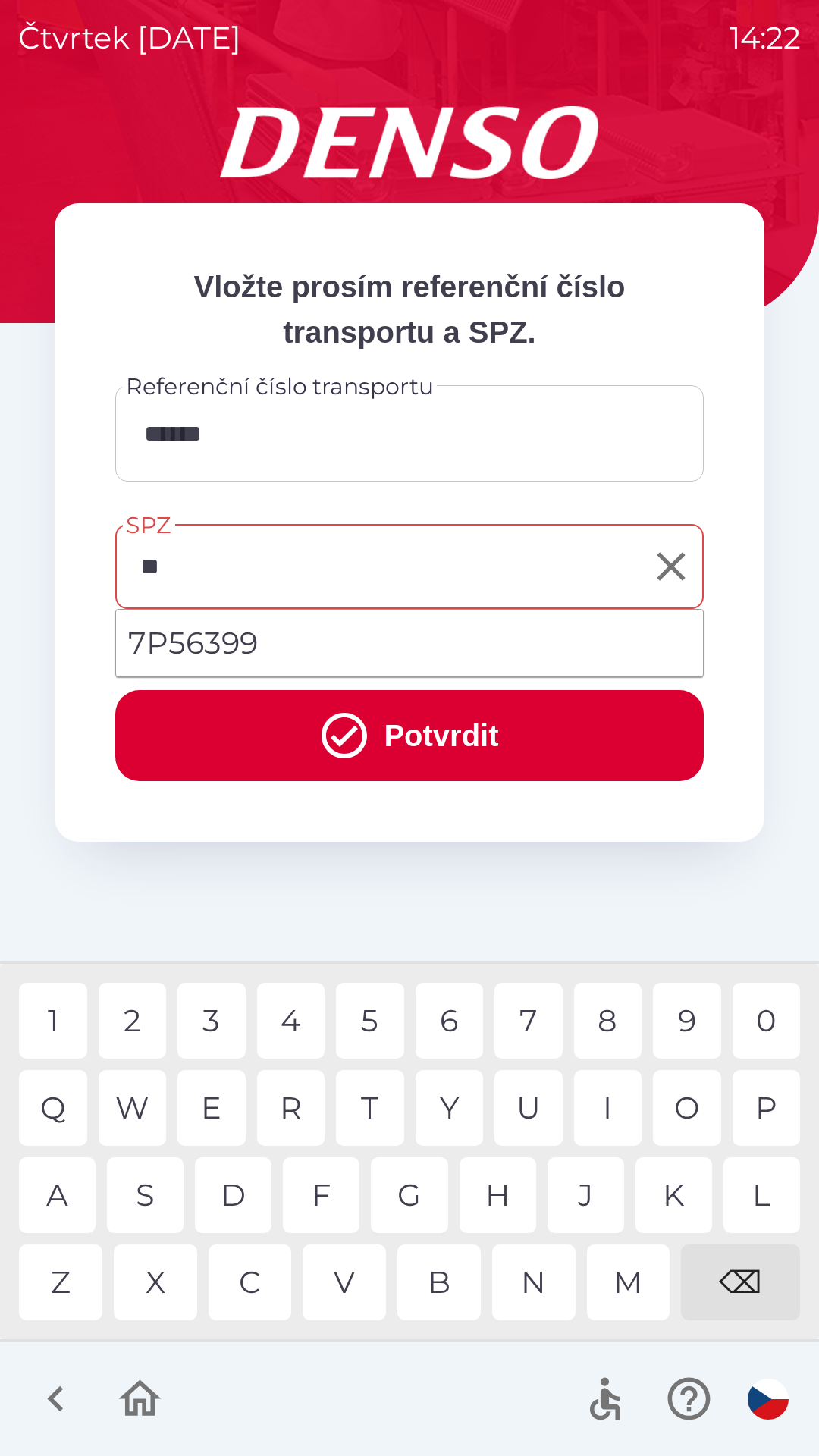
click at [777, 1110] on div "P" at bounding box center [766, 1108] width 68 height 76
click at [444, 1022] on div "6" at bounding box center [450, 1020] width 68 height 76
click at [228, 1022] on div "3" at bounding box center [212, 1020] width 68 height 76
click at [681, 1026] on div "9" at bounding box center [687, 1020] width 68 height 76
type input "*******"
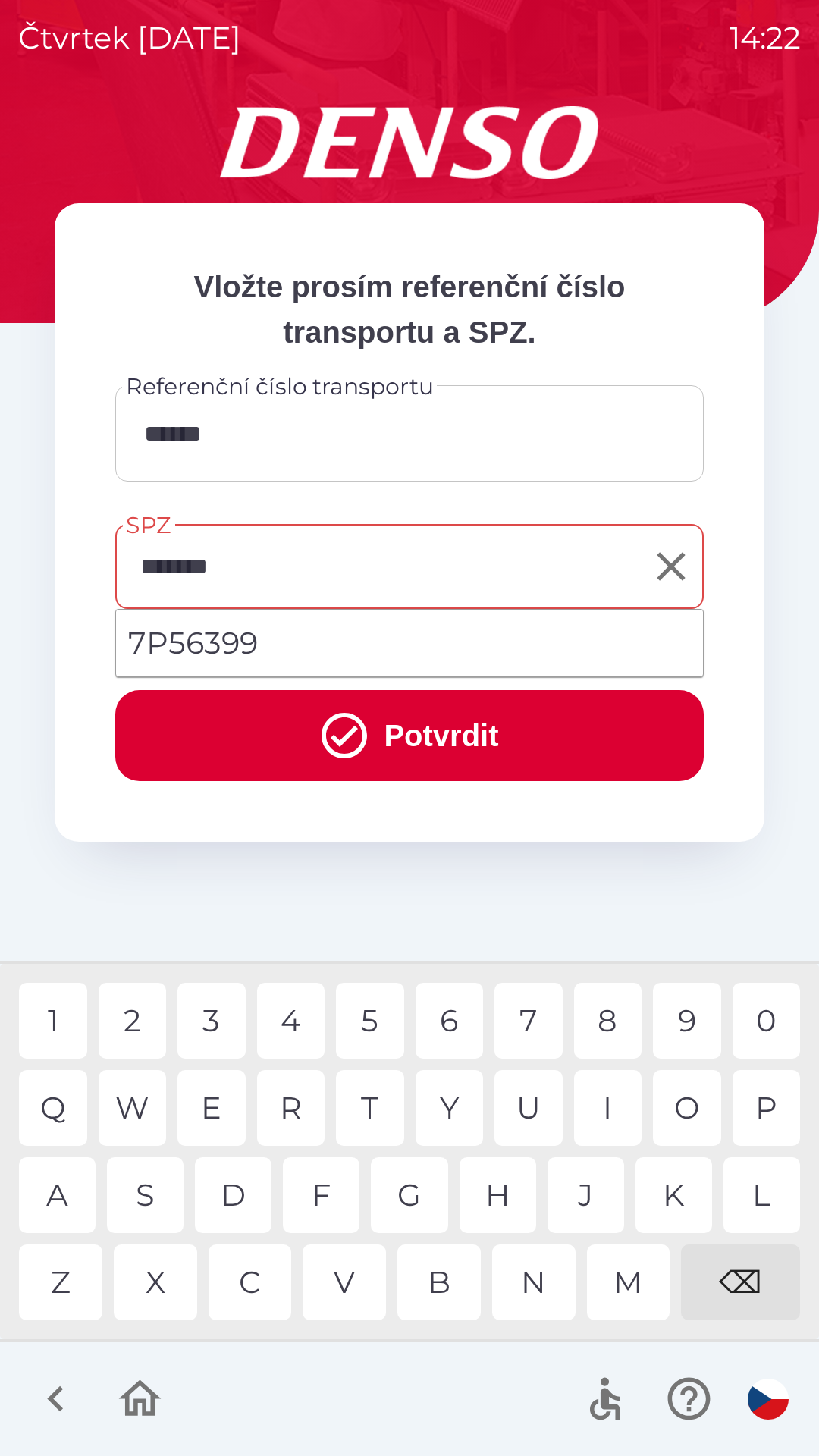
click at [679, 1032] on div "9" at bounding box center [687, 1020] width 68 height 76
click at [430, 717] on button "Potvrdit" at bounding box center [410, 736] width 589 height 91
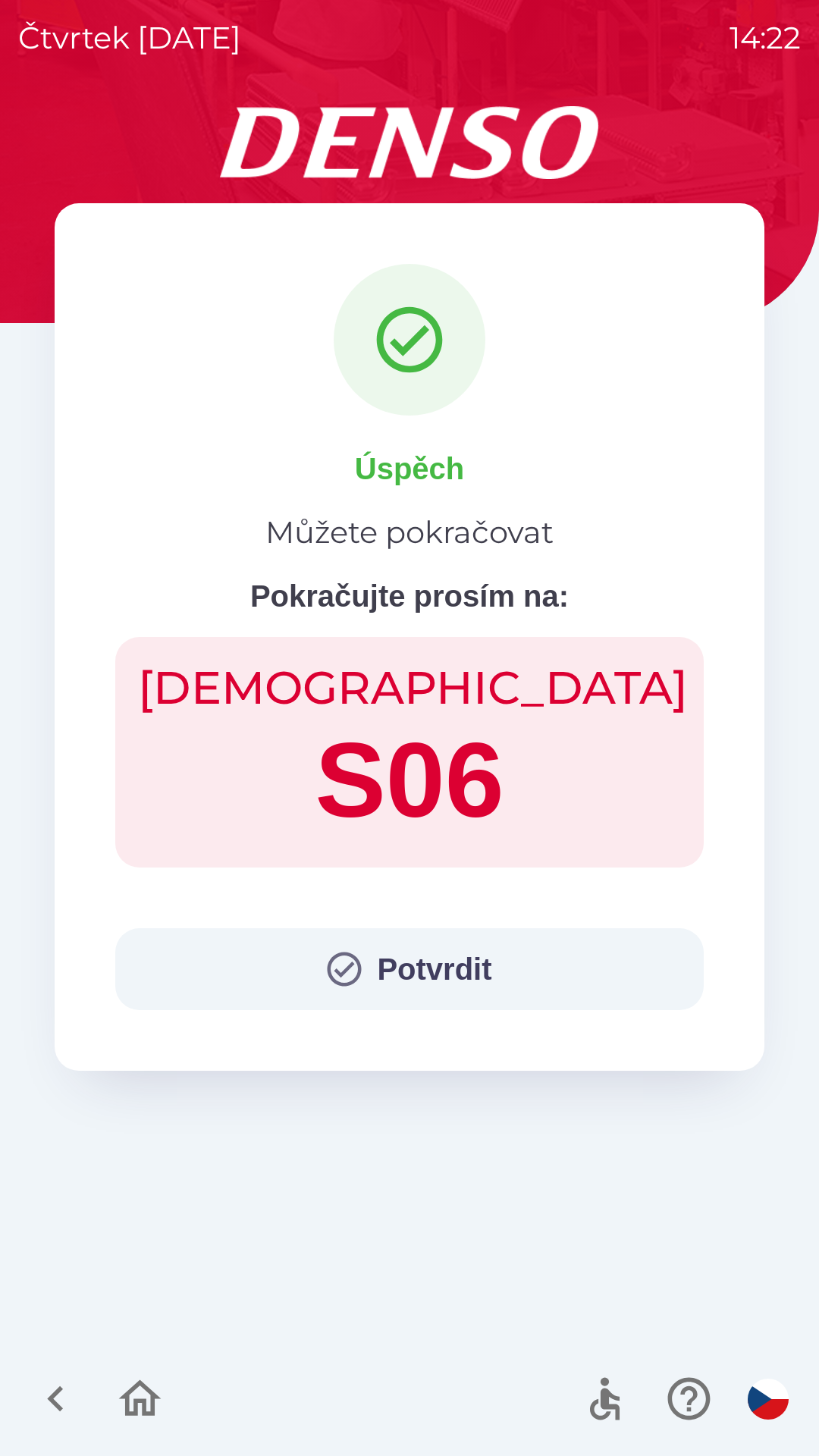
click at [432, 956] on button "Potvrdit" at bounding box center [410, 970] width 589 height 82
